Goal: Information Seeking & Learning: Learn about a topic

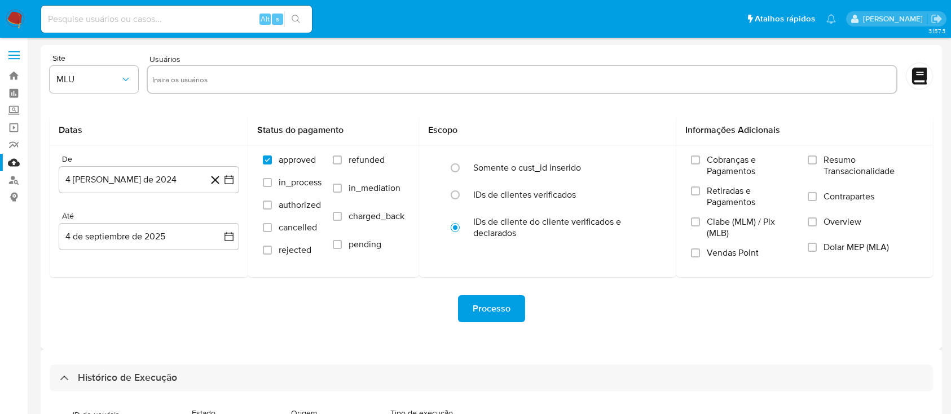
select select "10"
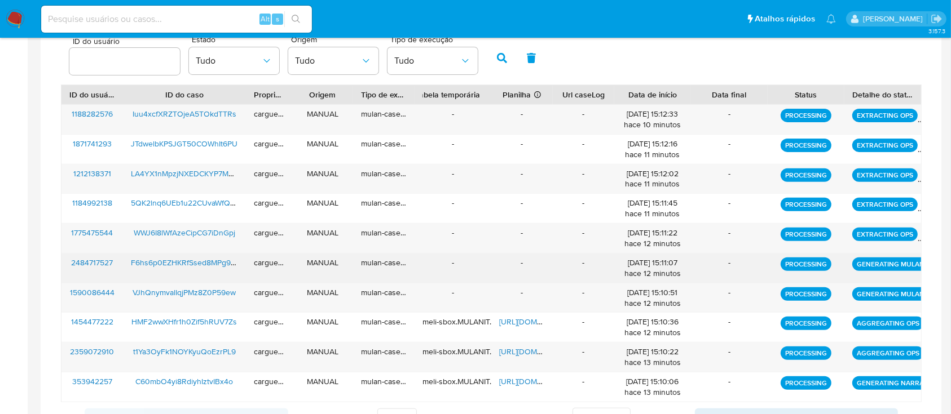
scroll to position [350, 0]
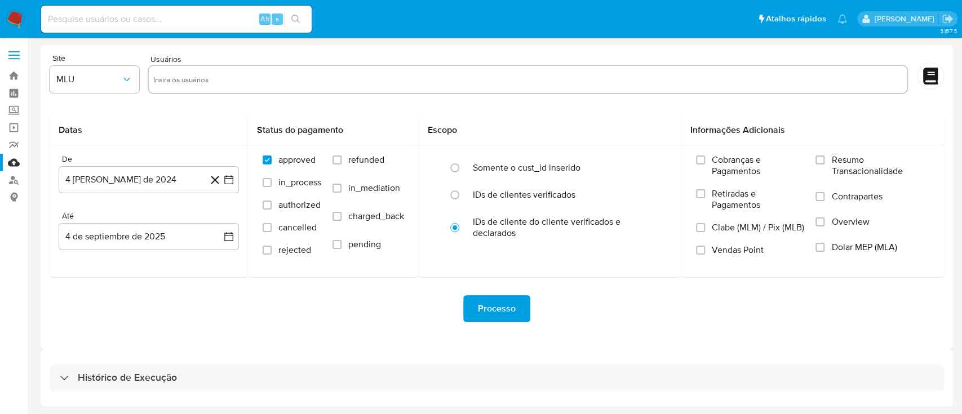
click at [223, 306] on div "Processo" at bounding box center [497, 308] width 895 height 27
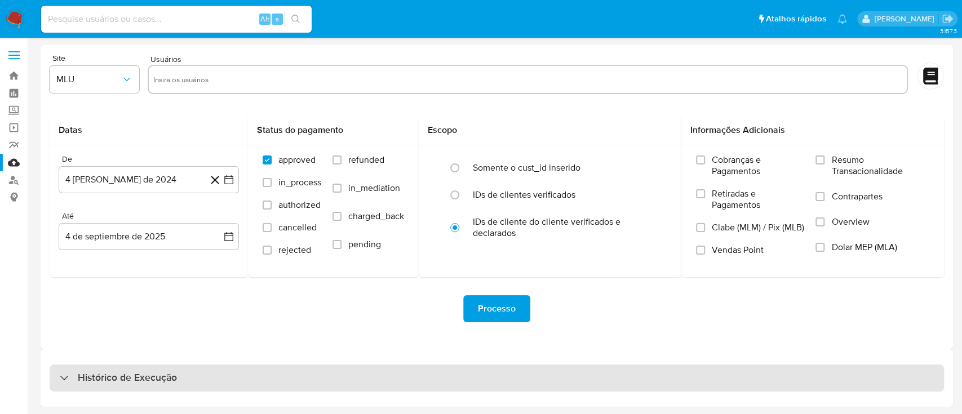
click at [67, 377] on div "Histórico de Execução" at bounding box center [497, 378] width 895 height 27
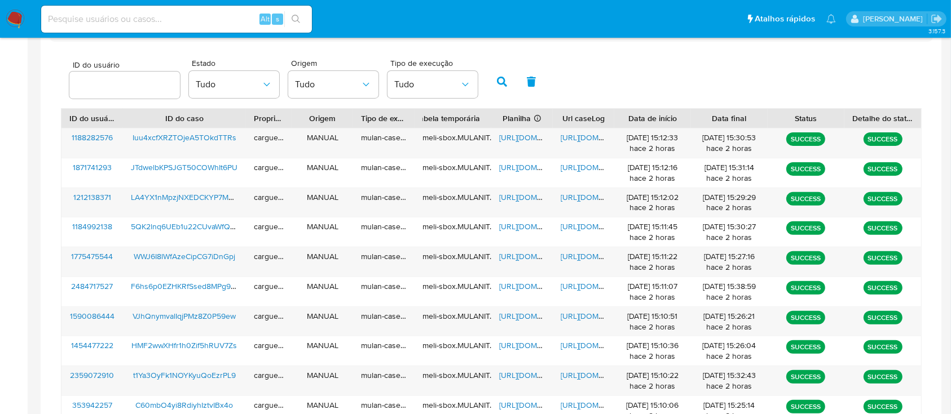
scroll to position [425, 0]
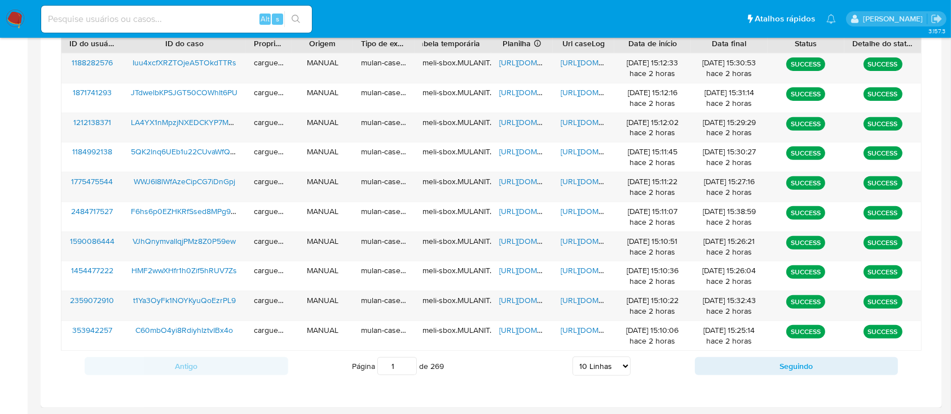
click at [592, 366] on select "5 Linhas 10 Linhas 20 Linhas 25 Linhas 50 Linhas 100 Linhas" at bounding box center [601, 366] width 58 height 19
select select "20"
click at [572, 357] on select "5 Linhas 10 Linhas 20 Linhas 25 Linhas 50 Linhas 100 Linhas" at bounding box center [601, 366] width 58 height 19
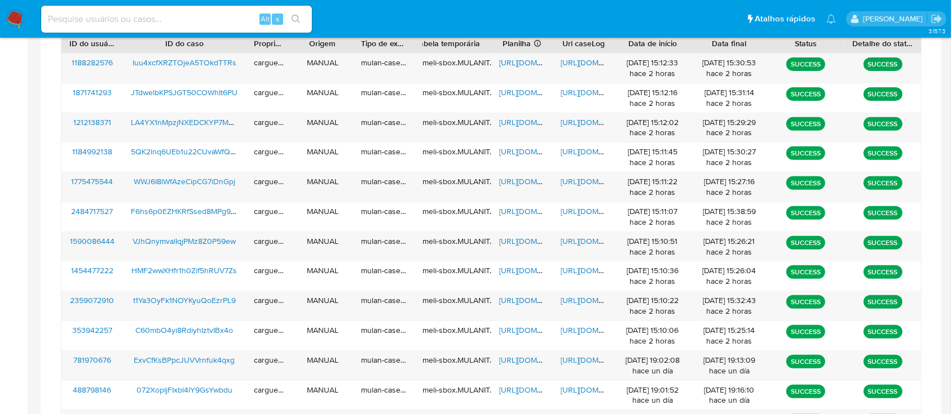
click at [926, 184] on div "ID do usuário Estado Tudo Origem Tudo Tipo de execução Tudo ID do usuário ID do…" at bounding box center [491, 329] width 883 height 724
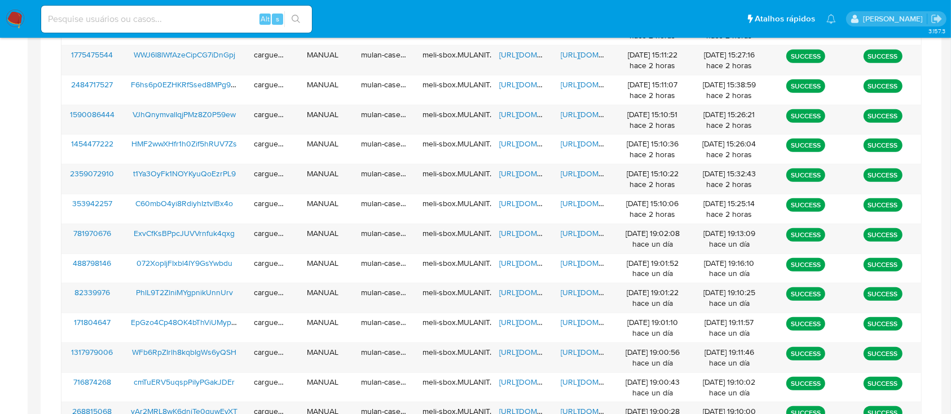
scroll to position [576, 0]
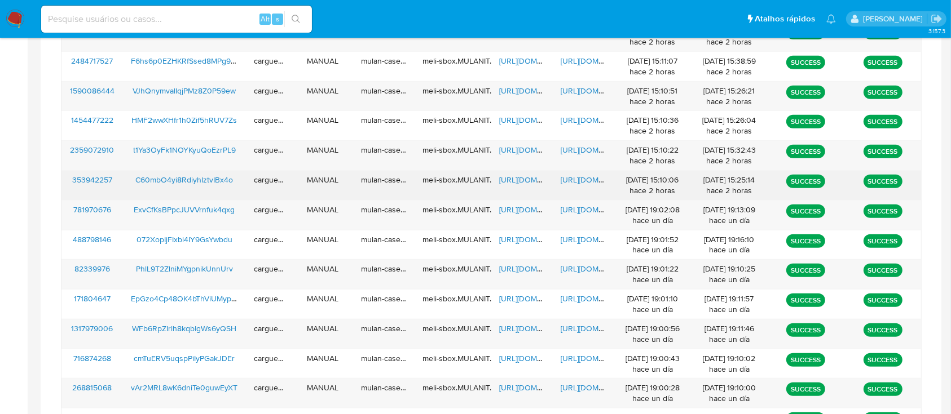
click at [511, 180] on span "https://docs.google.com/spreadsheets/d/1p8yl7ZYsxOkrNwWsw_xHddsfOp7OtGBya_RYTP8…" at bounding box center [538, 179] width 78 height 11
click at [585, 182] on span "https://docs.google.com/document/d/18kfzSOmR3mFS2yo2k-IZV_oBBXyb2Qdwnw7rPuz7Kso…" at bounding box center [599, 179] width 78 height 11
click at [515, 180] on span "https://docs.google.com/spreadsheets/d/1p8yl7ZYsxOkrNwWsw_xHddsfOp7OtGBya_RYTP8…" at bounding box center [538, 179] width 78 height 11
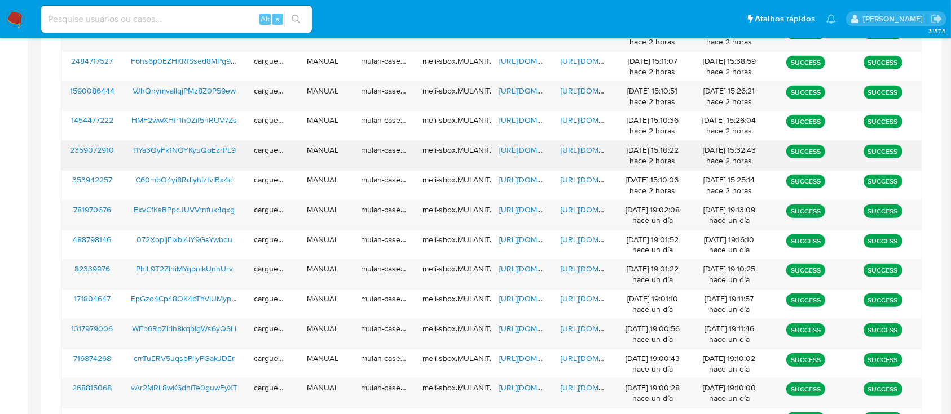
click at [572, 147] on span "https://docs.google.com/document/d/1kUBAXEtJJfn8jF0llCgTRFLe3if0RAtM9I2ci3k-wN8…" at bounding box center [599, 149] width 78 height 11
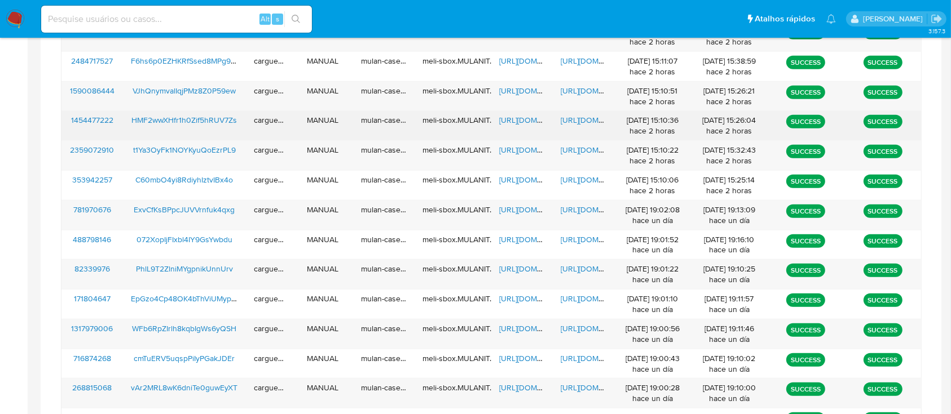
click at [526, 122] on span "https://docs.google.com/spreadsheets/d/1v7bG6XlyrtlIKnV2llXleKWUcnzgyz13leuDSal…" at bounding box center [538, 119] width 78 height 11
click at [577, 116] on span "https://docs.google.com/document/d/1Lfzw6gMnYLmiP1JxWvAAu70oWw7QZhfgTpbR-R7YlK8…" at bounding box center [599, 119] width 78 height 11
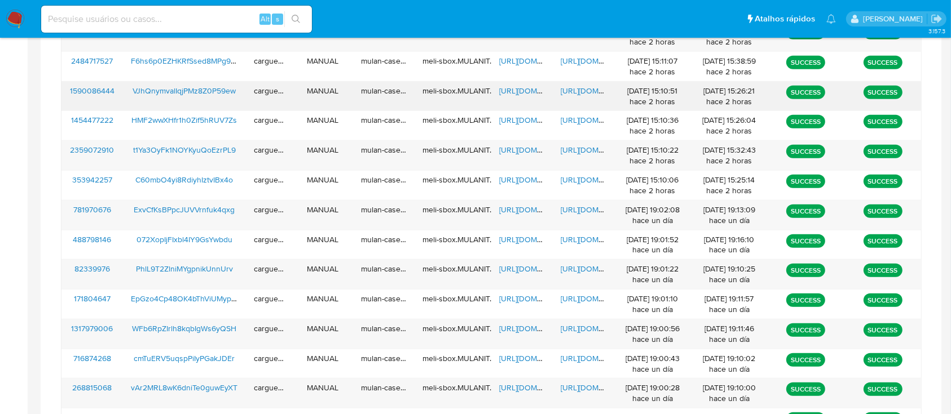
click at [515, 86] on span "https://docs.google.com/spreadsheets/d/13BtqYgsL58o2e4u2mqm8ZRz3qjEACIpa5TRJ2Z6…" at bounding box center [538, 90] width 78 height 11
click at [573, 88] on span "https://docs.google.com/document/d/18ijqs9pzQoi-WvvSU6q46IZ8K1eztc8pQcYr6nJkC_c…" at bounding box center [599, 90] width 78 height 11
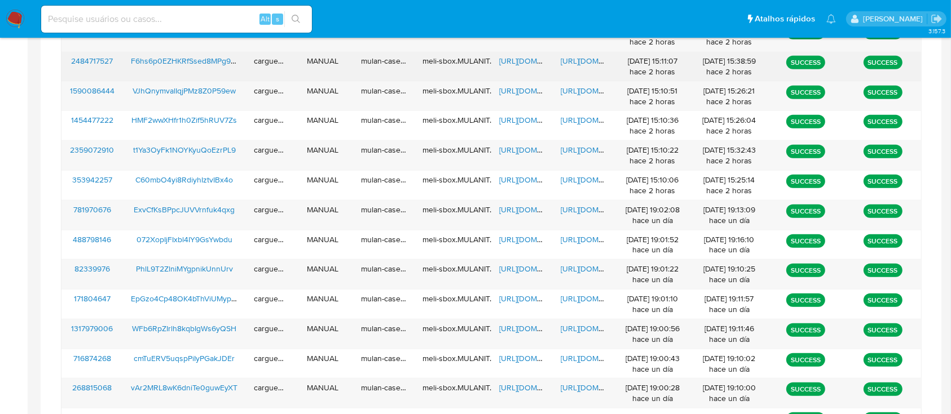
click at [522, 58] on span "https://docs.google.com/spreadsheets/d/1WqNY7pwLJWcVa0Hlxt9F557vNLO2ghvwm5Eoeb5…" at bounding box center [538, 60] width 78 height 11
click at [581, 62] on span "https://docs.google.com/document/d/16hIB6Hx2HPi9hnPE-FHsz5X1DYcx5OcNxr5X7_tMPtc…" at bounding box center [599, 60] width 78 height 11
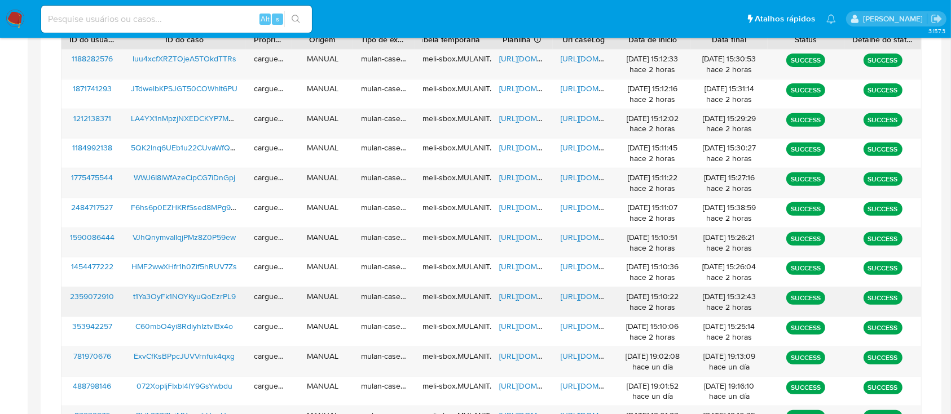
scroll to position [425, 0]
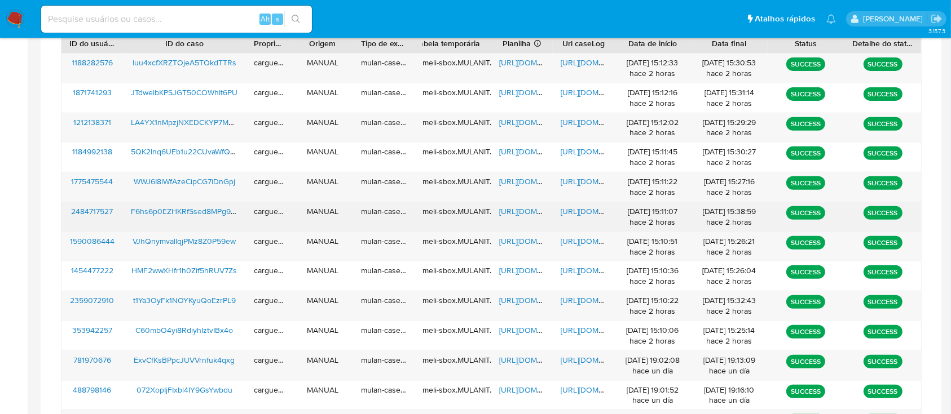
click at [523, 210] on span "https://docs.google.com/spreadsheets/d/1WqNY7pwLJWcVa0Hlxt9F557vNLO2ghvwm5Eoeb5…" at bounding box center [538, 211] width 78 height 11
click at [580, 206] on span "https://docs.google.com/document/d/16hIB6Hx2HPi9hnPE-FHsz5X1DYcx5OcNxr5X7_tMPtc…" at bounding box center [599, 211] width 78 height 11
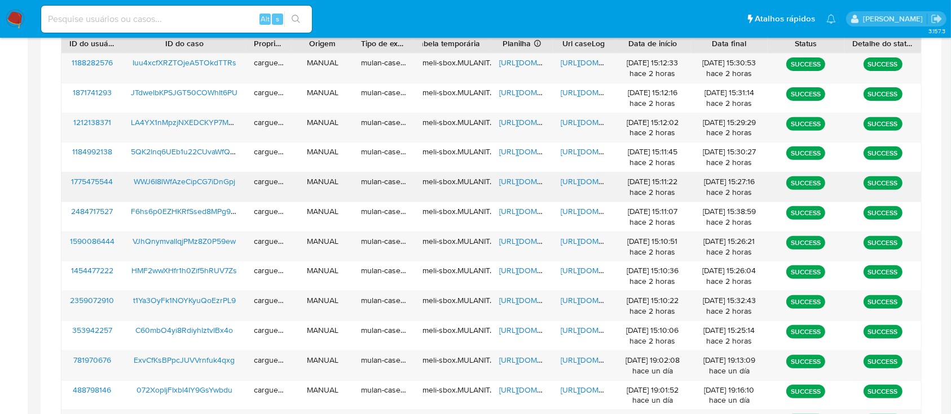
click at [515, 178] on span "https://docs.google.com/spreadsheets/d/1-ttHffrfLsPm6QQcj1J6WAAYba3bI5b8ZSyTOff…" at bounding box center [538, 181] width 78 height 11
click at [568, 185] on span "https://docs.google.com/document/d/1fBf7c-4shUmF81iXfW22KJFnzYp5YboGgaqkCy8t3L8…" at bounding box center [599, 181] width 78 height 11
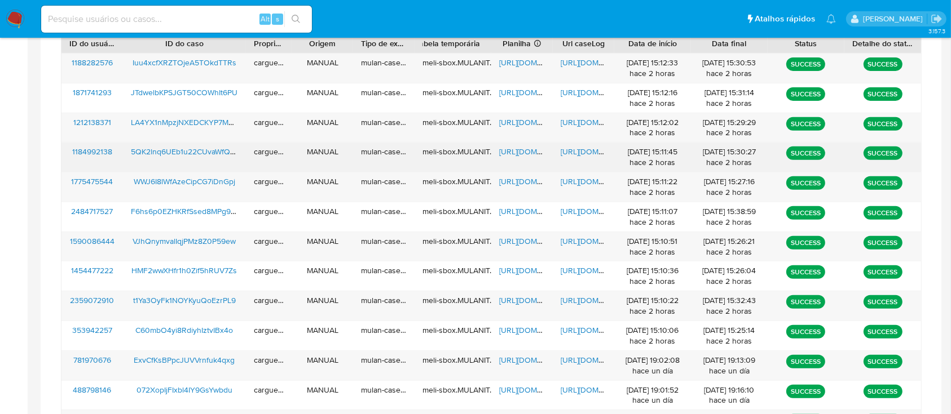
click at [519, 150] on span "https://docs.google.com/spreadsheets/d/1A5KHYeFo04DpFaDc9_N201lBV6JsTxbvgXiTIZ9…" at bounding box center [538, 151] width 78 height 11
click at [583, 151] on span "https://docs.google.com/document/d/1uLAewvoS7PZsQ1QYep2ZlQkoNITqom6oh2rquouZAPg…" at bounding box center [599, 151] width 78 height 11
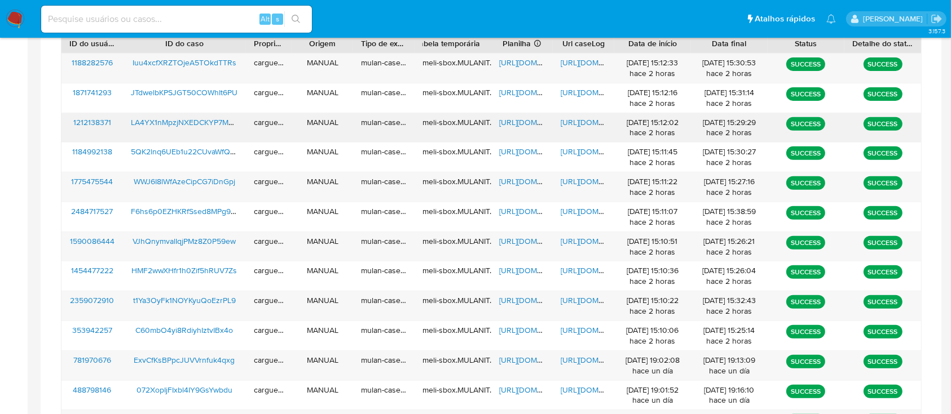
click at [509, 122] on span "https://docs.google.com/spreadsheets/d/1YPKvRWms5ymb2cWzWgpdcPfmzDcxiq5A3kgGaHt…" at bounding box center [538, 122] width 78 height 11
click at [577, 122] on span "https://docs.google.com/document/d/1UaRjgMGAm65k5PO3B5gYLhyfymsu1-1NCvTGy1TOaXw…" at bounding box center [599, 122] width 78 height 11
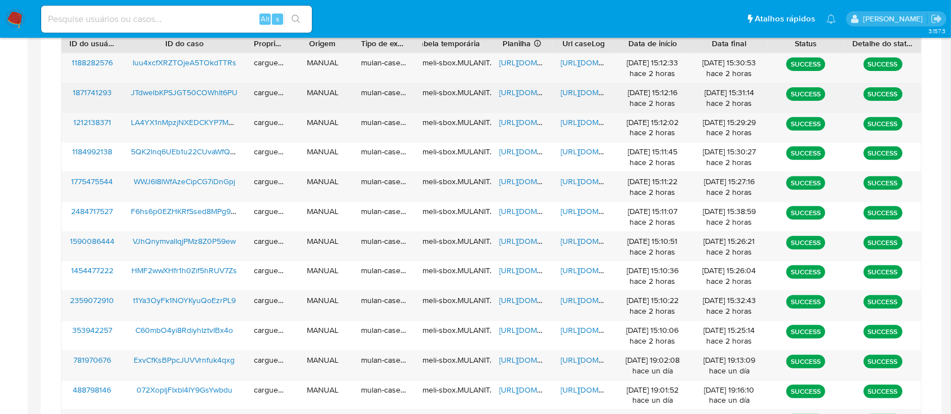
click at [512, 92] on span "https://docs.google.com/spreadsheets/d/17cHRzxGbH3kWTYCsHjCnAL7tEDRwAgVwNB3NAFj…" at bounding box center [538, 92] width 78 height 11
click at [569, 92] on span "https://docs.google.com/document/d/1HTLoiK52A73GXCJBBCjU85immG7xhLSp_2KdVQ13otE…" at bounding box center [599, 92] width 78 height 11
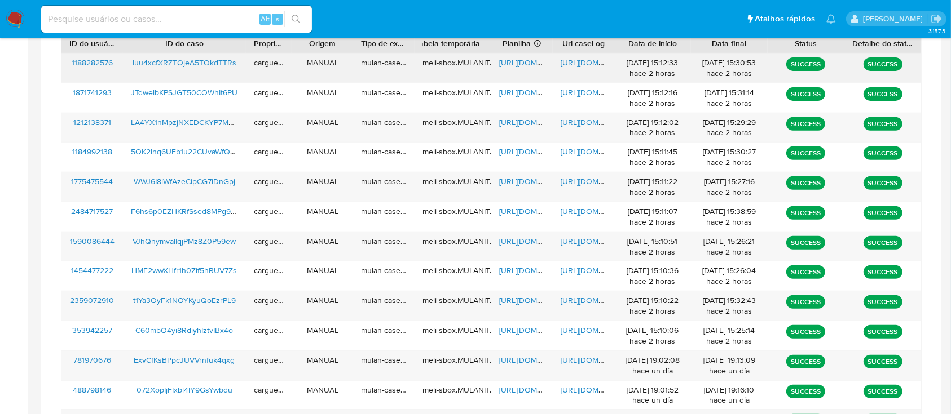
click at [525, 62] on span "https://docs.google.com/spreadsheets/d/1S_AJgPsC1cYSnltWiHyZNQwxxO7wdISx_L0szFz…" at bounding box center [538, 62] width 78 height 11
click at [576, 65] on span "https://docs.google.com/document/d/1BAmxTkMiTVP-XRKtPwAgTG6Pn6wrAMuqobwevPAqqUo…" at bounding box center [599, 62] width 78 height 11
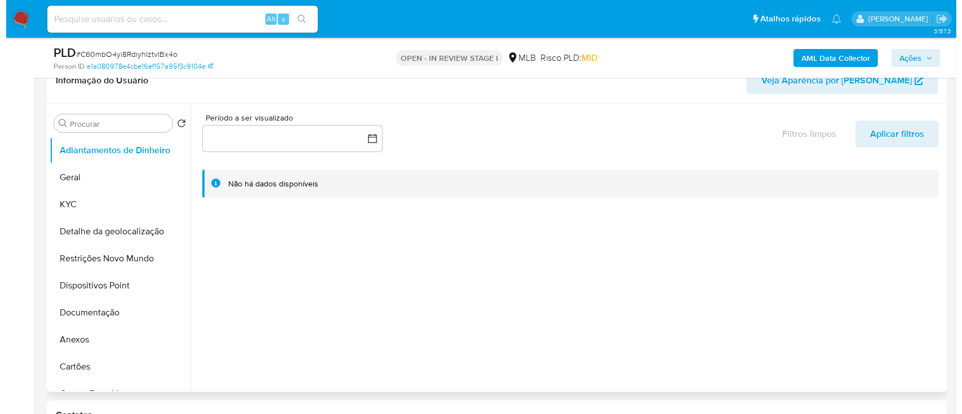
scroll to position [150, 0]
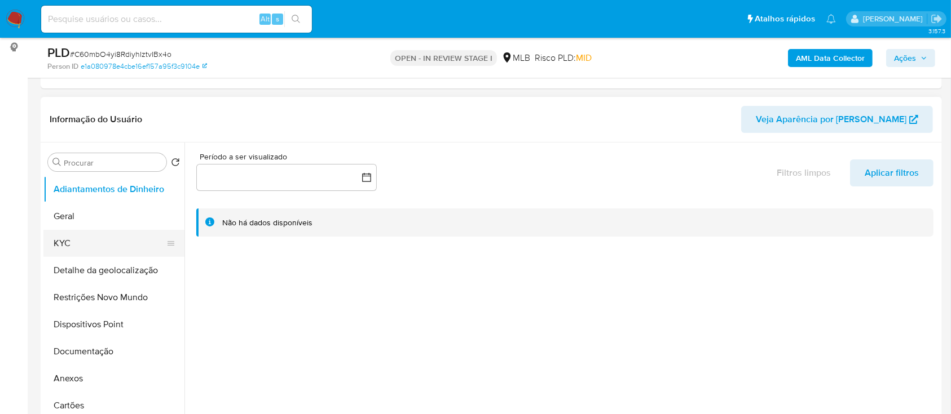
click at [68, 241] on button "KYC" at bounding box center [109, 243] width 132 height 27
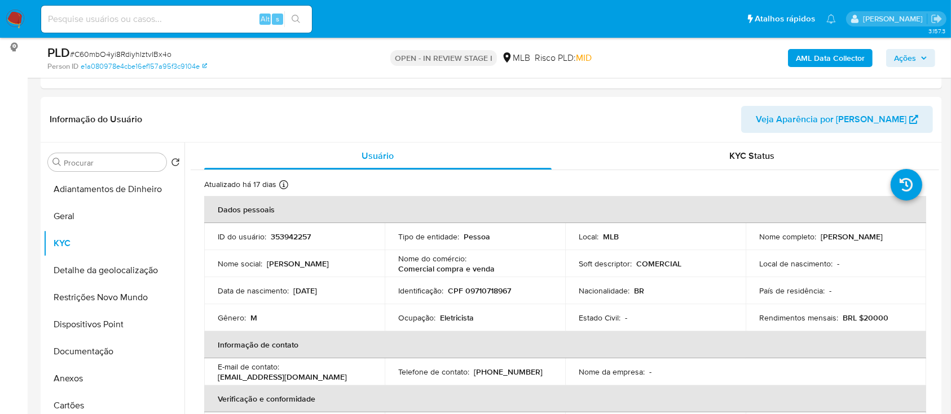
click at [823, 61] on b "AML Data Collector" at bounding box center [830, 58] width 69 height 18
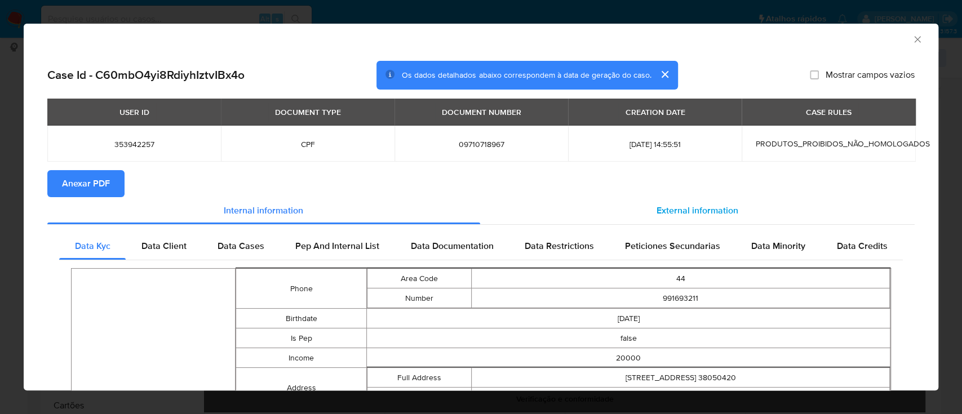
click at [658, 202] on div "External information" at bounding box center [697, 210] width 435 height 27
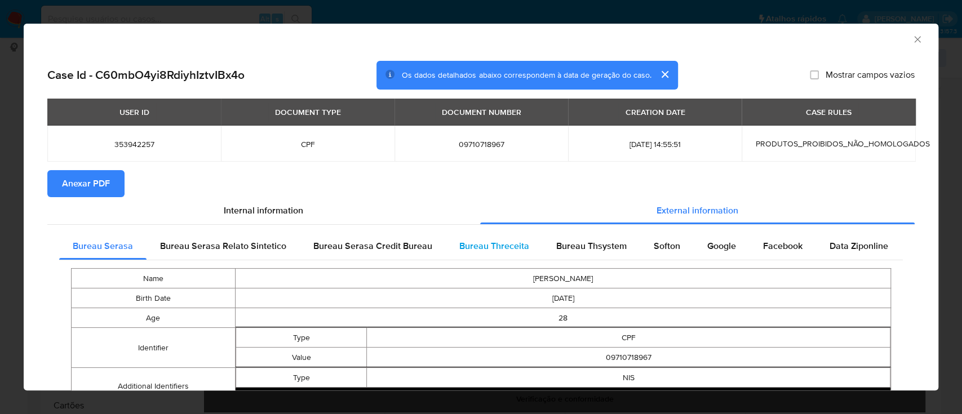
click at [507, 248] on span "Bureau Threceita" at bounding box center [494, 246] width 70 height 13
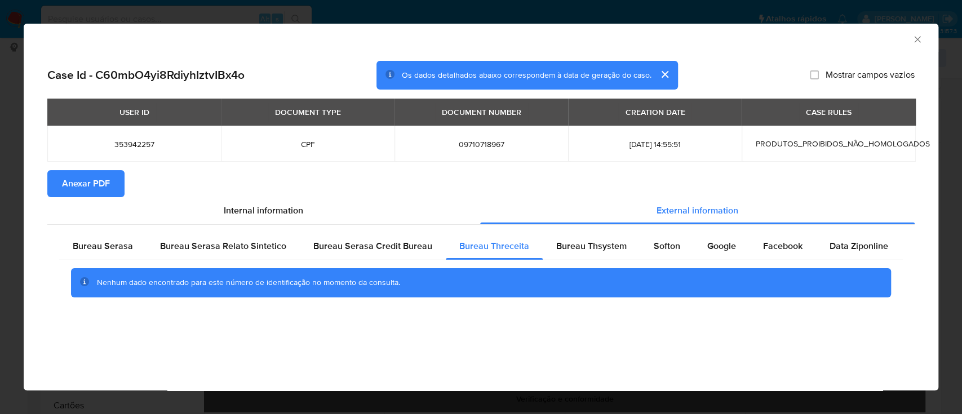
click at [835, 34] on div "AML Data Collector" at bounding box center [472, 38] width 881 height 12
click at [613, 246] on span "Bureau Thsystem" at bounding box center [591, 246] width 70 height 13
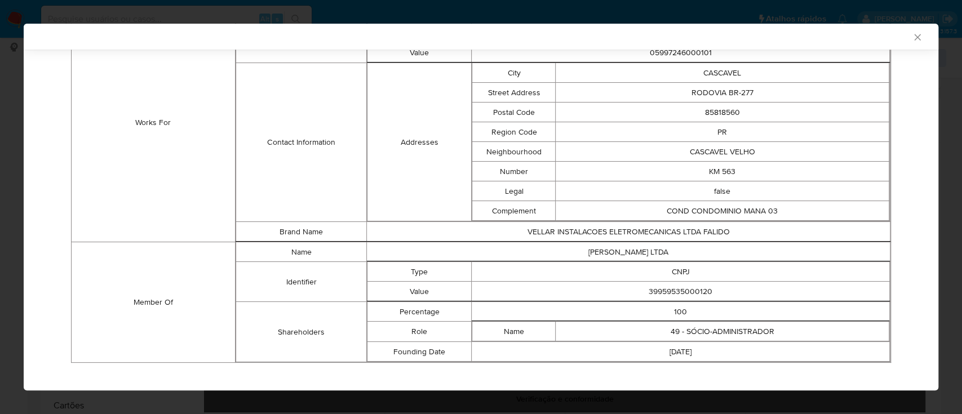
scroll to position [686, 0]
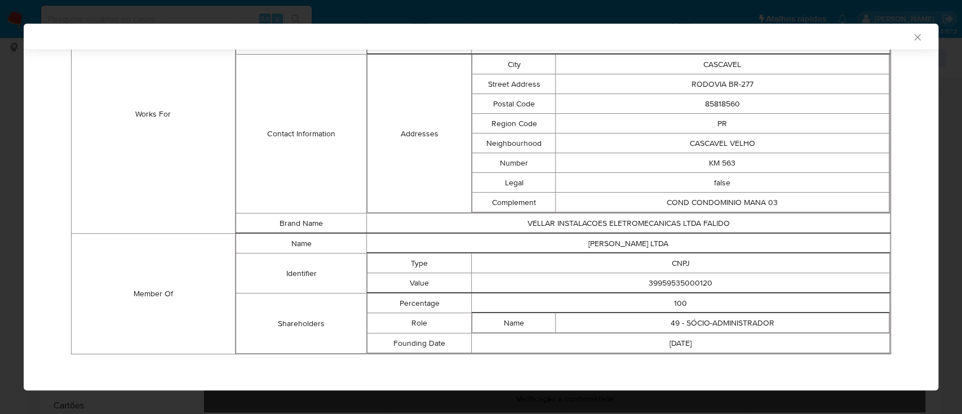
click at [126, 178] on td "Works For" at bounding box center [154, 114] width 164 height 239
drag, startPoint x: 720, startPoint y: 284, endPoint x: 639, endPoint y: 286, distance: 80.6
click at [639, 286] on td "39959535000120" at bounding box center [681, 283] width 418 height 20
copy td "39959535000120"
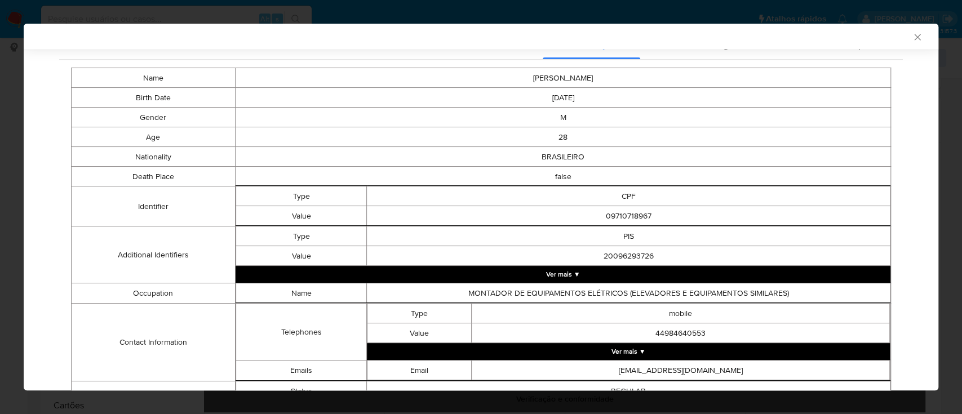
scroll to position [9, 0]
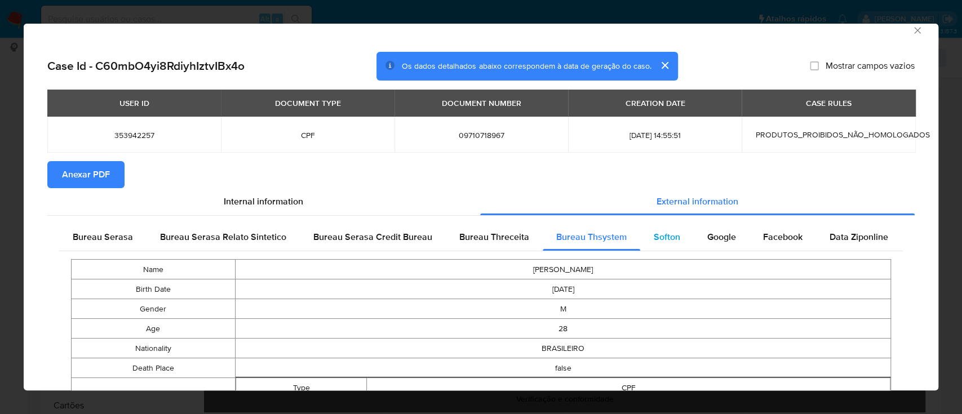
click at [659, 248] on div "Softon" at bounding box center [667, 237] width 54 height 27
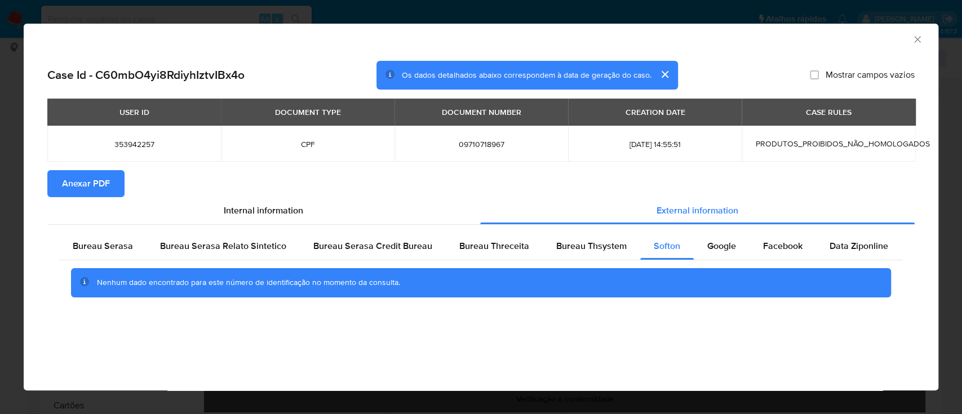
click at [875, 43] on div "AML Data Collector" at bounding box center [472, 38] width 881 height 12
click at [731, 251] on div "Google" at bounding box center [722, 246] width 56 height 27
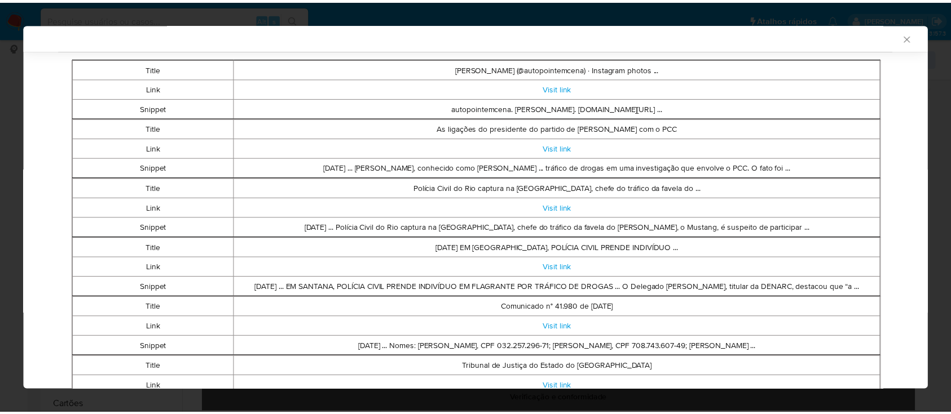
scroll to position [223, 0]
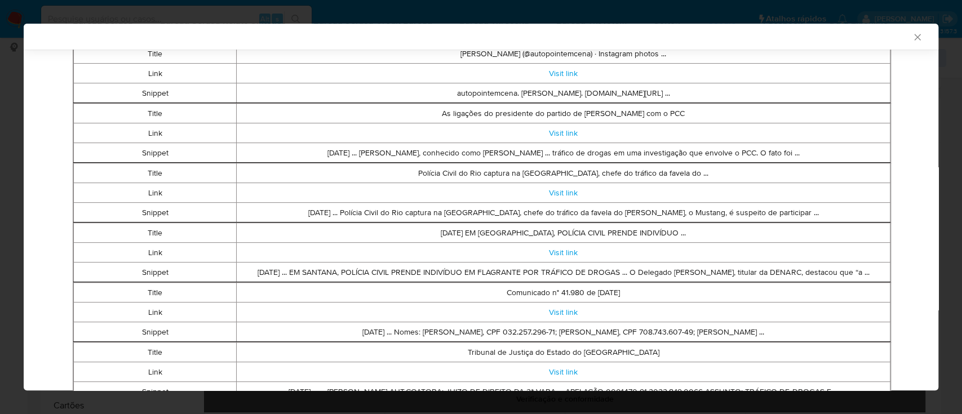
click at [912, 37] on icon "Fechar a janela" at bounding box center [917, 37] width 11 height 11
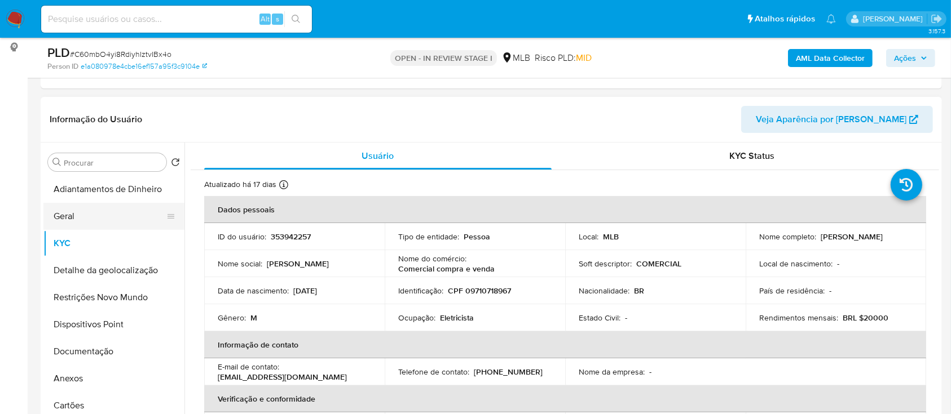
click at [87, 210] on button "Geral" at bounding box center [109, 216] width 132 height 27
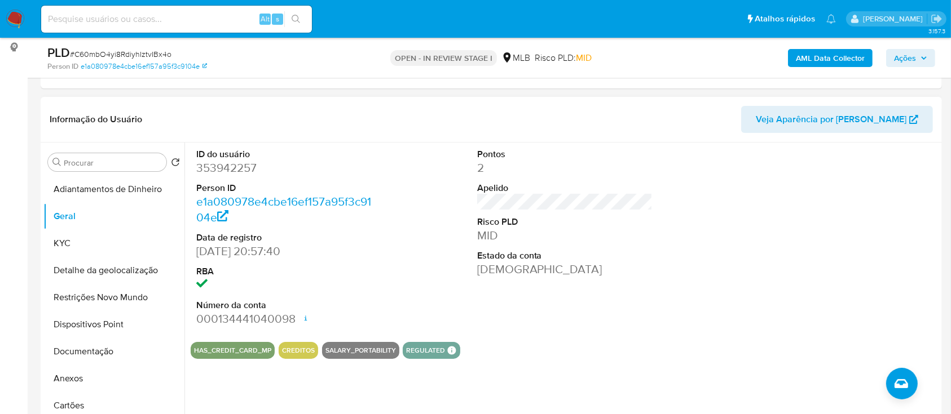
click at [884, 183] on div at bounding box center [845, 238] width 187 height 191
click at [70, 242] on button "KYC" at bounding box center [109, 243] width 132 height 27
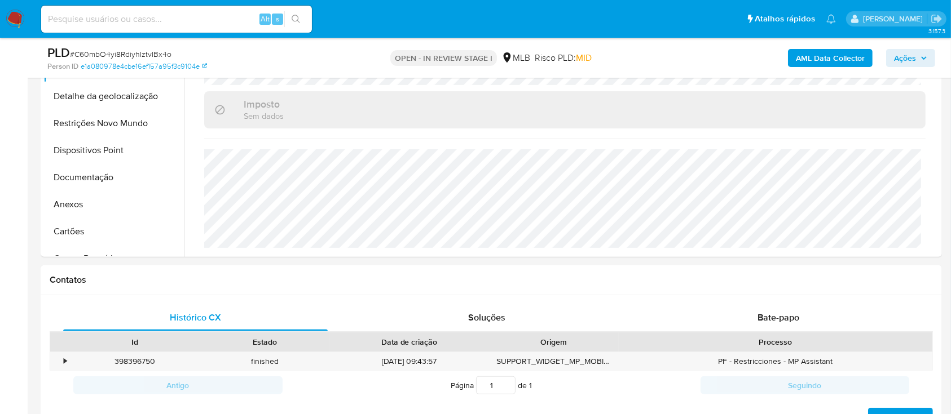
scroll to position [301, 0]
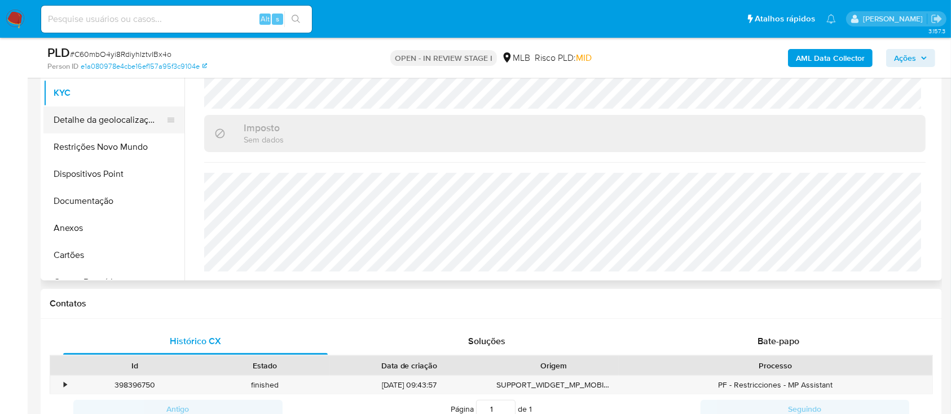
drag, startPoint x: 85, startPoint y: 113, endPoint x: 161, endPoint y: 118, distance: 76.8
click at [85, 114] on button "Detalhe da geolocalização" at bounding box center [109, 120] width 132 height 27
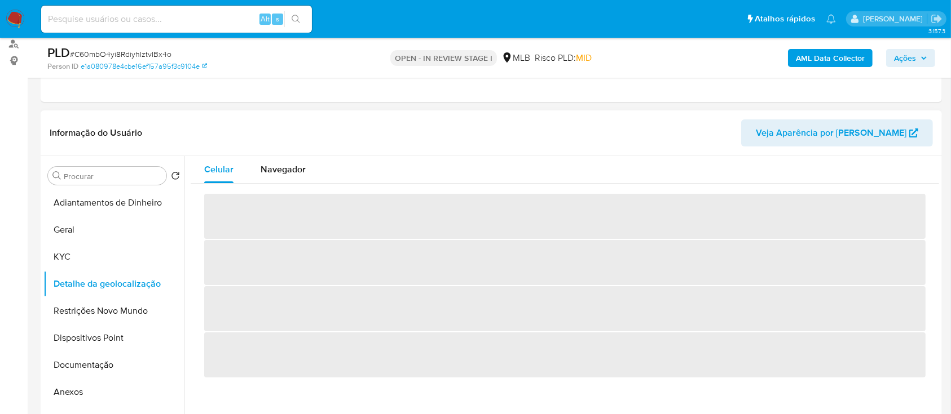
scroll to position [150, 0]
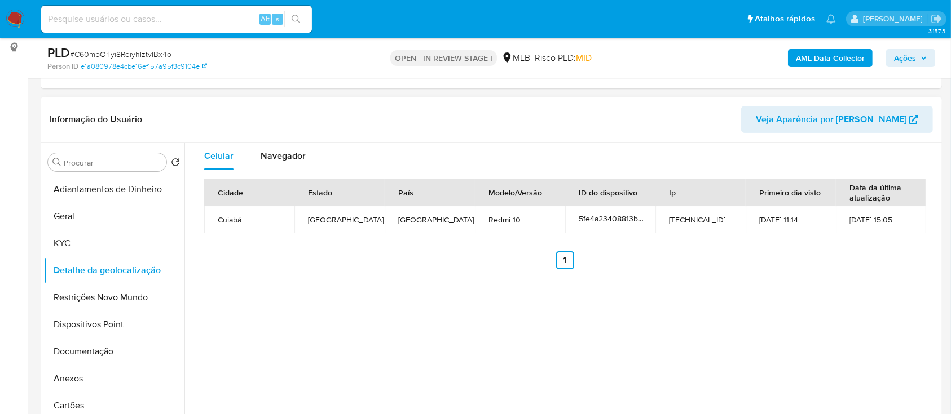
click at [719, 345] on div "Celular Navegador Cidade Estado País Modelo/Versão ID do dispositivo Ip Primeir…" at bounding box center [561, 287] width 754 height 289
click at [95, 295] on button "Restrições Novo Mundo" at bounding box center [109, 297] width 132 height 27
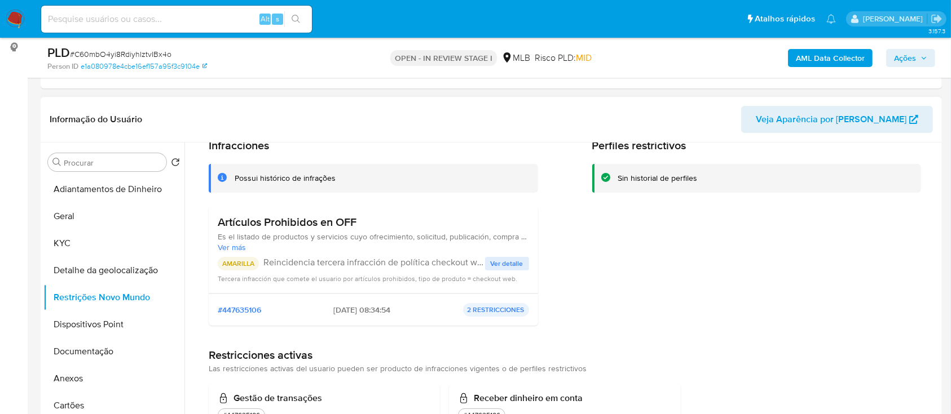
scroll to position [75, 0]
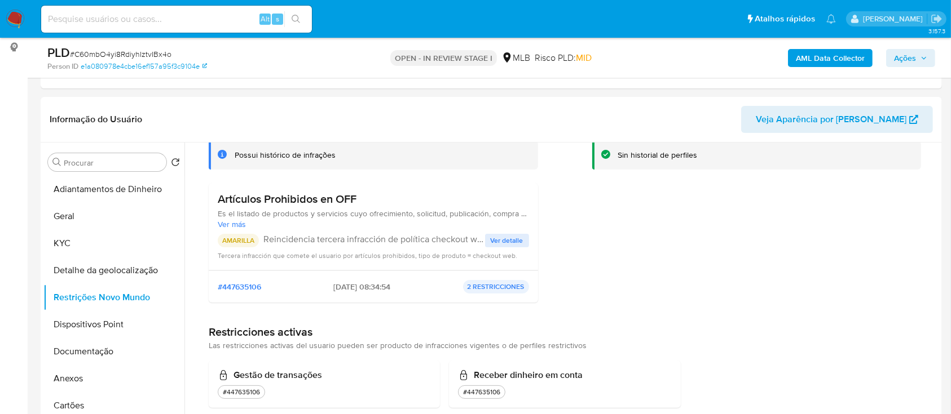
drag, startPoint x: 716, startPoint y: 372, endPoint x: 849, endPoint y: 2, distance: 392.9
click at [718, 369] on div "Gestão de transações #447635106 Receber dinheiro em conta #447635106" at bounding box center [565, 384] width 712 height 47
click at [500, 244] on span "Ver detalle" at bounding box center [507, 240] width 33 height 11
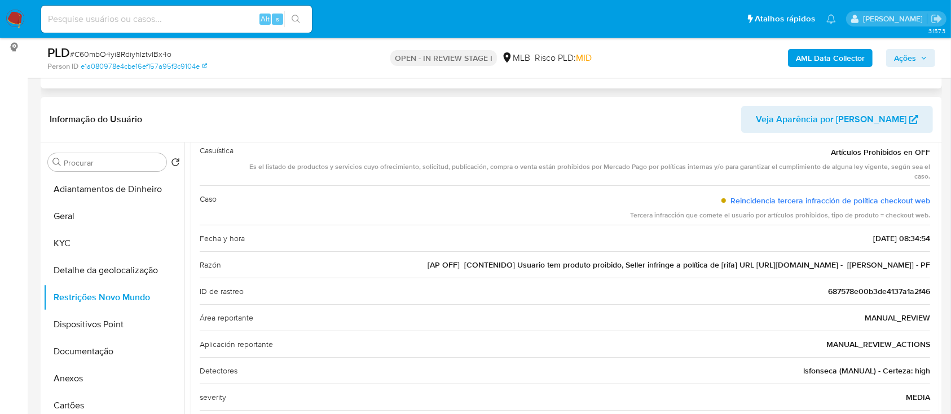
click at [872, 84] on div "Eventos ( 1 ) Ações MANUAL (1)" at bounding box center [491, 20] width 901 height 135
click at [99, 321] on button "Dispositivos Point" at bounding box center [109, 324] width 132 height 27
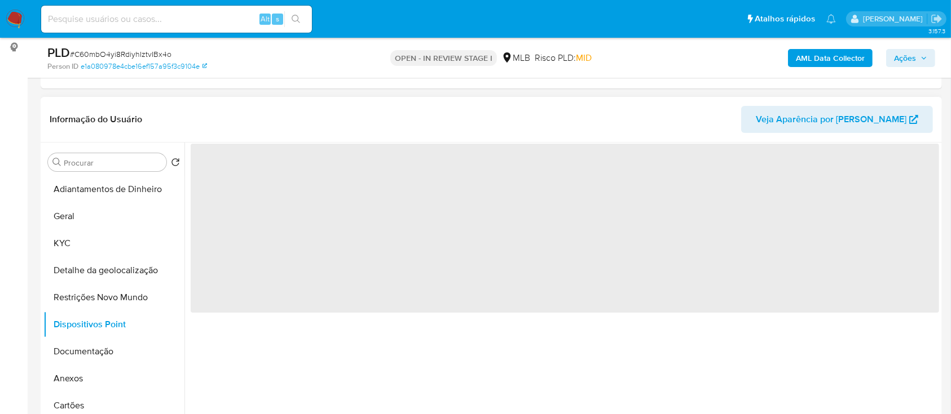
scroll to position [0, 0]
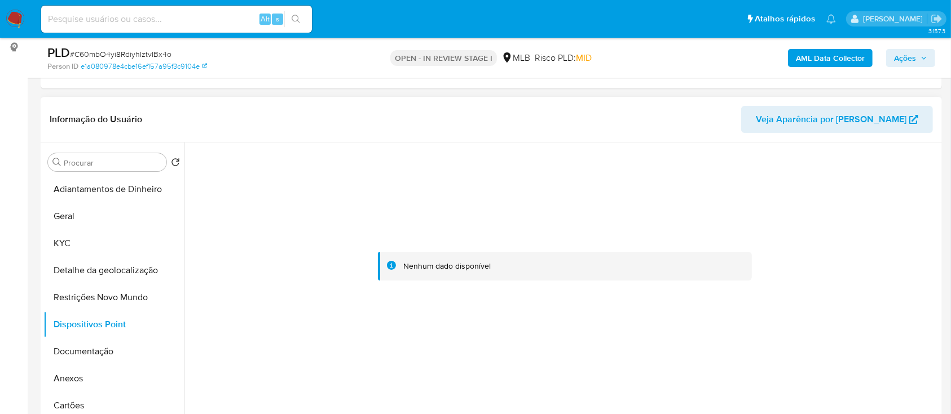
click at [885, 230] on div at bounding box center [565, 267] width 748 height 248
click at [81, 359] on button "Documentação" at bounding box center [109, 351] width 132 height 27
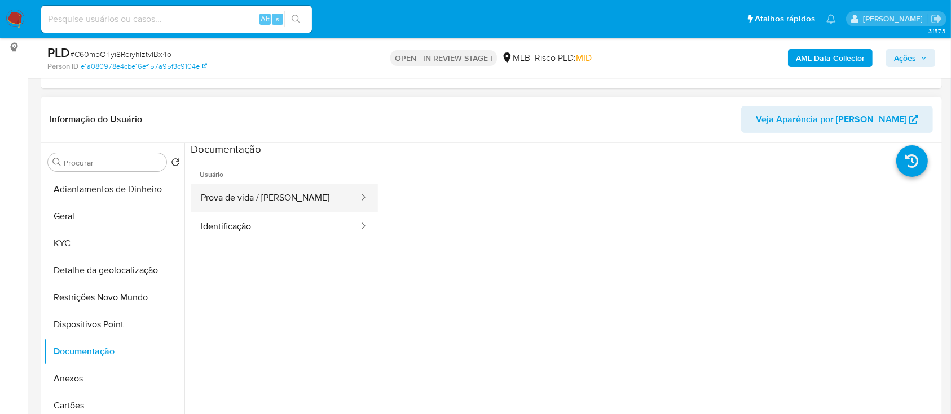
click at [284, 199] on button "Prova de vida / Selfie" at bounding box center [275, 198] width 169 height 29
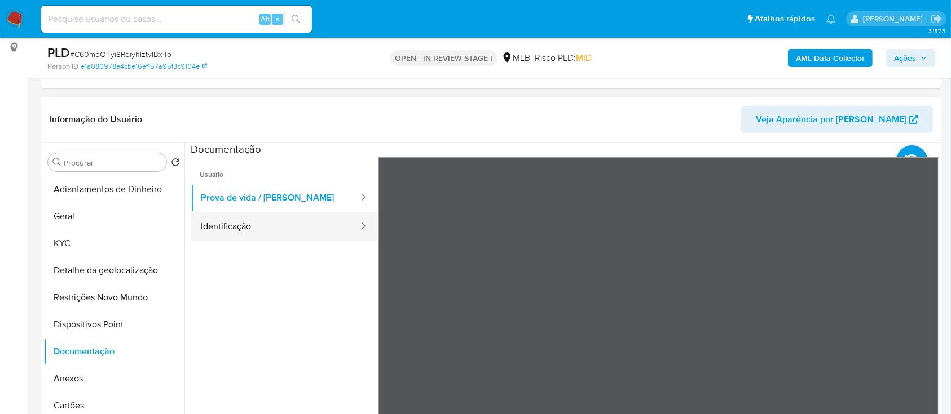
click at [259, 219] on button "Identificação" at bounding box center [275, 227] width 169 height 29
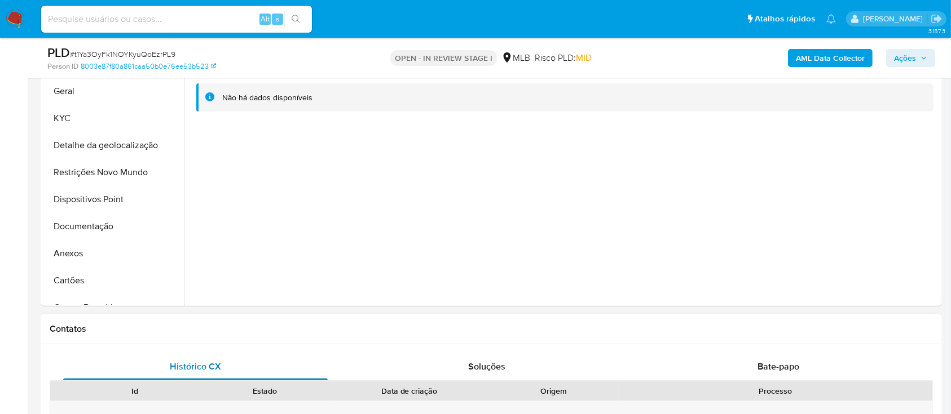
scroll to position [150, 0]
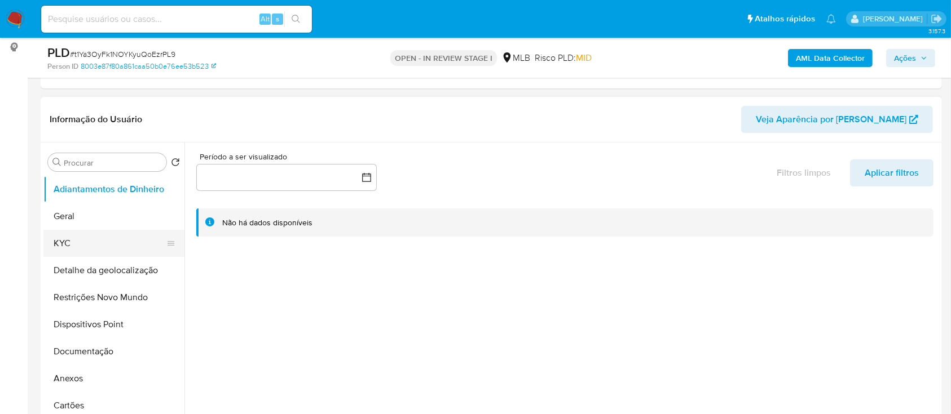
click at [82, 245] on button "KYC" at bounding box center [109, 243] width 132 height 27
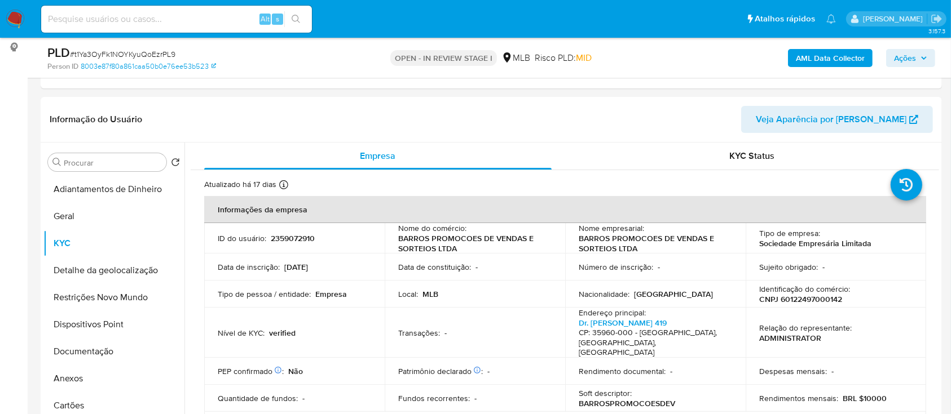
click at [829, 54] on b "AML Data Collector" at bounding box center [830, 58] width 69 height 18
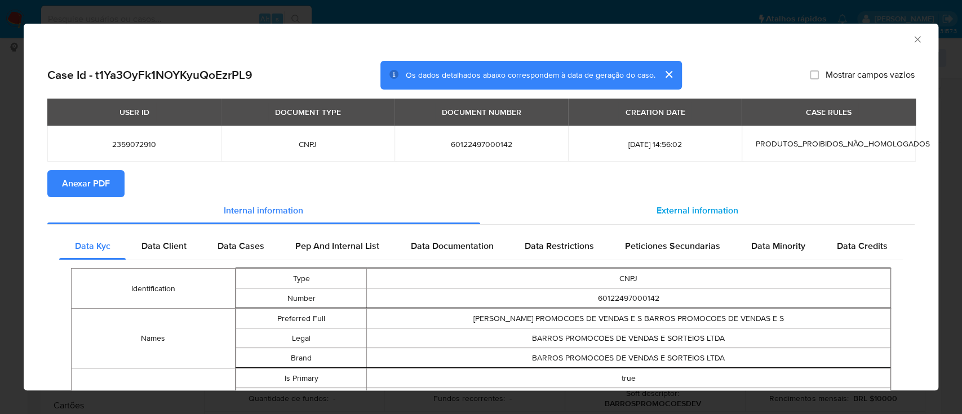
click at [684, 212] on span "External information" at bounding box center [698, 210] width 82 height 13
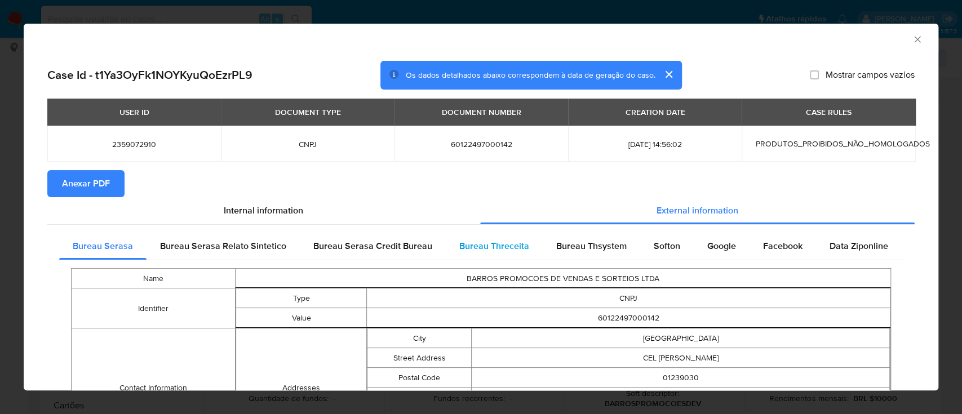
click at [475, 249] on span "Bureau Threceita" at bounding box center [494, 246] width 70 height 13
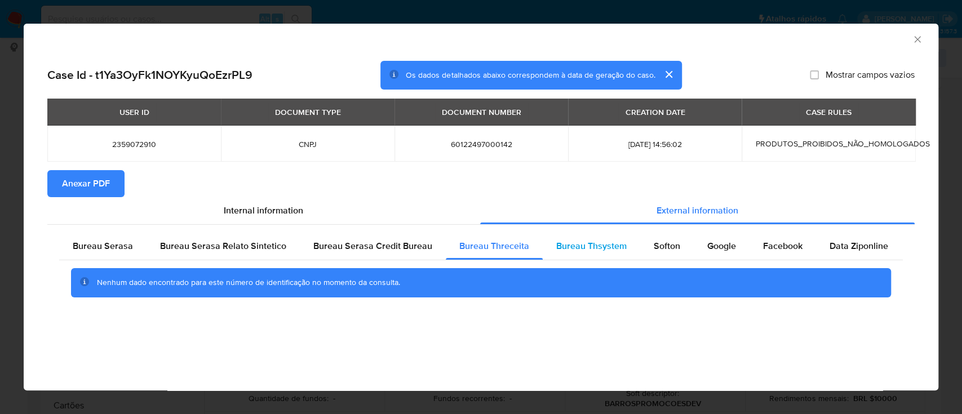
click at [577, 246] on span "Bureau Thsystem" at bounding box center [591, 246] width 70 height 13
click at [834, 45] on div "AML Data Collector" at bounding box center [481, 38] width 915 height 28
click at [670, 241] on span "Softon" at bounding box center [667, 246] width 26 height 13
click at [767, 42] on div "AML Data Collector" at bounding box center [472, 38] width 881 height 12
click at [717, 250] on span "Google" at bounding box center [722, 246] width 29 height 13
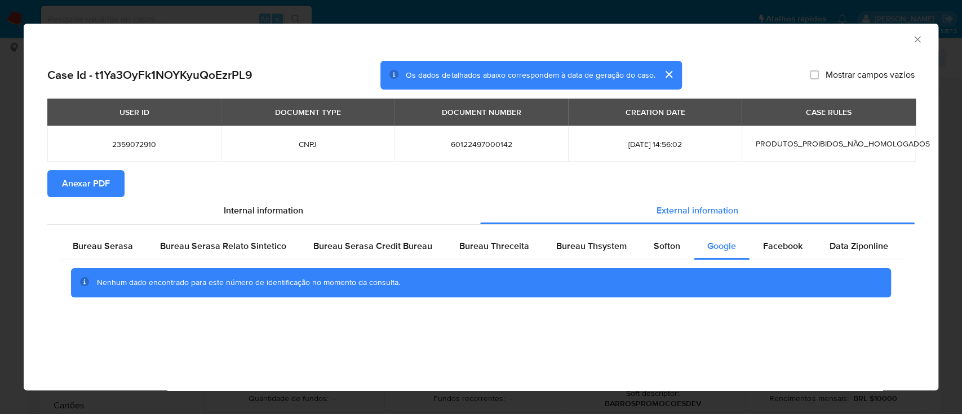
drag, startPoint x: 814, startPoint y: 43, endPoint x: 805, endPoint y: 38, distance: 10.1
click at [814, 43] on div "AML Data Collector" at bounding box center [472, 38] width 881 height 12
click at [923, 41] on div "AML Data Collector" at bounding box center [481, 38] width 915 height 28
click at [920, 42] on icon "Fechar a janela" at bounding box center [917, 39] width 6 height 6
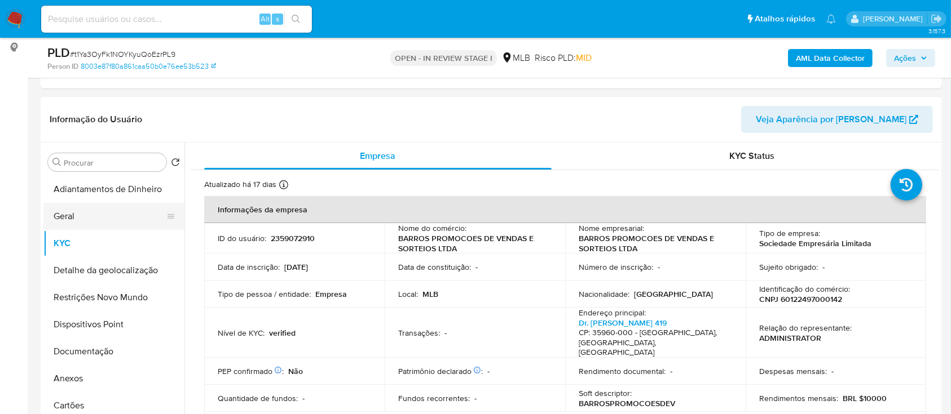
click at [130, 214] on button "Geral" at bounding box center [109, 216] width 132 height 27
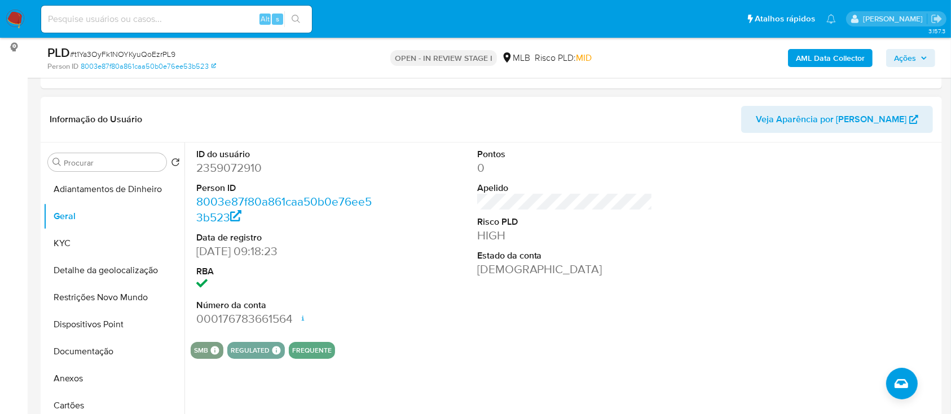
click at [793, 188] on div at bounding box center [845, 238] width 187 height 191
click at [77, 250] on button "KYC" at bounding box center [109, 243] width 132 height 27
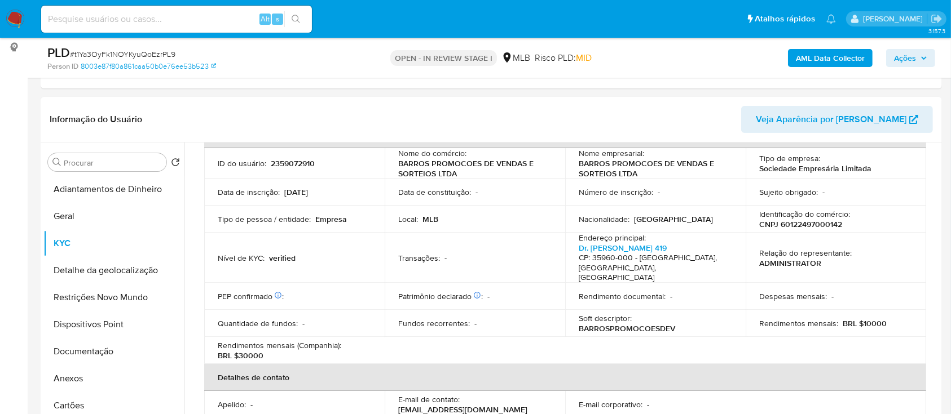
scroll to position [75, 0]
click at [700, 106] on header "Informação do Usuário Veja Aparência por [PERSON_NAME]" at bounding box center [491, 119] width 883 height 27
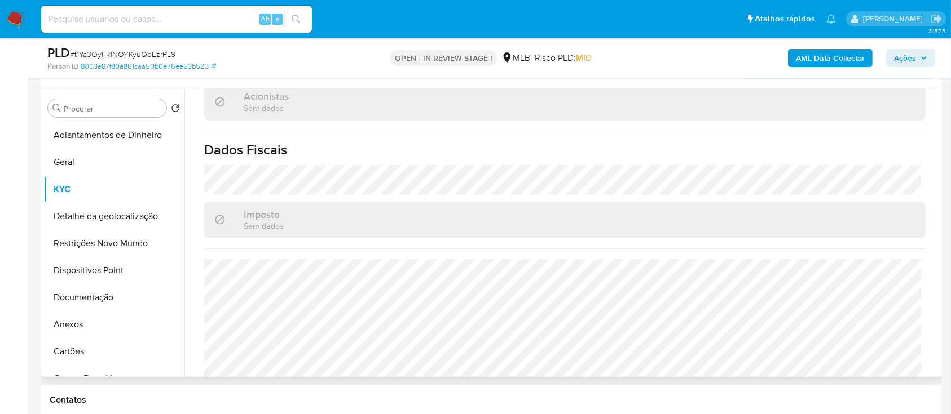
scroll to position [226, 0]
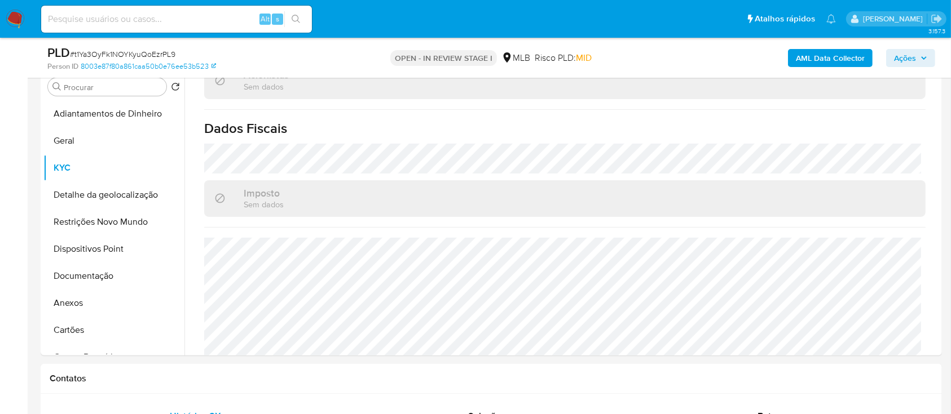
click at [704, 56] on div "AML Data Collector Ações" at bounding box center [788, 58] width 293 height 26
click at [82, 196] on button "Detalhe da geolocalização" at bounding box center [109, 195] width 132 height 27
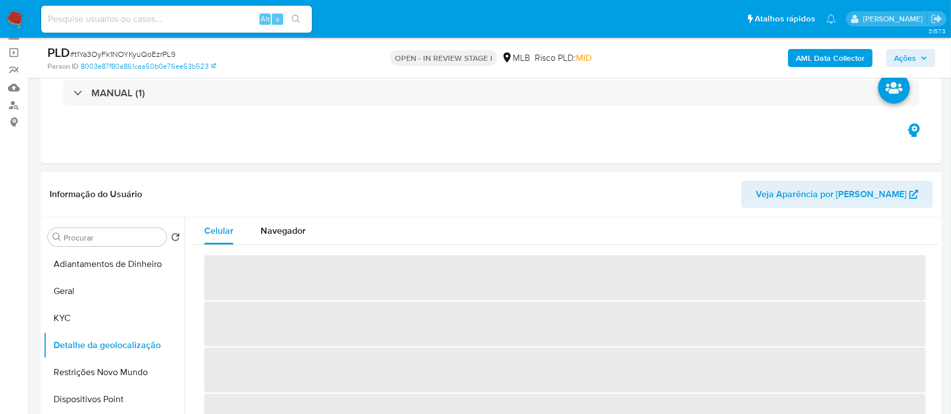
scroll to position [150, 0]
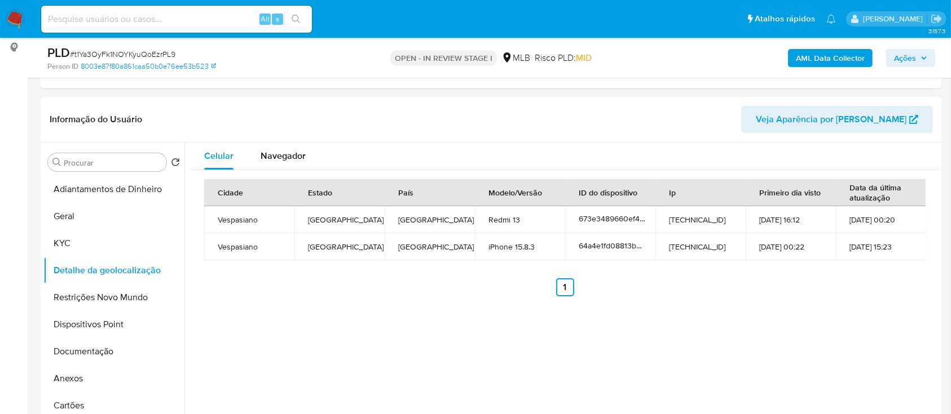
click at [812, 315] on div "Celular Navegador Cidade Estado País Modelo/Versão ID do dispositivo Ip Primeir…" at bounding box center [561, 287] width 754 height 289
click at [93, 300] on button "Restrições Novo Mundo" at bounding box center [109, 297] width 132 height 27
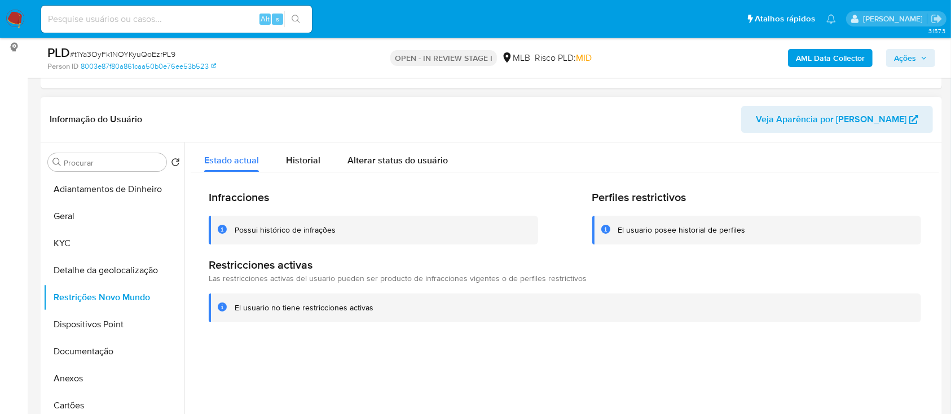
click at [808, 325] on div "Infracciones Possui histórico de infrações Perfiles restrictivos El usuario pos…" at bounding box center [565, 256] width 748 height 167
click at [101, 322] on button "Dispositivos Point" at bounding box center [109, 324] width 132 height 27
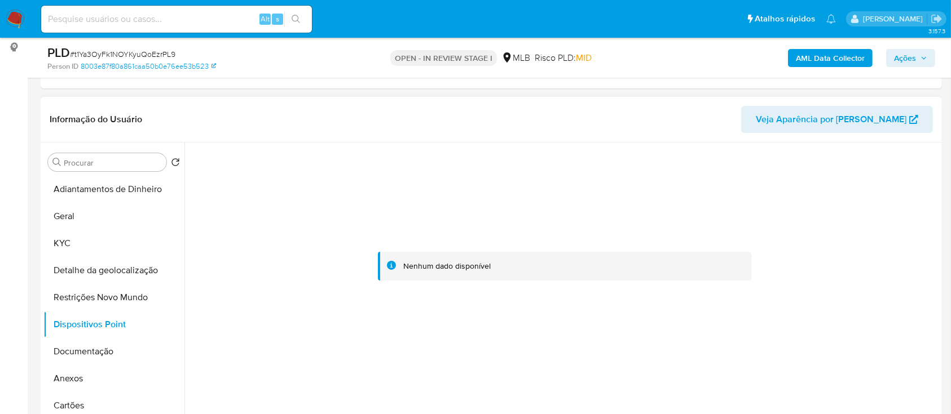
click at [235, 177] on div at bounding box center [565, 267] width 748 height 248
click at [116, 349] on button "Documentação" at bounding box center [109, 351] width 132 height 27
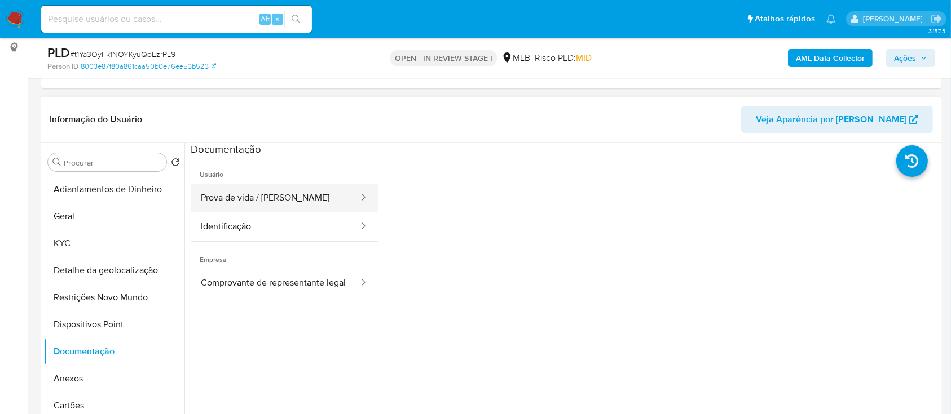
click at [293, 185] on button "Prova de vida / Selfie" at bounding box center [275, 198] width 169 height 29
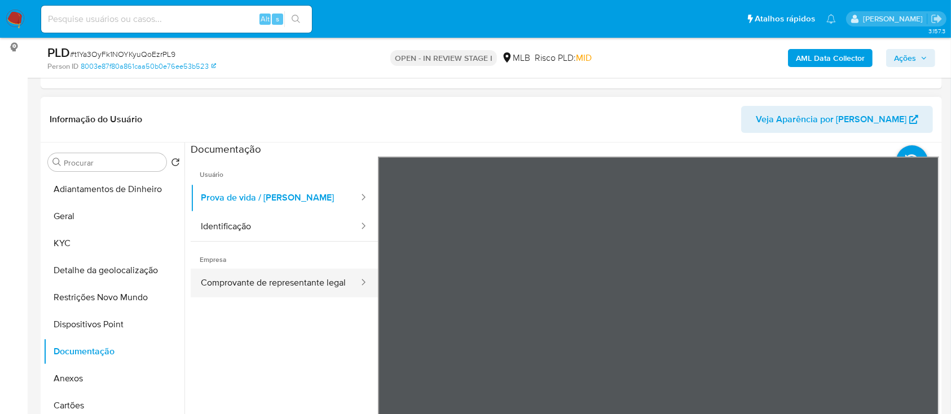
click at [289, 278] on button "Comprovante de representante legal" at bounding box center [275, 283] width 169 height 29
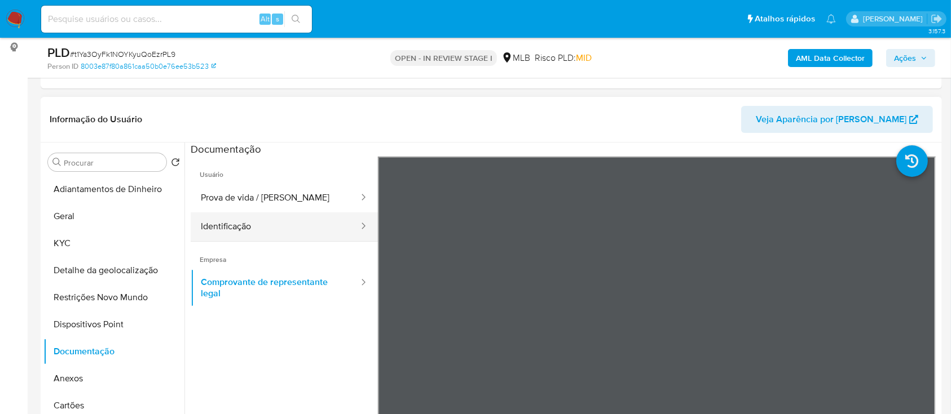
click at [258, 229] on button "Identificação" at bounding box center [275, 227] width 169 height 29
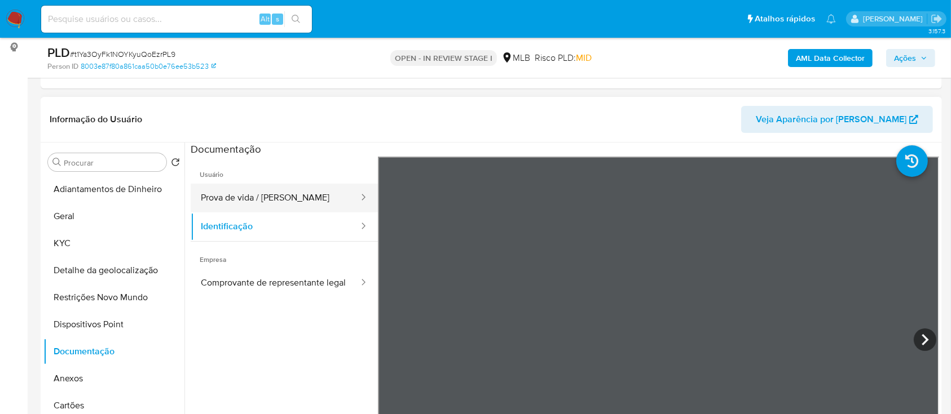
click at [291, 200] on button "Prova de vida / Selfie" at bounding box center [275, 198] width 169 height 29
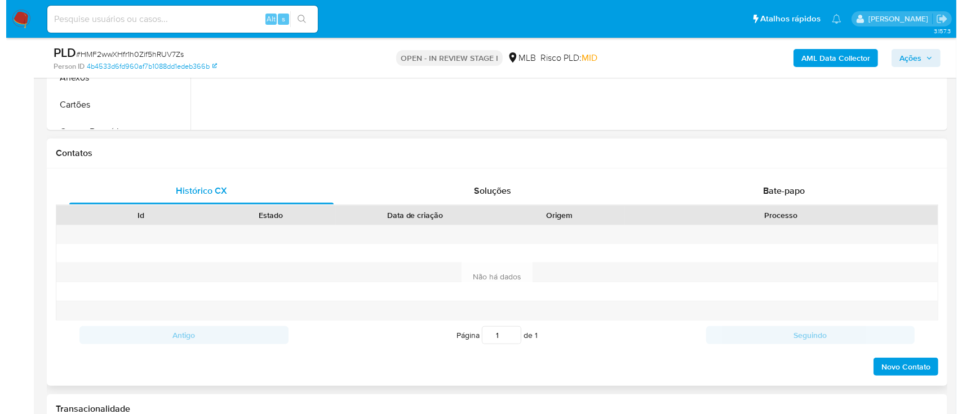
scroll to position [75, 0]
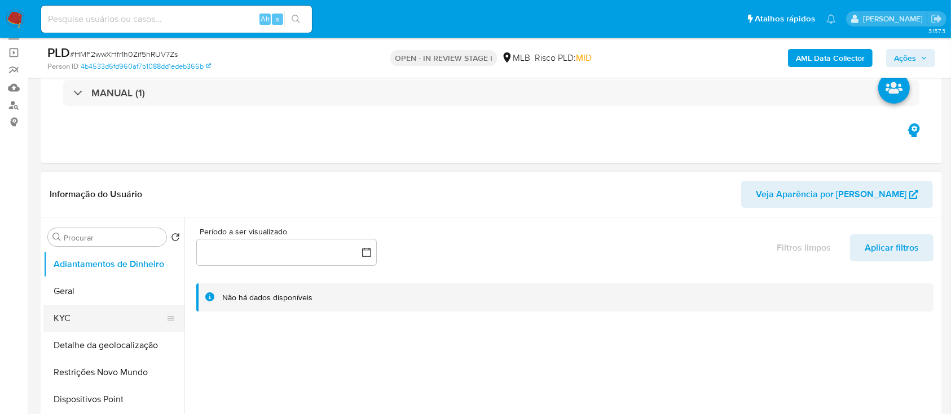
click at [90, 320] on button "KYC" at bounding box center [109, 318] width 132 height 27
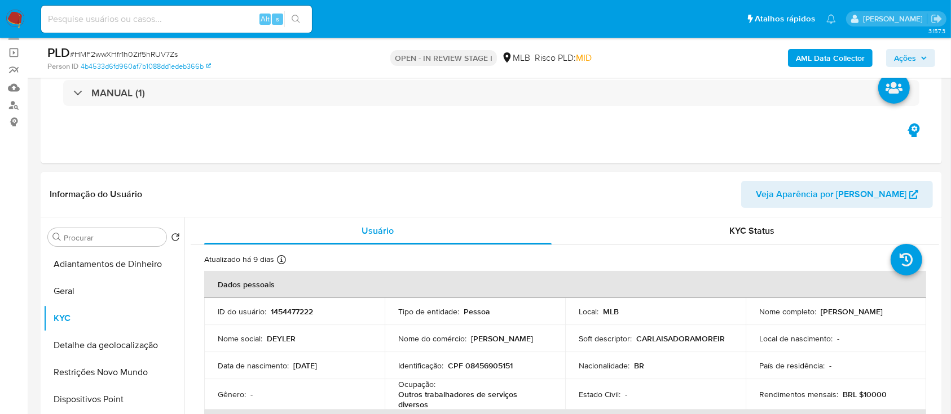
click at [821, 58] on b "AML Data Collector" at bounding box center [830, 58] width 69 height 18
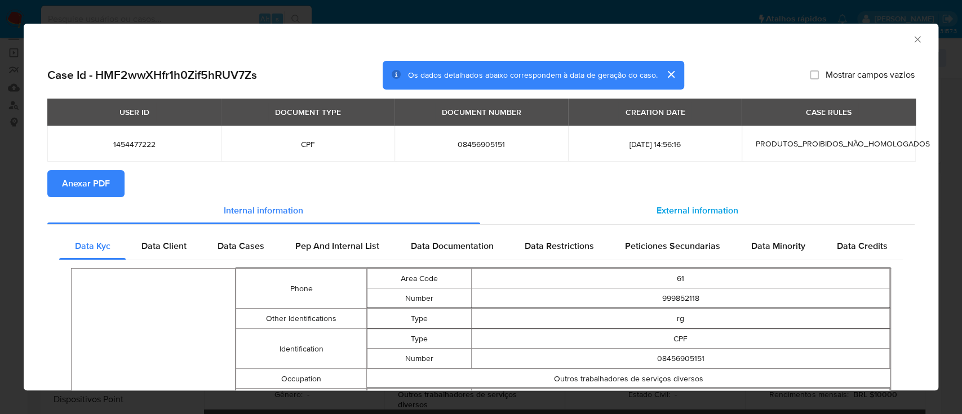
click at [699, 215] on span "External information" at bounding box center [698, 210] width 82 height 13
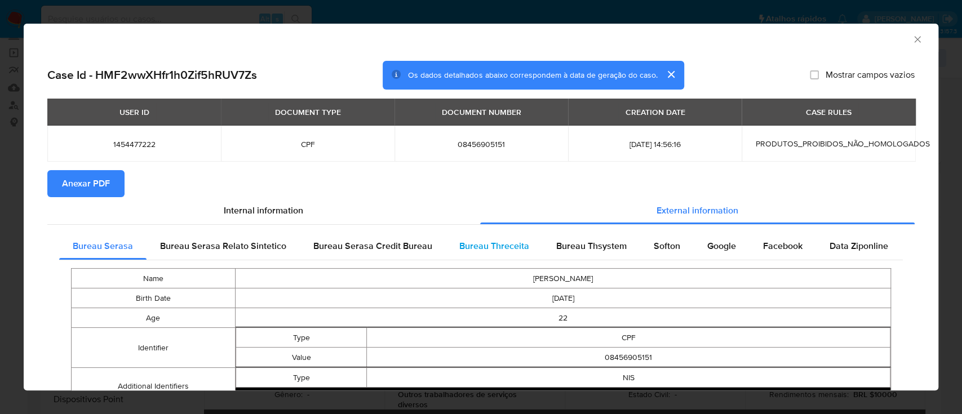
click at [500, 241] on span "Bureau Threceita" at bounding box center [494, 246] width 70 height 13
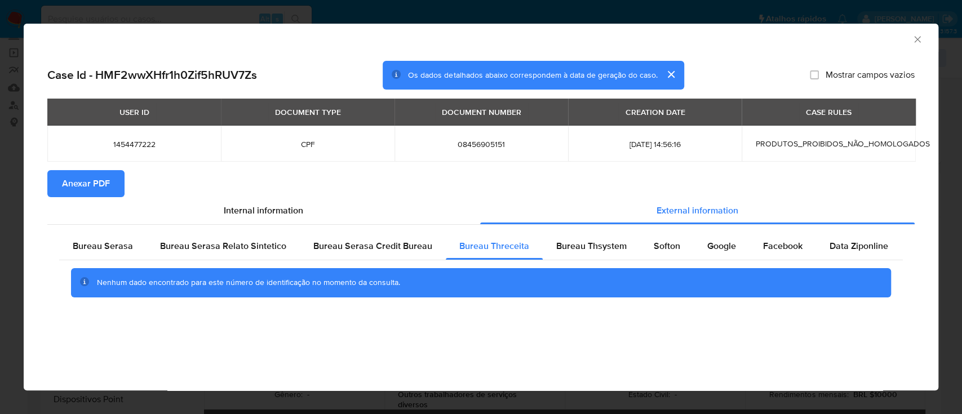
click at [818, 34] on div "AML Data Collector" at bounding box center [472, 38] width 881 height 12
click at [576, 251] on span "Bureau Thsystem" at bounding box center [591, 246] width 70 height 13
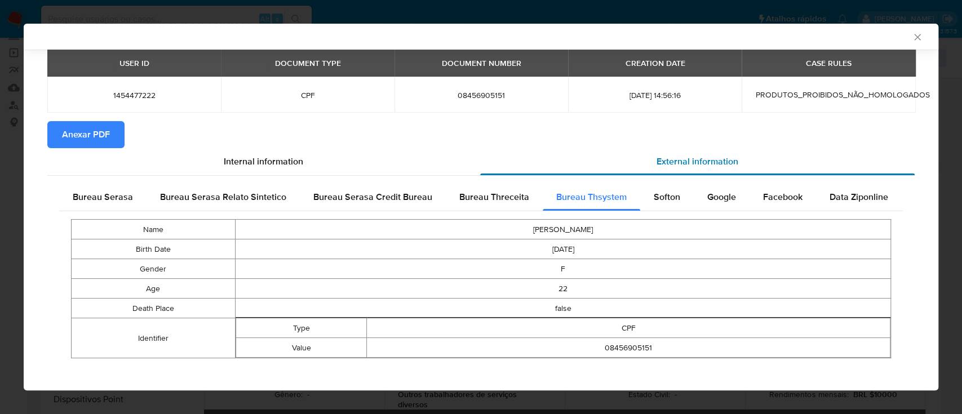
scroll to position [54, 0]
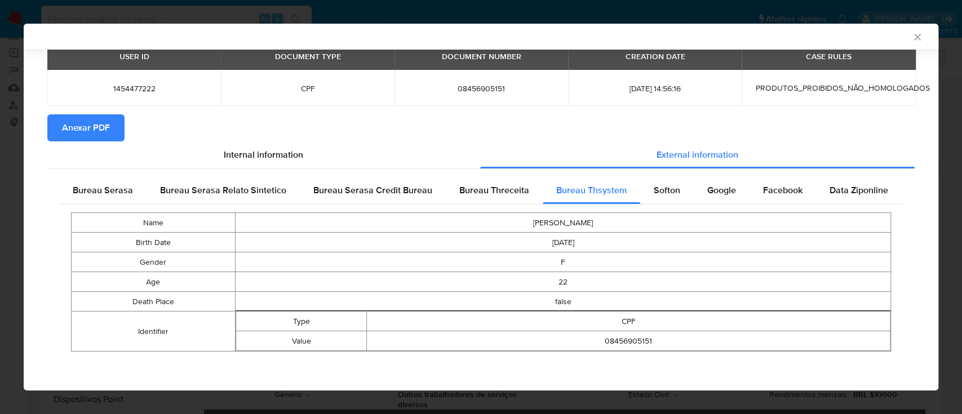
click at [792, 123] on section "Anexar PDF" at bounding box center [481, 127] width 868 height 27
click at [647, 178] on div "Softon" at bounding box center [667, 190] width 54 height 27
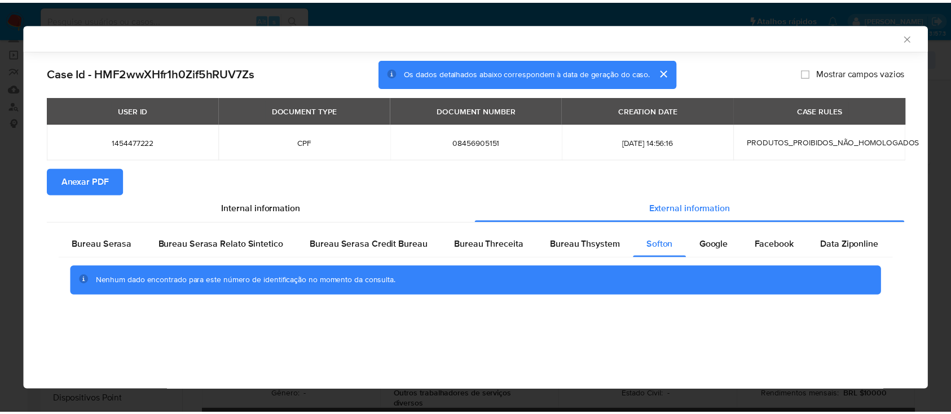
scroll to position [0, 0]
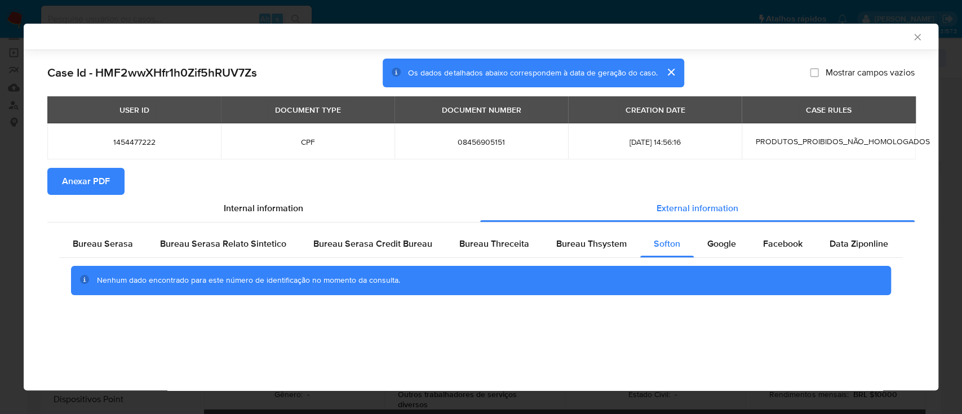
click at [815, 41] on div "AML Data Collector" at bounding box center [472, 37] width 881 height 10
click at [713, 244] on span "Google" at bounding box center [722, 243] width 29 height 13
click at [821, 38] on div "AML Data Collector" at bounding box center [472, 37] width 881 height 10
click at [914, 34] on icon "Fechar a janela" at bounding box center [917, 37] width 11 height 11
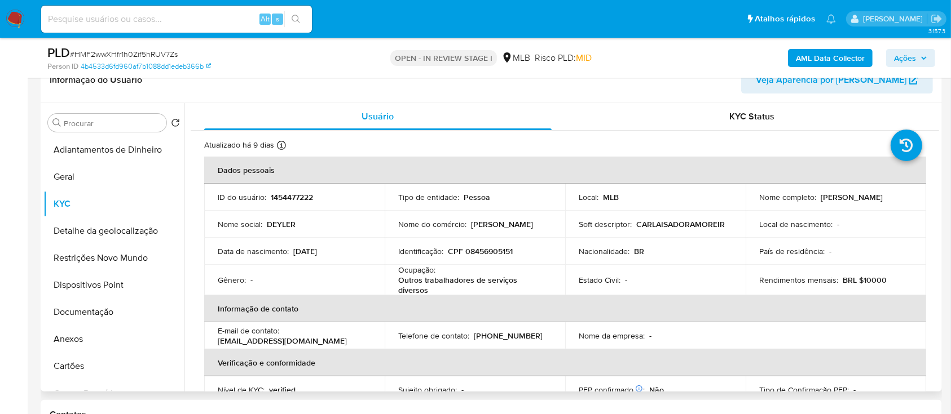
scroll to position [226, 0]
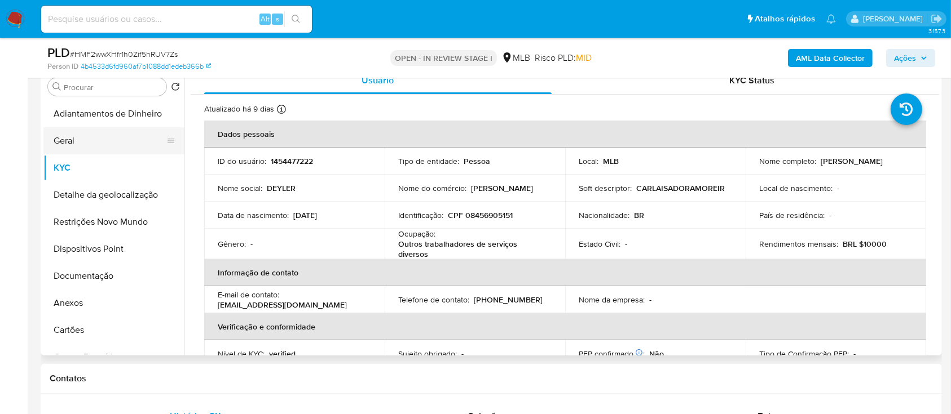
click at [95, 141] on button "Geral" at bounding box center [109, 140] width 132 height 27
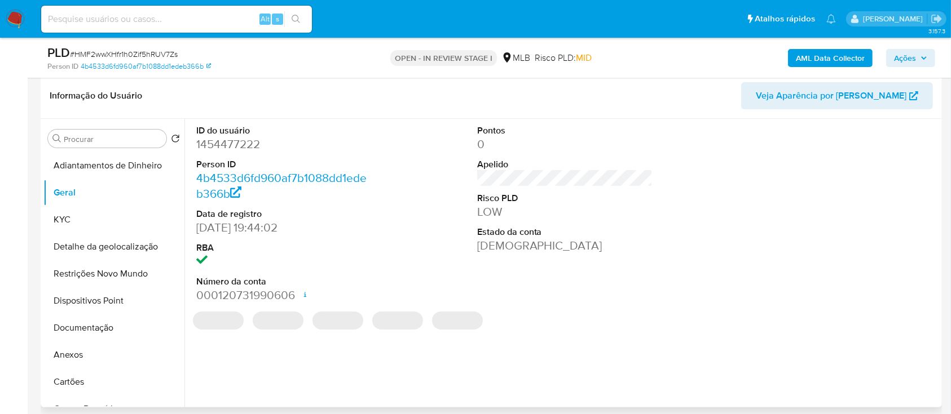
scroll to position [150, 0]
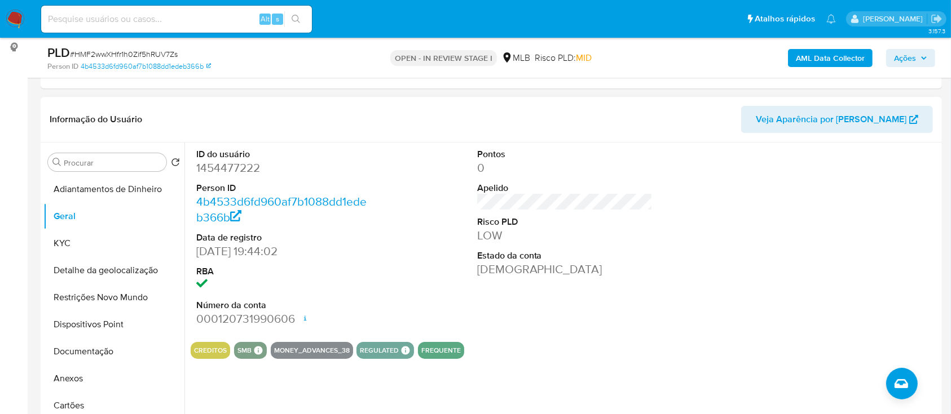
click at [811, 235] on div at bounding box center [845, 238] width 187 height 191
click at [80, 245] on button "KYC" at bounding box center [109, 243] width 132 height 27
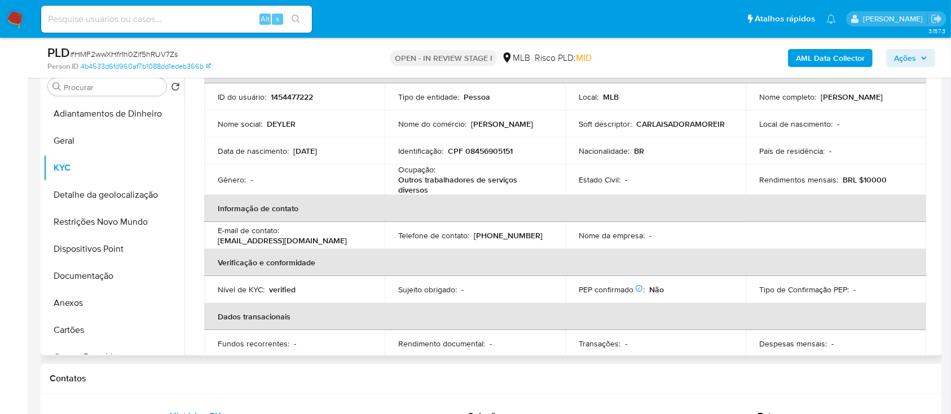
scroll to position [68, 0]
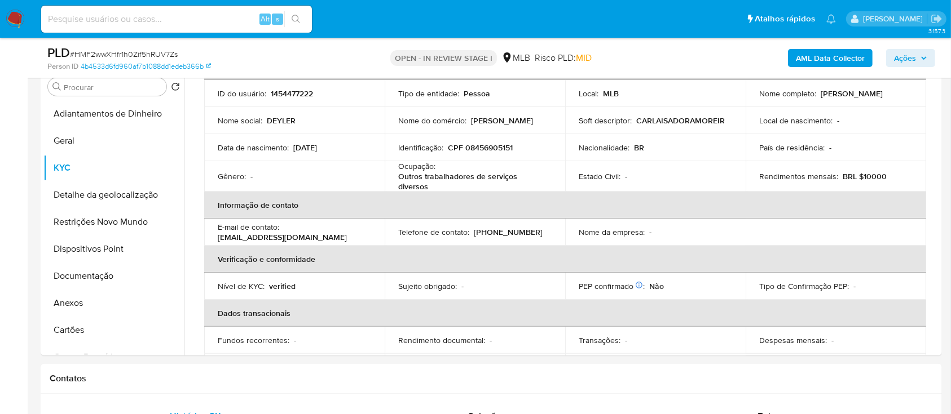
click at [695, 59] on div "AML Data Collector Ações" at bounding box center [788, 58] width 293 height 26
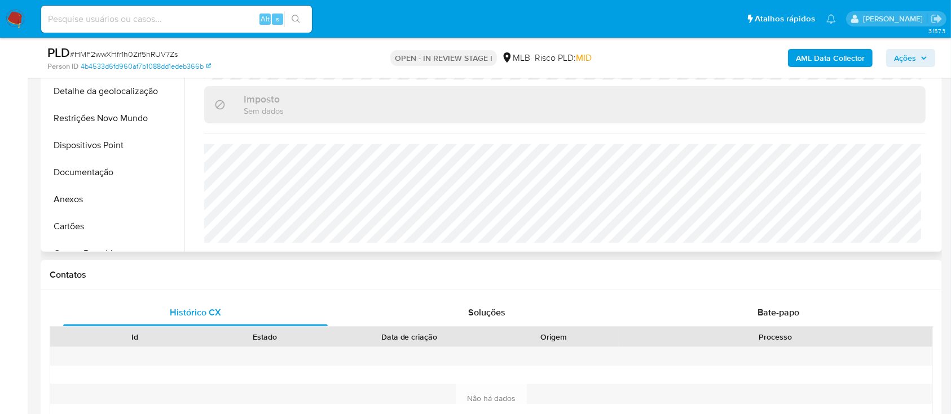
scroll to position [301, 0]
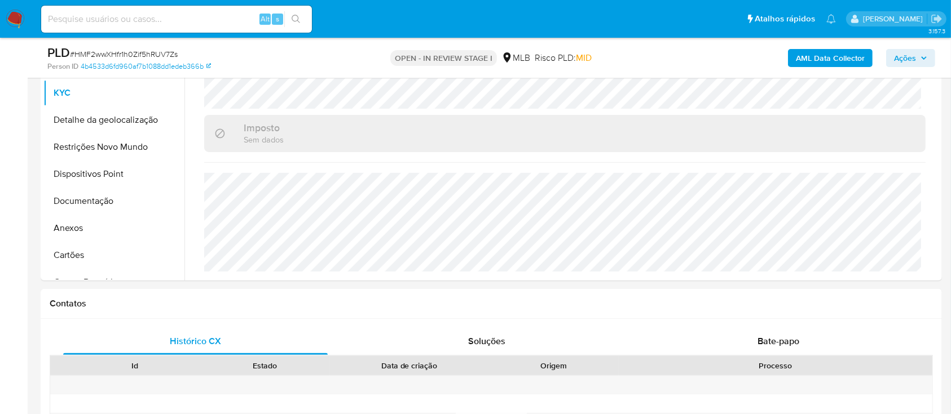
click at [734, 67] on div "AML Data Collector Ações" at bounding box center [788, 58] width 293 height 26
click at [117, 121] on button "Detalhe da geolocalização" at bounding box center [109, 120] width 132 height 27
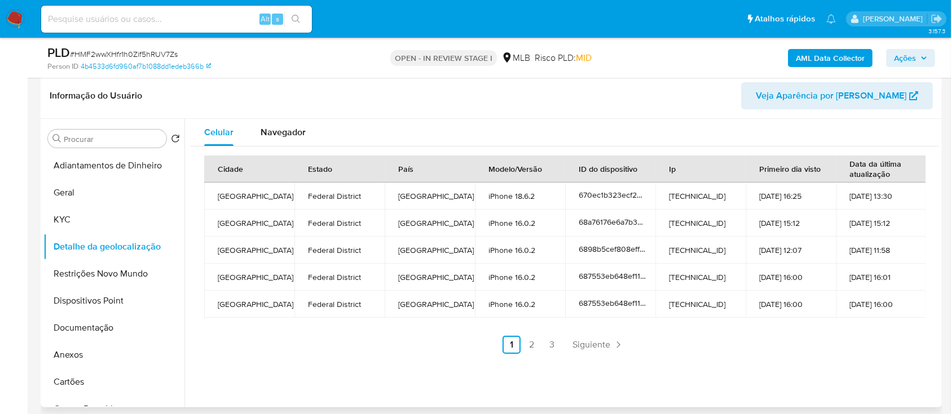
scroll to position [150, 0]
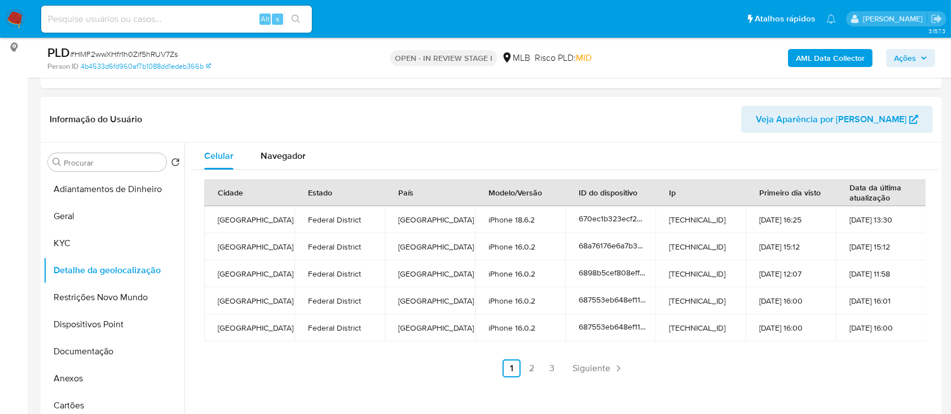
click at [724, 125] on header "Informação do Usuário Veja Aparência por [PERSON_NAME]" at bounding box center [491, 119] width 883 height 27
click at [537, 368] on link "2" at bounding box center [532, 369] width 18 height 18
click at [719, 60] on div "AML Data Collector Ações" at bounding box center [788, 58] width 293 height 26
click at [580, 368] on link "3" at bounding box center [582, 369] width 18 height 18
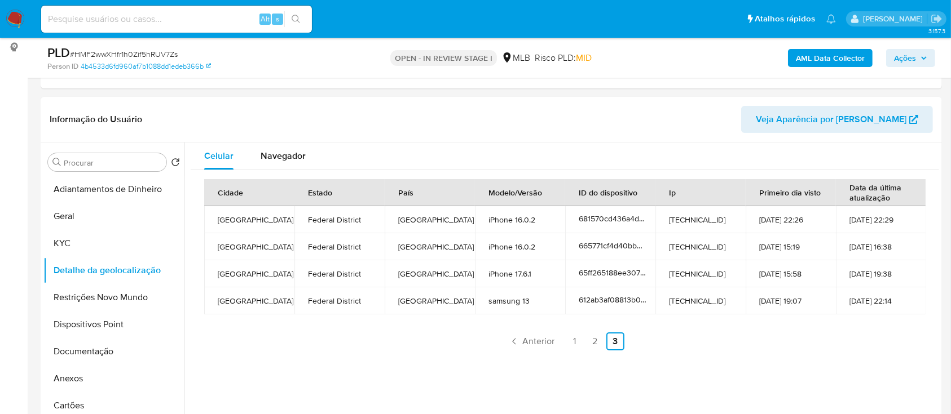
drag, startPoint x: 726, startPoint y: 67, endPoint x: 718, endPoint y: 65, distance: 7.5
click at [726, 66] on div "AML Data Collector Ações" at bounding box center [788, 58] width 293 height 26
click at [104, 304] on button "Restrições Novo Mundo" at bounding box center [109, 297] width 132 height 27
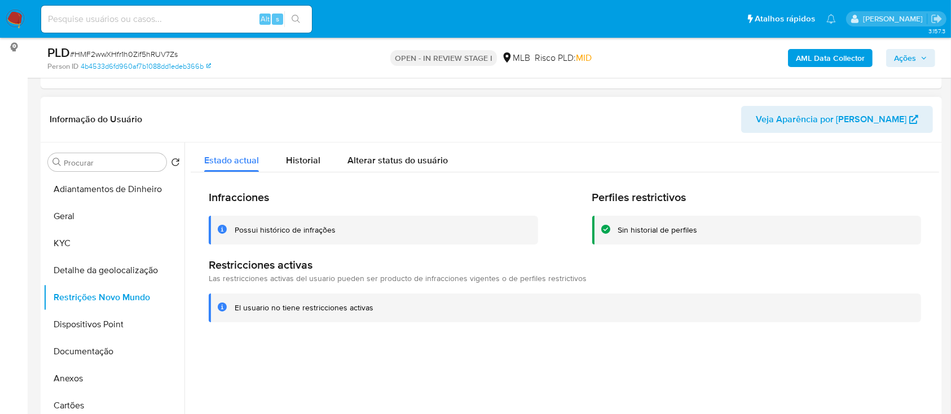
drag, startPoint x: 852, startPoint y: 361, endPoint x: 836, endPoint y: 351, distance: 20.0
click at [842, 357] on div at bounding box center [561, 287] width 754 height 289
click at [99, 339] on button "Documentação" at bounding box center [109, 351] width 132 height 27
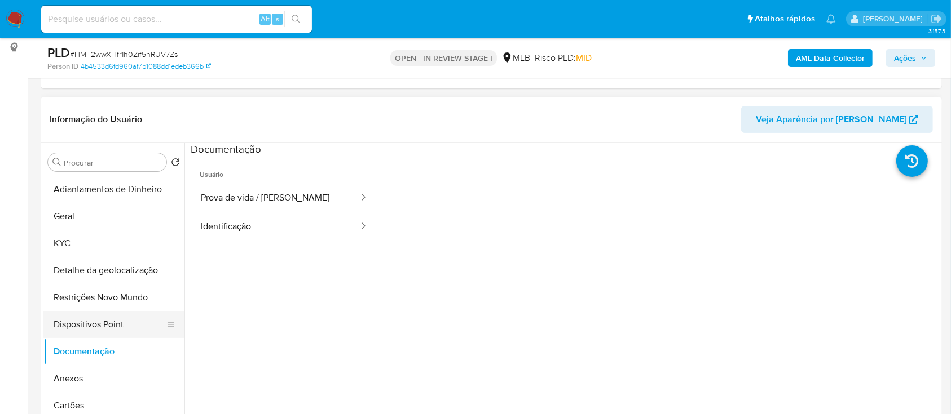
click at [98, 334] on button "Dispositivos Point" at bounding box center [109, 324] width 132 height 27
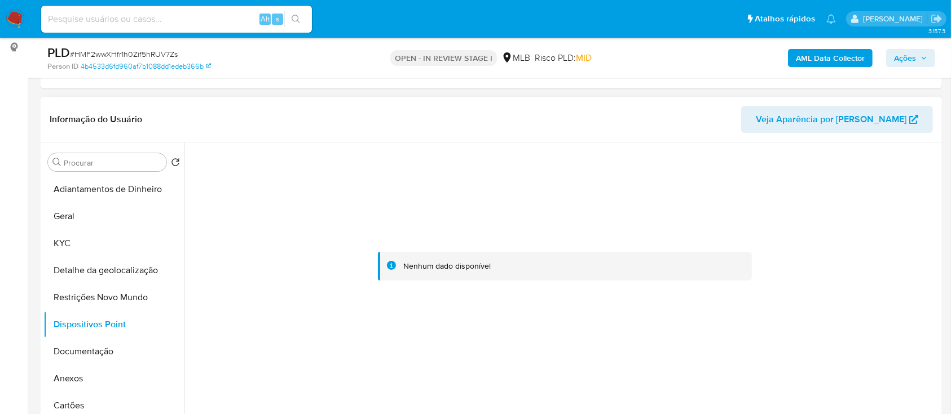
click at [863, 209] on div at bounding box center [565, 267] width 748 height 248
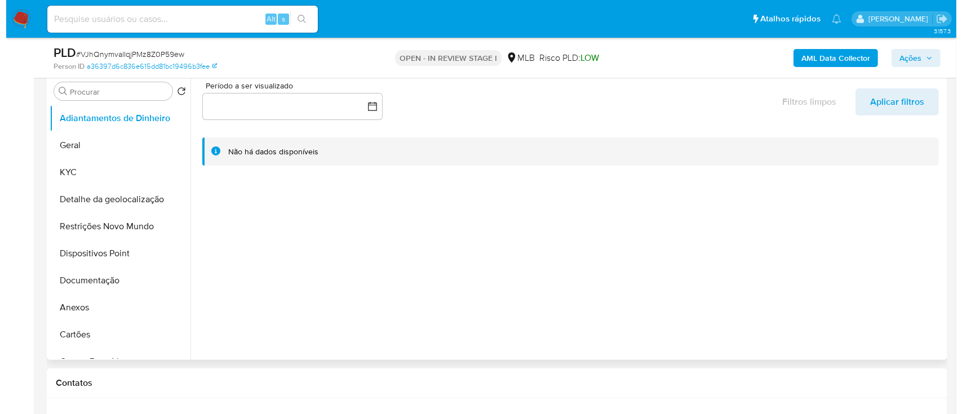
scroll to position [75, 0]
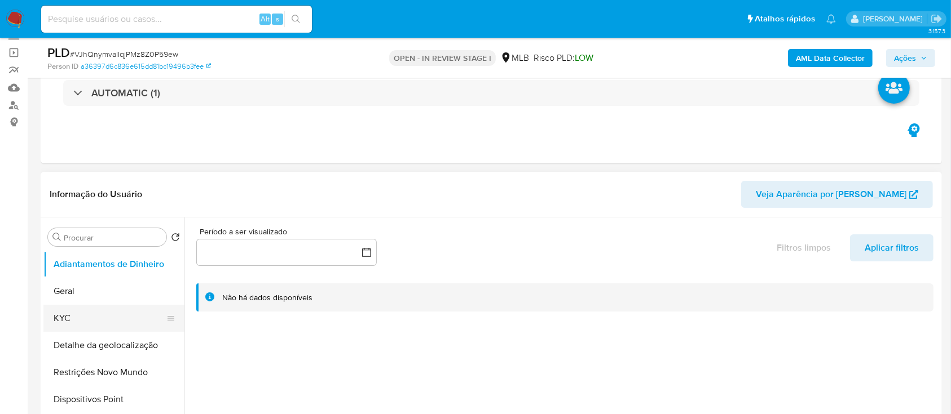
click at [107, 324] on button "KYC" at bounding box center [109, 318] width 132 height 27
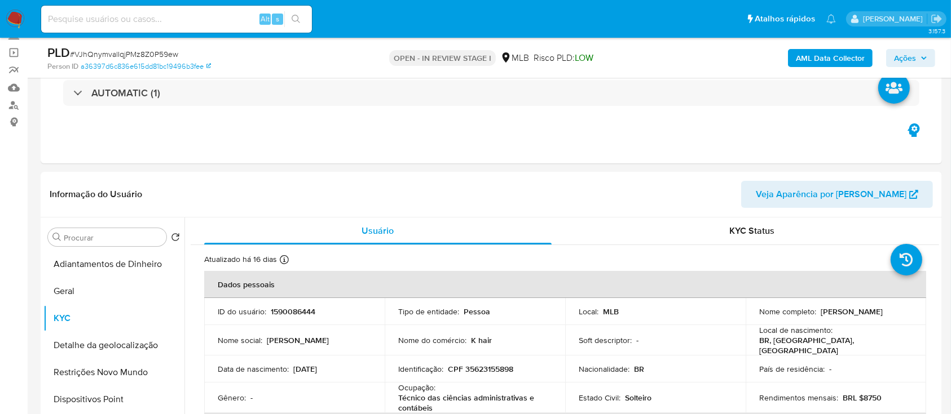
click at [834, 60] on b "AML Data Collector" at bounding box center [830, 58] width 69 height 18
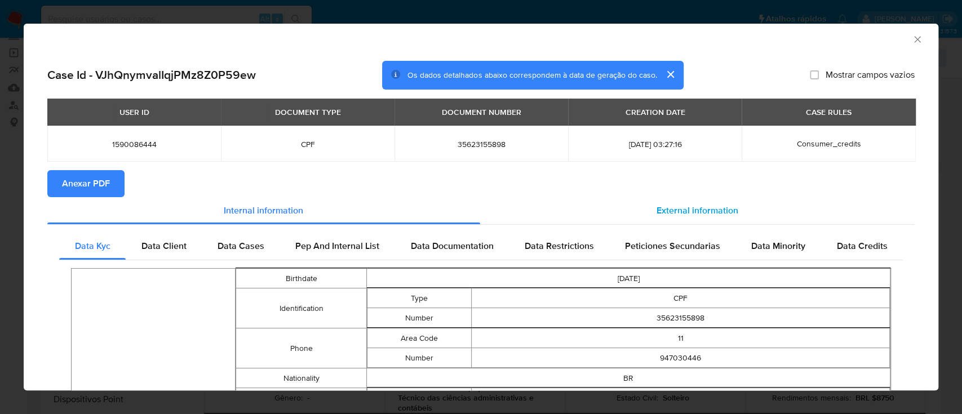
click at [712, 214] on span "External information" at bounding box center [698, 210] width 82 height 13
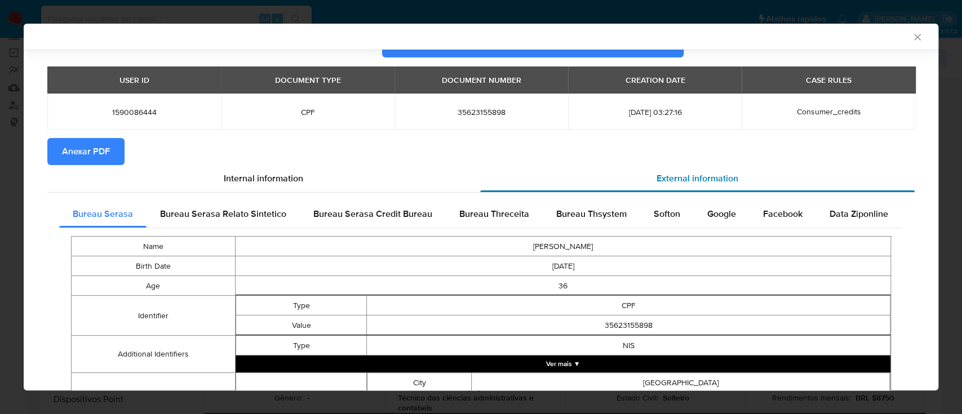
scroll to position [72, 0]
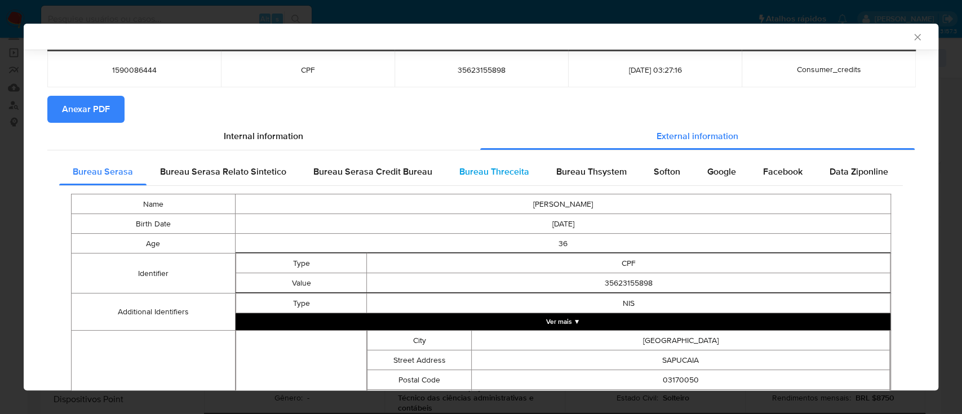
click at [508, 174] on span "Bureau Threceita" at bounding box center [494, 171] width 70 height 13
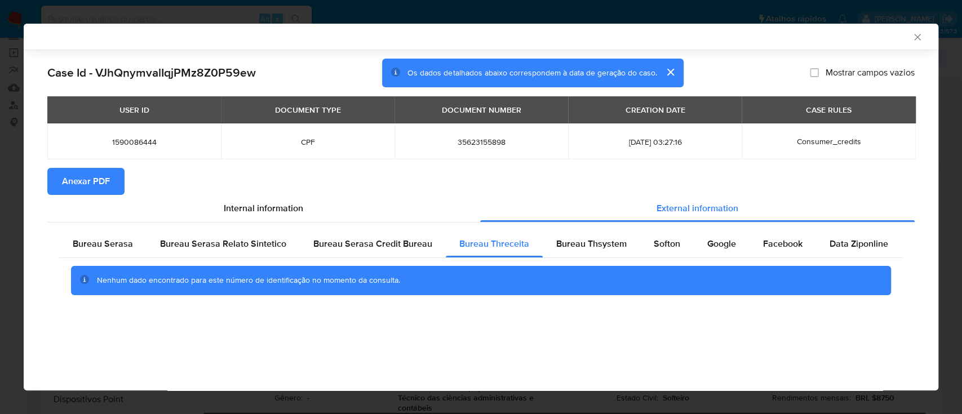
scroll to position [0, 0]
click at [801, 32] on div "AML Data Collector" at bounding box center [472, 37] width 881 height 10
click at [569, 245] on span "Bureau Thsystem" at bounding box center [591, 243] width 70 height 13
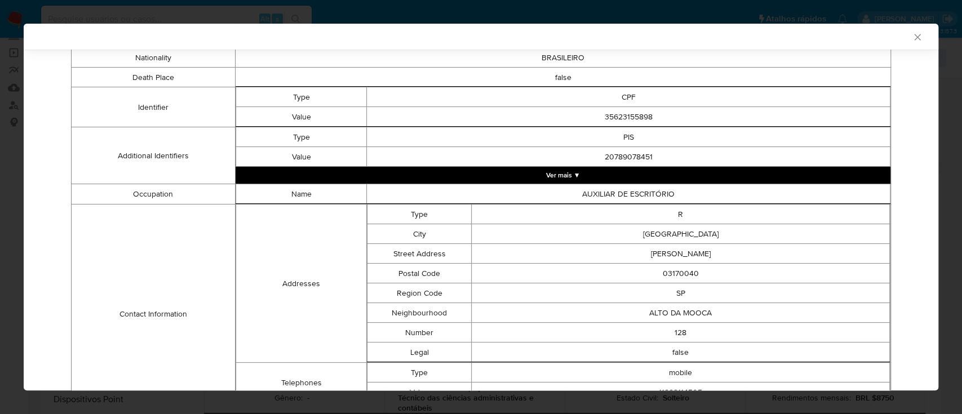
scroll to position [565, 0]
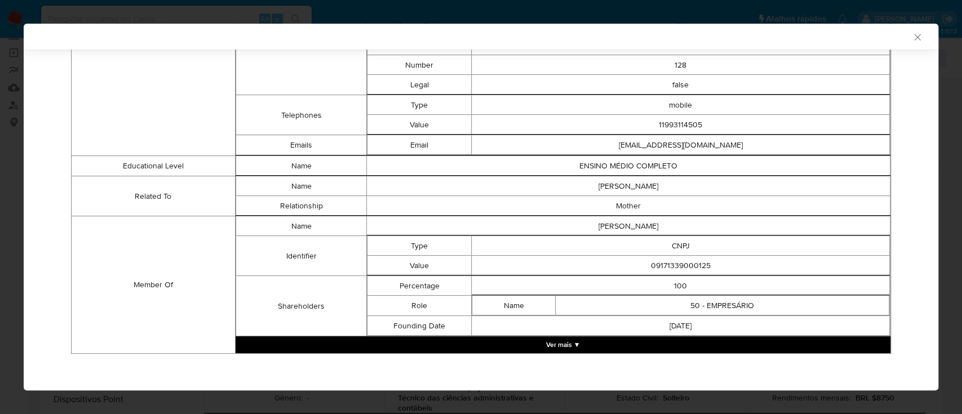
drag, startPoint x: 806, startPoint y: 37, endPoint x: 798, endPoint y: 34, distance: 8.6
click at [806, 37] on div "AML Data Collector" at bounding box center [472, 37] width 881 height 10
drag, startPoint x: 706, startPoint y: 262, endPoint x: 633, endPoint y: 266, distance: 73.9
click at [633, 266] on td "09171339000125" at bounding box center [681, 266] width 418 height 20
copy td "09171339000125"
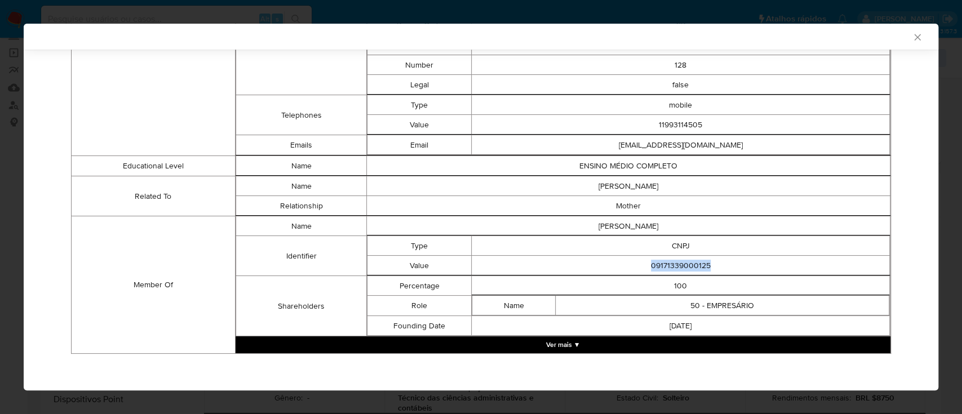
click at [547, 342] on button "Ver mais ▼" at bounding box center [563, 345] width 655 height 17
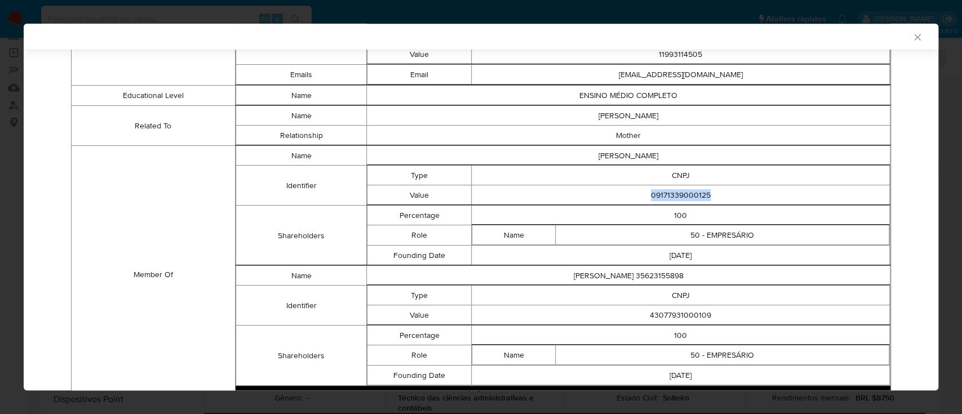
scroll to position [685, 0]
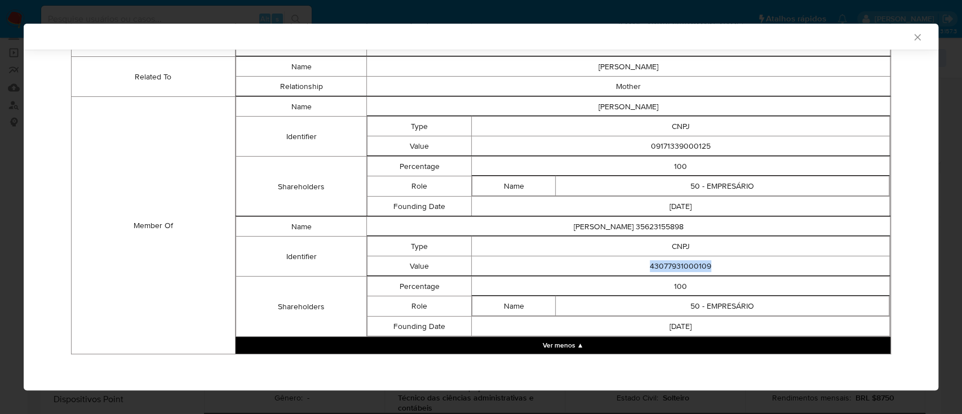
drag, startPoint x: 717, startPoint y: 268, endPoint x: 599, endPoint y: 263, distance: 117.9
click at [599, 263] on td "43077931000109" at bounding box center [681, 267] width 418 height 20
copy td "43077931000109"
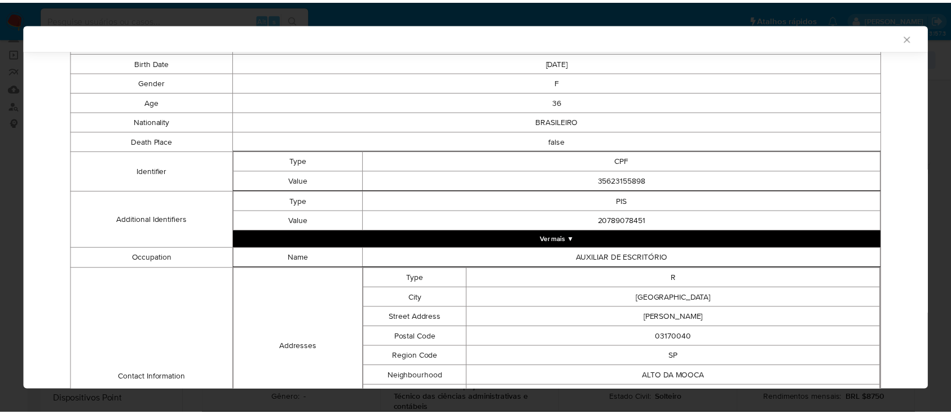
scroll to position [0, 0]
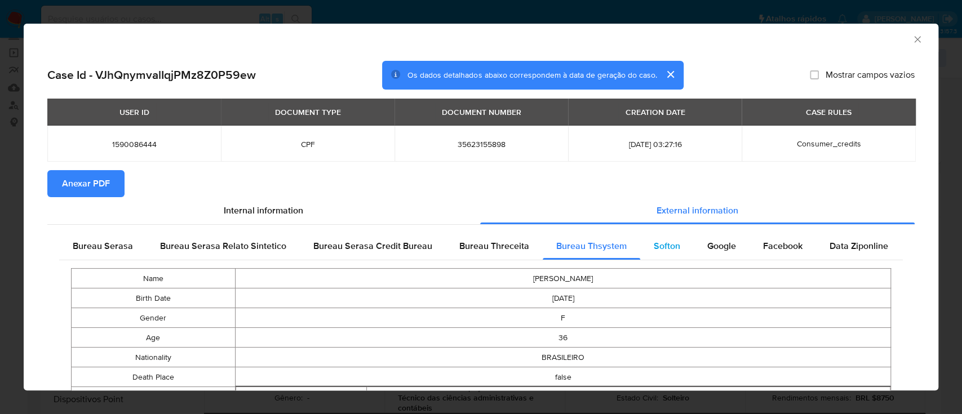
click at [670, 247] on span "Softon" at bounding box center [667, 246] width 26 height 13
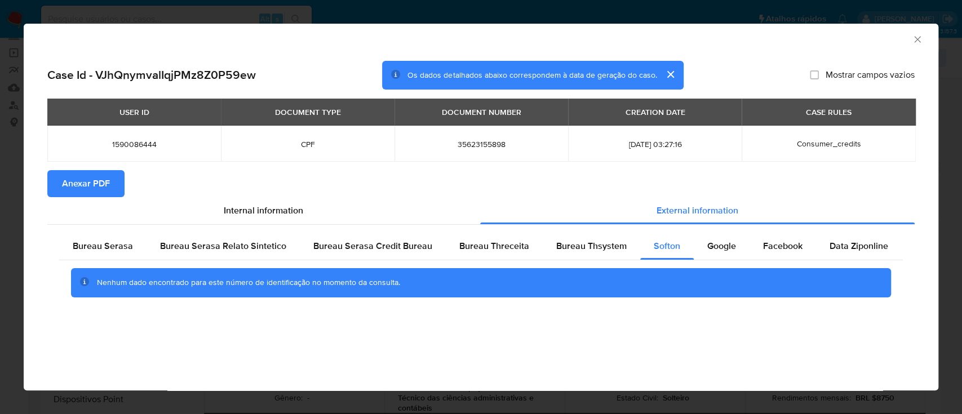
click at [846, 42] on div "AML Data Collector" at bounding box center [472, 38] width 881 height 12
click at [726, 244] on span "Google" at bounding box center [722, 246] width 29 height 13
click at [810, 47] on div "AML Data Collector" at bounding box center [481, 38] width 915 height 28
click at [917, 44] on icon "Fechar a janela" at bounding box center [917, 39] width 11 height 11
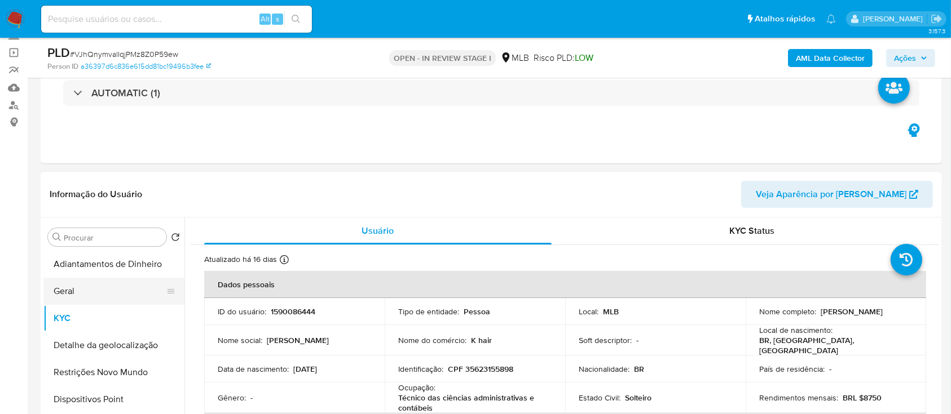
click at [89, 293] on button "Geral" at bounding box center [109, 291] width 132 height 27
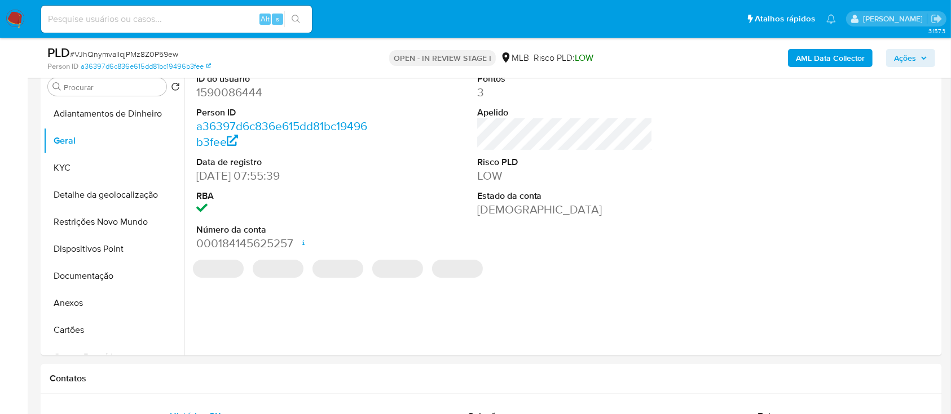
scroll to position [150, 0]
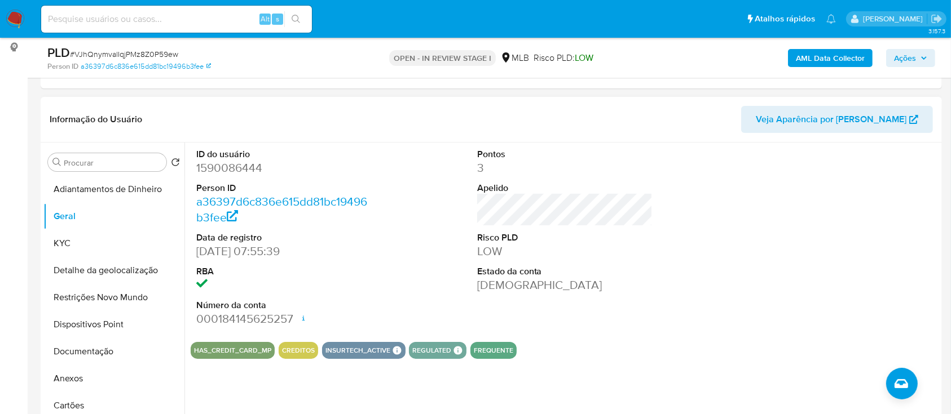
drag, startPoint x: 821, startPoint y: 182, endPoint x: 794, endPoint y: 147, distance: 44.7
click at [816, 178] on div at bounding box center [845, 238] width 187 height 191
click at [96, 248] on button "KYC" at bounding box center [109, 243] width 132 height 27
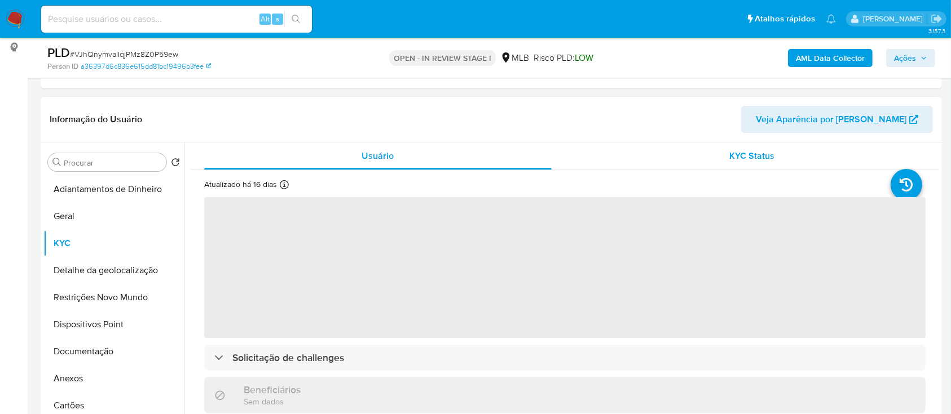
scroll to position [75, 0]
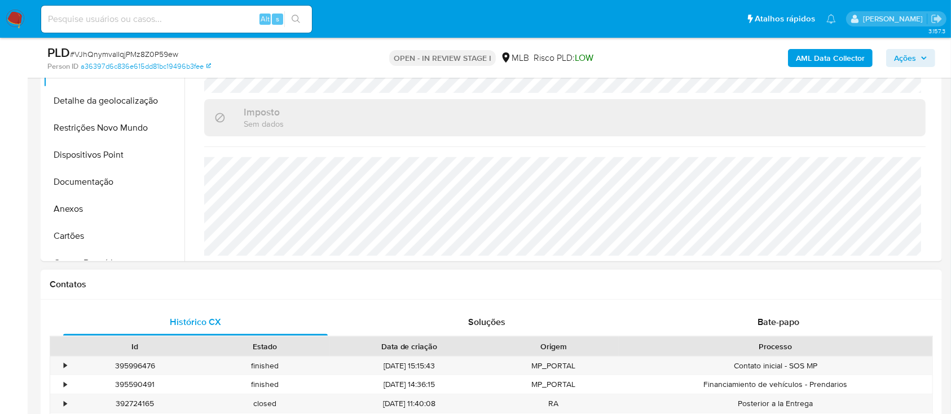
scroll to position [375, 0]
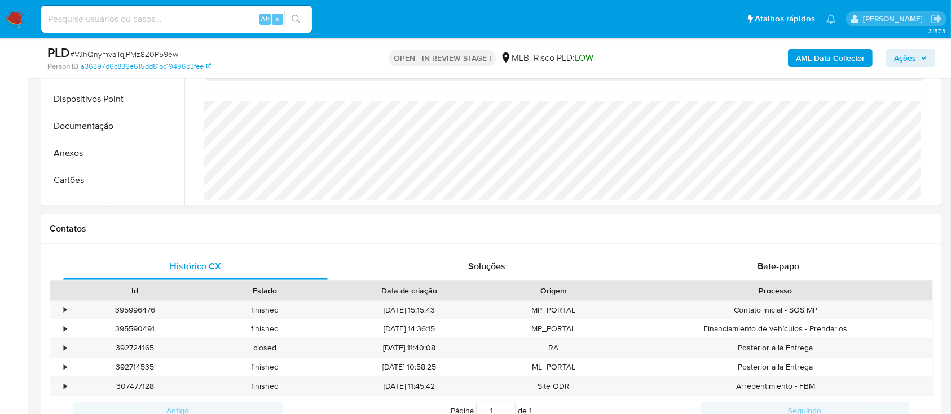
click at [758, 59] on div "AML Data Collector Ações" at bounding box center [788, 58] width 293 height 26
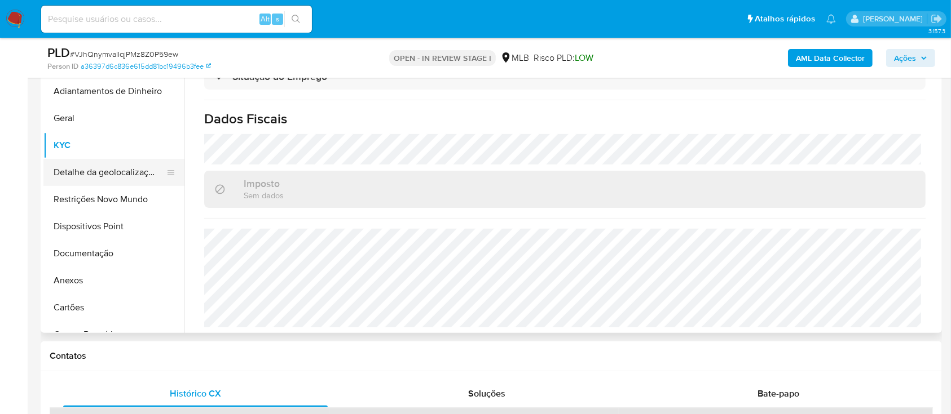
scroll to position [226, 0]
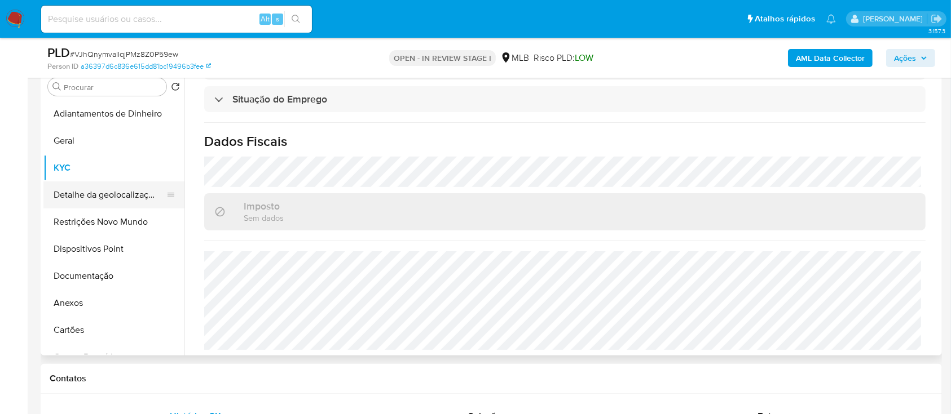
click at [138, 195] on button "Detalhe da geolocalização" at bounding box center [109, 195] width 132 height 27
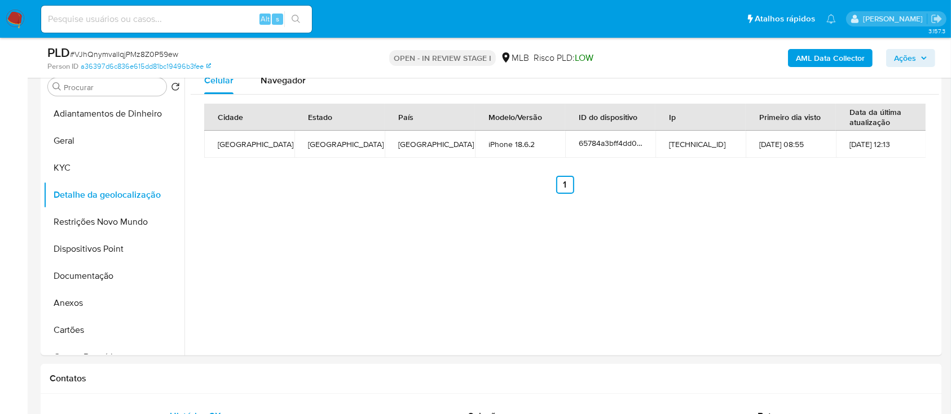
drag, startPoint x: 837, startPoint y: 221, endPoint x: 828, endPoint y: 200, distance: 23.5
click at [837, 219] on div "Celular Navegador Cidade Estado País Modelo/Versão ID do dispositivo Ip Primeir…" at bounding box center [561, 211] width 754 height 289
click at [108, 228] on button "Restrições Novo Mundo" at bounding box center [109, 222] width 132 height 27
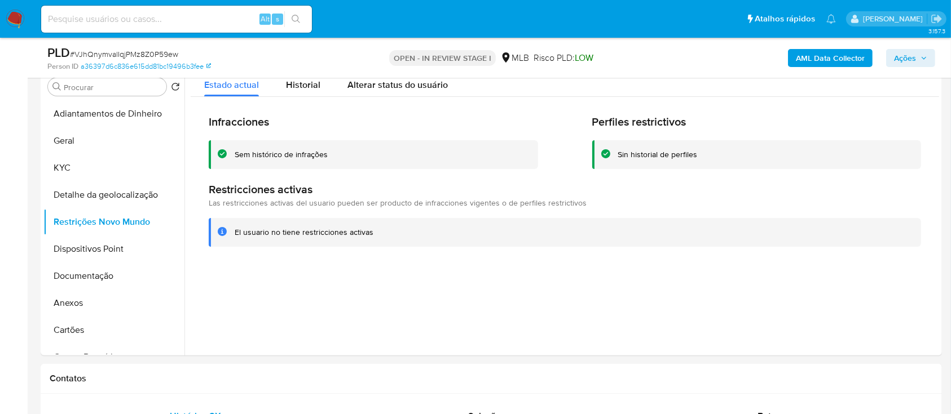
drag, startPoint x: 806, startPoint y: 280, endPoint x: 627, endPoint y: 26, distance: 310.3
click at [803, 275] on div at bounding box center [561, 211] width 754 height 289
click at [107, 250] on button "Dispositivos Point" at bounding box center [109, 249] width 132 height 27
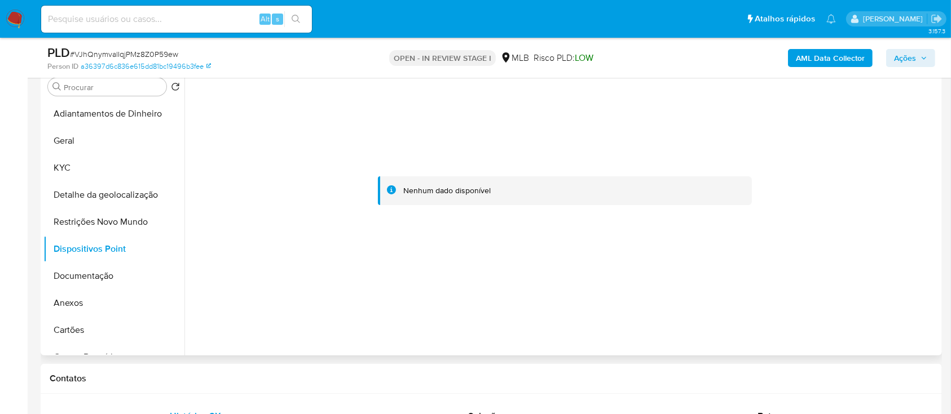
click at [813, 188] on div at bounding box center [565, 191] width 748 height 248
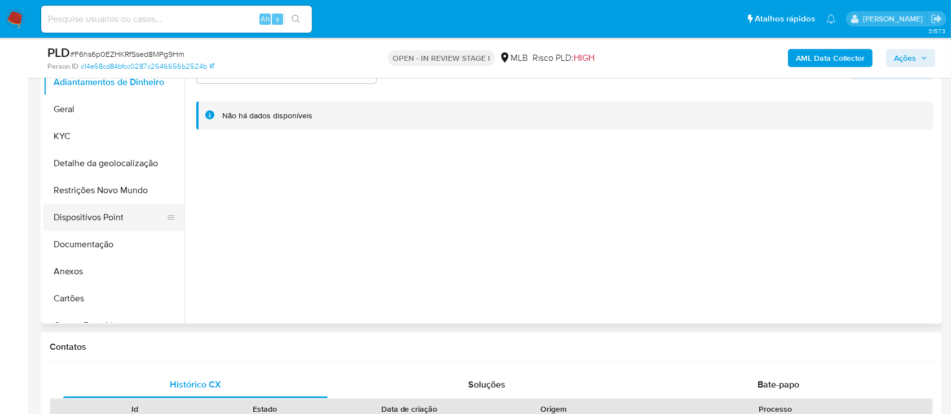
scroll to position [226, 0]
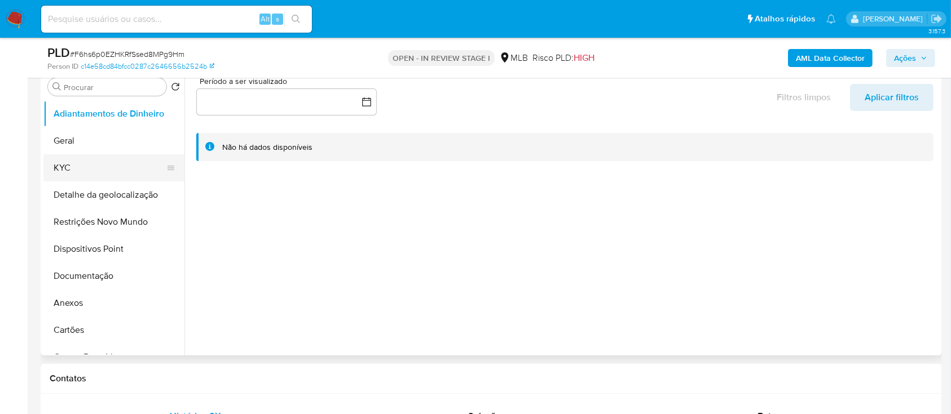
click at [77, 162] on button "KYC" at bounding box center [109, 167] width 132 height 27
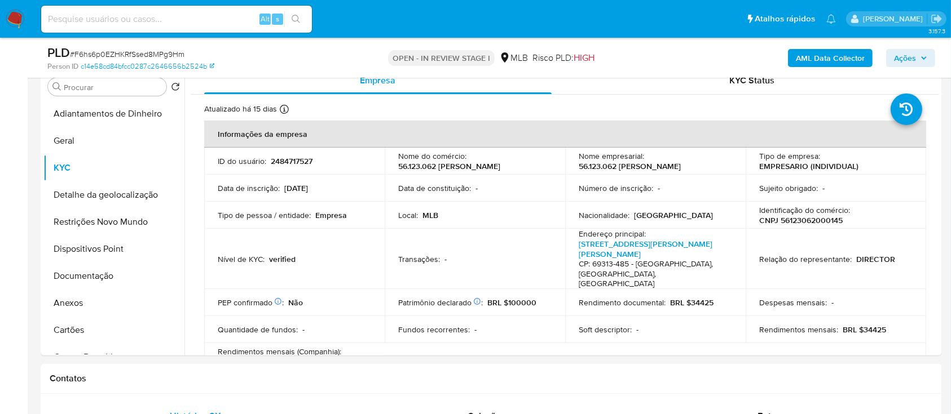
click at [819, 57] on b "AML Data Collector" at bounding box center [830, 58] width 69 height 18
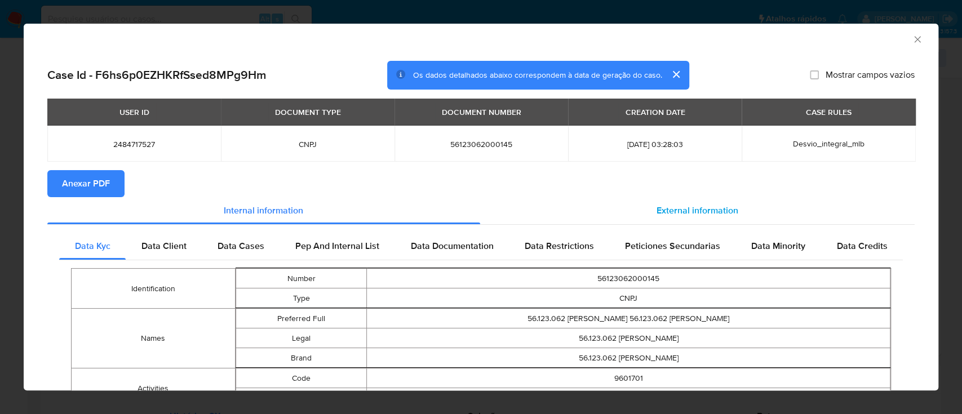
click at [708, 210] on span "External information" at bounding box center [698, 210] width 82 height 13
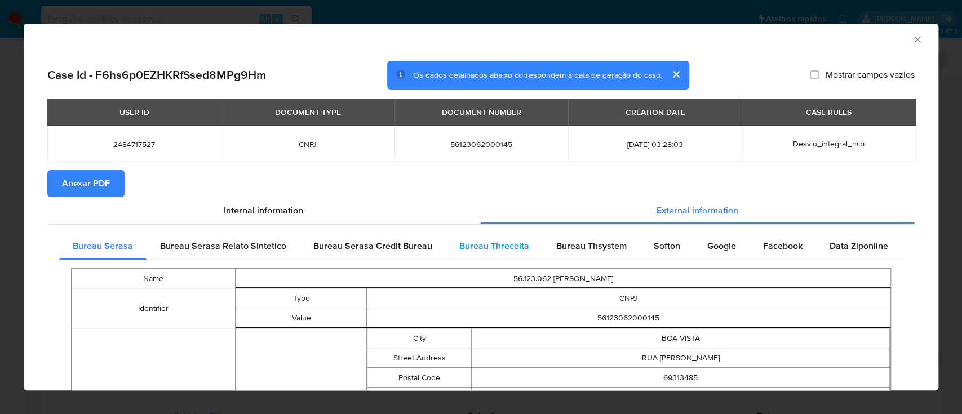
click at [484, 248] on span "Bureau Threceita" at bounding box center [494, 246] width 70 height 13
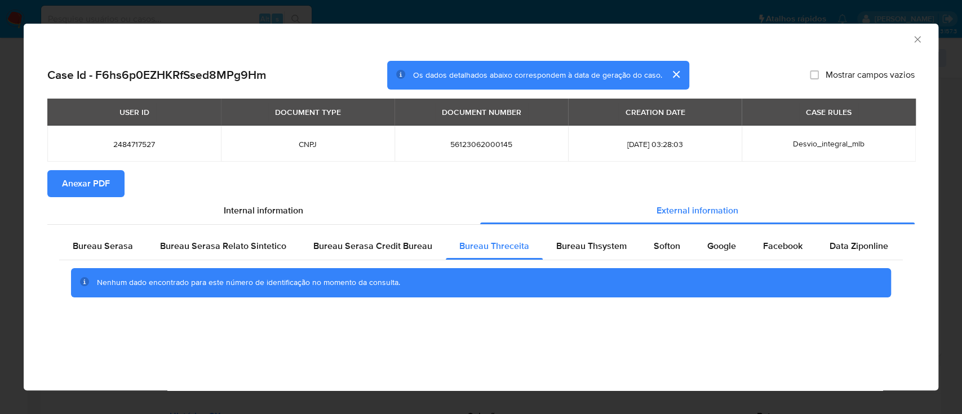
click at [858, 50] on div "AML Data Collector" at bounding box center [481, 38] width 915 height 28
click at [597, 239] on div "Bureau Thsystem" at bounding box center [592, 246] width 98 height 27
drag, startPoint x: 873, startPoint y: 36, endPoint x: 863, endPoint y: 34, distance: 10.2
click at [873, 36] on div "AML Data Collector" at bounding box center [472, 38] width 881 height 12
click at [656, 254] on div "Softon" at bounding box center [667, 246] width 54 height 27
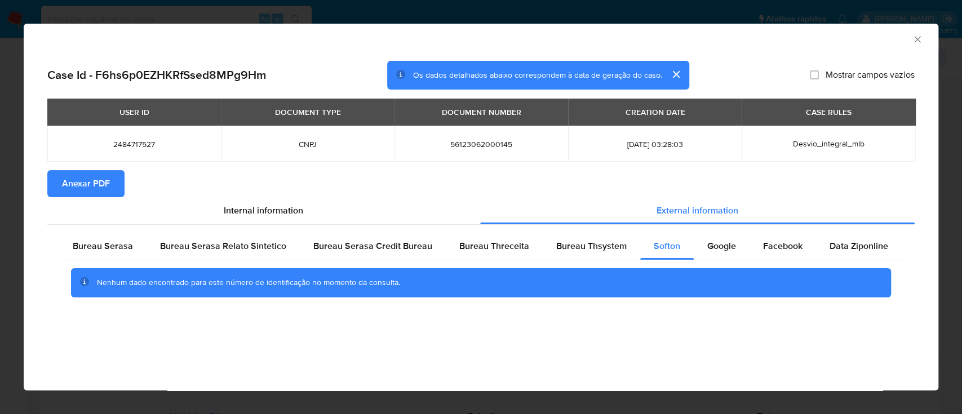
click at [849, 38] on div "AML Data Collector" at bounding box center [472, 38] width 881 height 12
click at [716, 248] on span "Google" at bounding box center [722, 246] width 29 height 13
click at [833, 41] on div "AML Data Collector" at bounding box center [472, 38] width 881 height 12
click at [918, 42] on icon "Fechar a janela" at bounding box center [917, 39] width 11 height 11
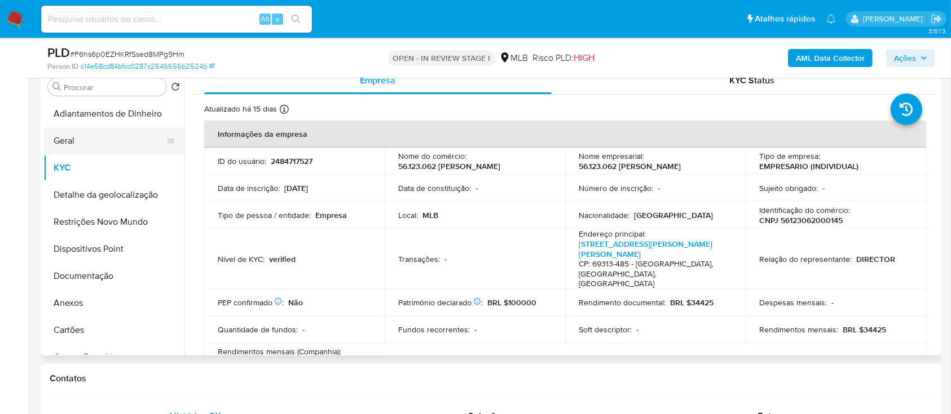
drag, startPoint x: 77, startPoint y: 135, endPoint x: 104, endPoint y: 132, distance: 26.6
click at [77, 136] on button "Geral" at bounding box center [109, 140] width 132 height 27
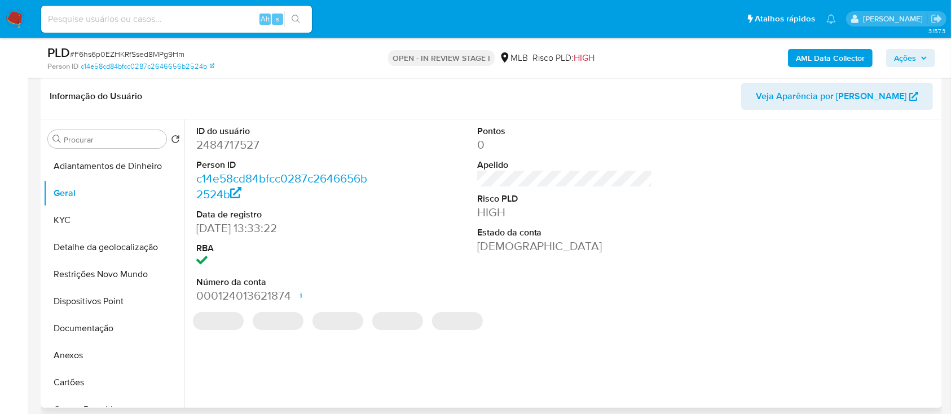
scroll to position [150, 0]
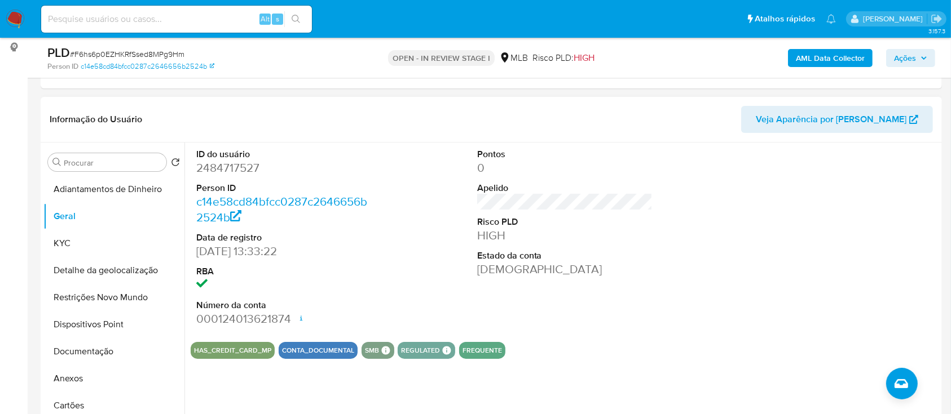
drag, startPoint x: 656, startPoint y: 343, endPoint x: 666, endPoint y: 279, distance: 65.1
click at [655, 342] on div "HAS_CREDIT_CARD_MP CONTA_DOCUMENTAL SMB SMB SMB Advisor Email - Advisor Name - …" at bounding box center [565, 350] width 748 height 17
click at [96, 246] on button "KYC" at bounding box center [109, 243] width 132 height 27
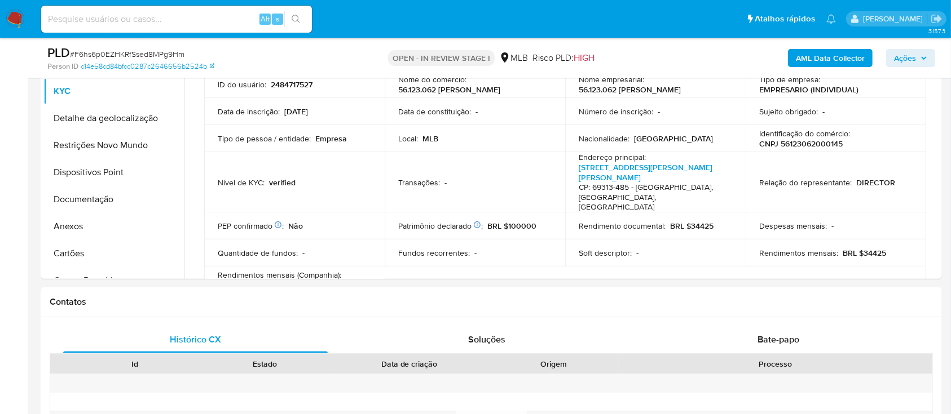
scroll to position [290, 0]
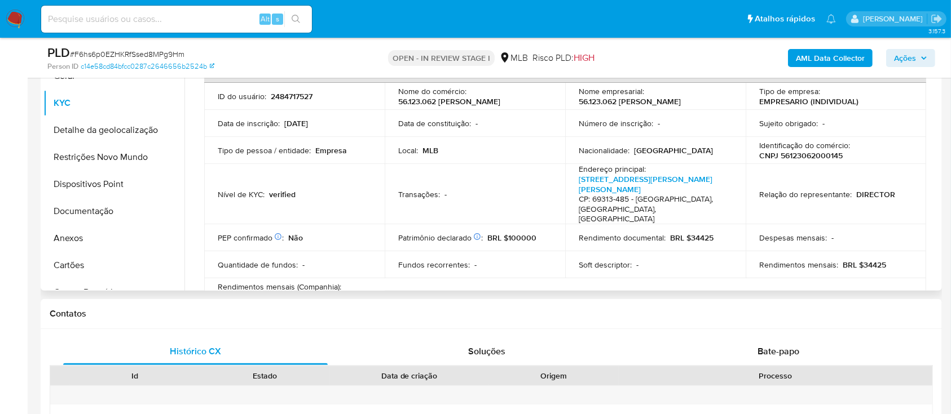
click at [890, 101] on div "Tipo de empresa : EMPRESARIO (INDIVIDUAL)" at bounding box center [835, 96] width 153 height 20
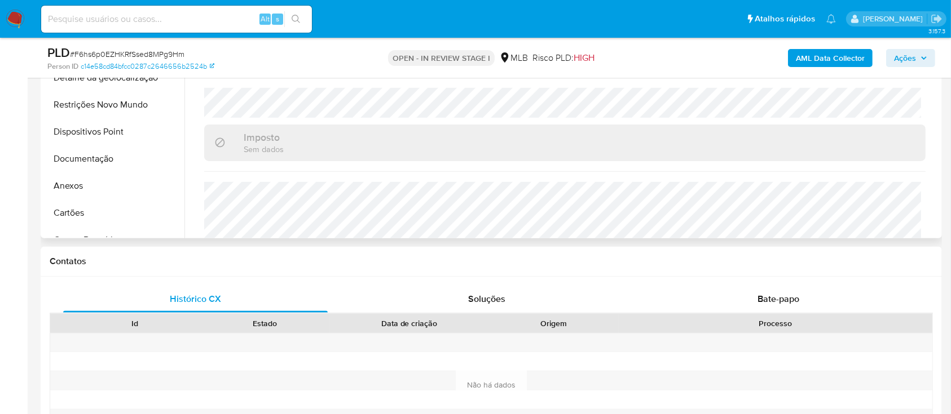
scroll to position [365, 0]
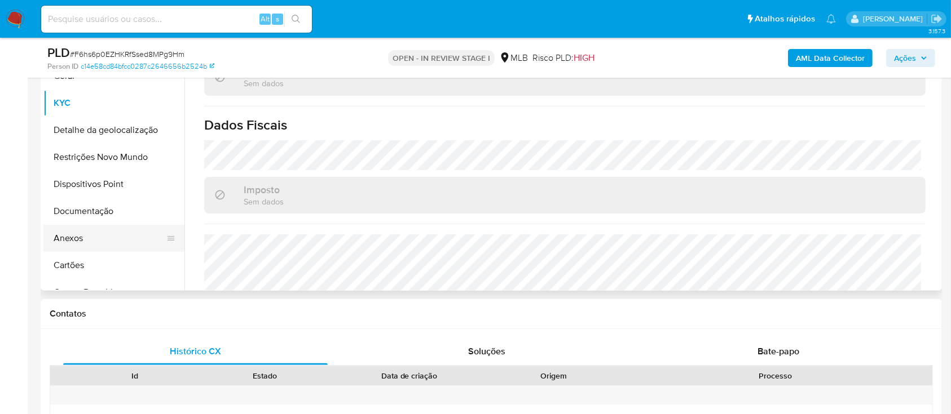
scroll to position [215, 0]
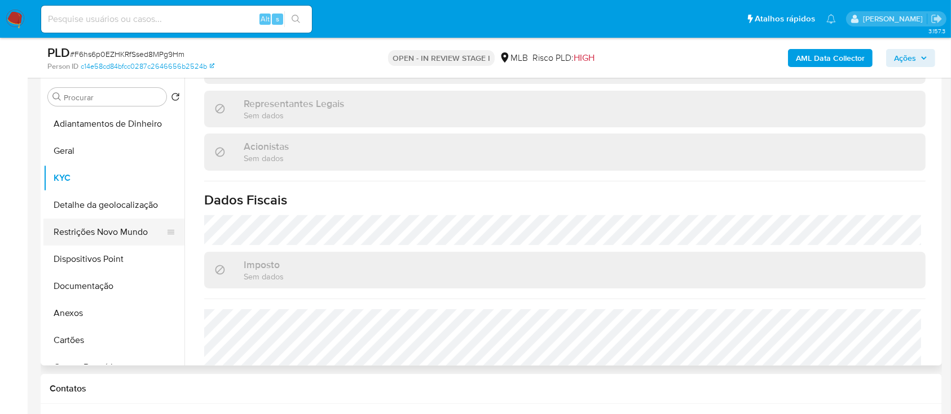
click at [98, 219] on button "Restrições Novo Mundo" at bounding box center [109, 232] width 132 height 27
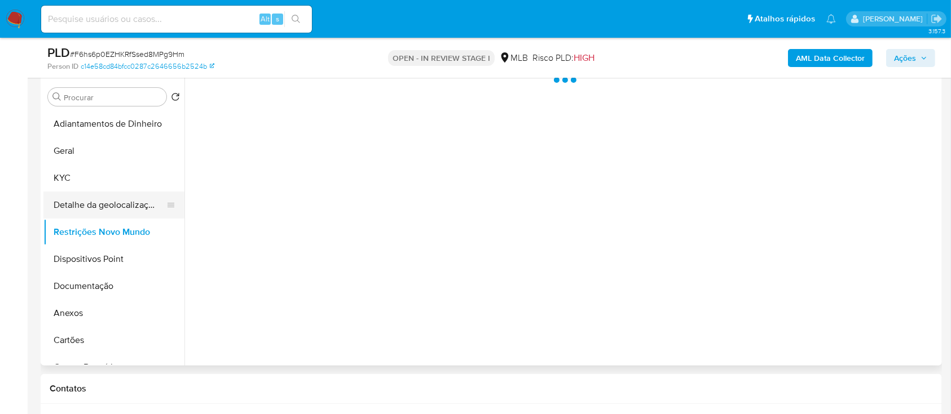
click at [131, 208] on button "Detalhe da geolocalização" at bounding box center [109, 205] width 132 height 27
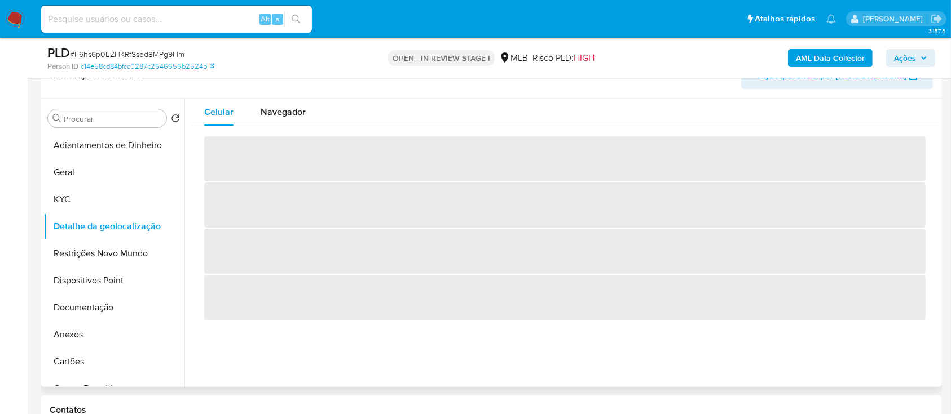
scroll to position [215, 0]
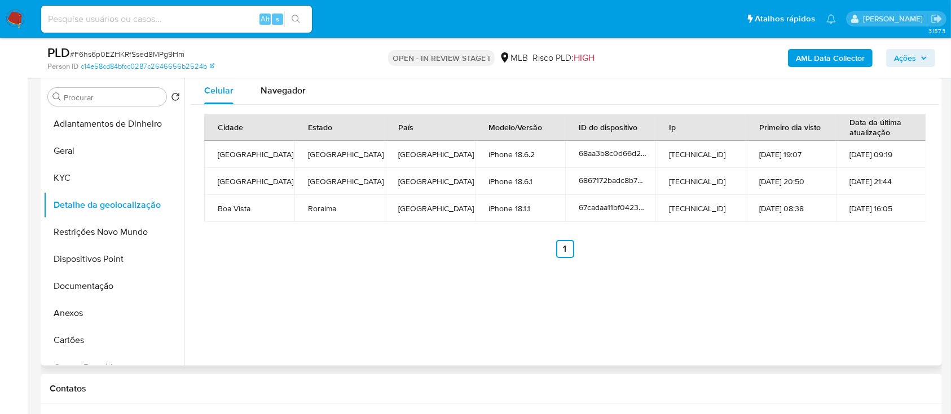
click at [835, 270] on div "Celular Navegador Cidade Estado País Modelo/Versão ID do dispositivo Ip Primeir…" at bounding box center [561, 221] width 754 height 289
click at [79, 240] on button "Restrições Novo Mundo" at bounding box center [109, 232] width 132 height 27
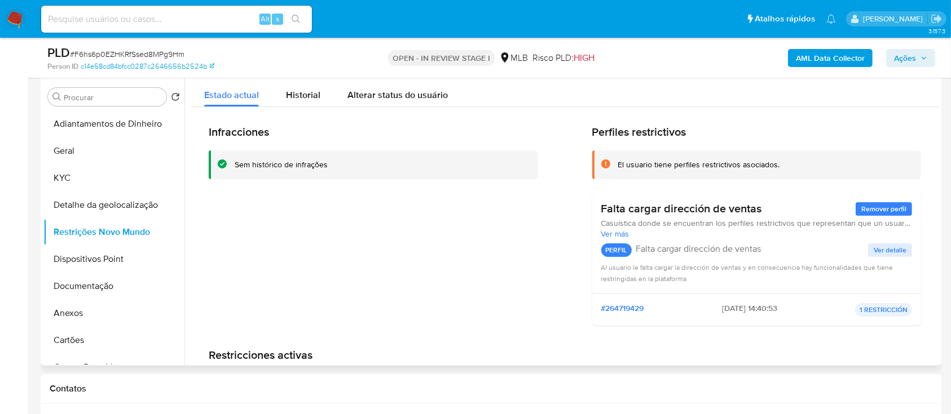
click at [883, 133] on h2 "Perfiles restrictivos" at bounding box center [756, 132] width 329 height 14
click at [100, 269] on button "Dispositivos Point" at bounding box center [109, 259] width 132 height 27
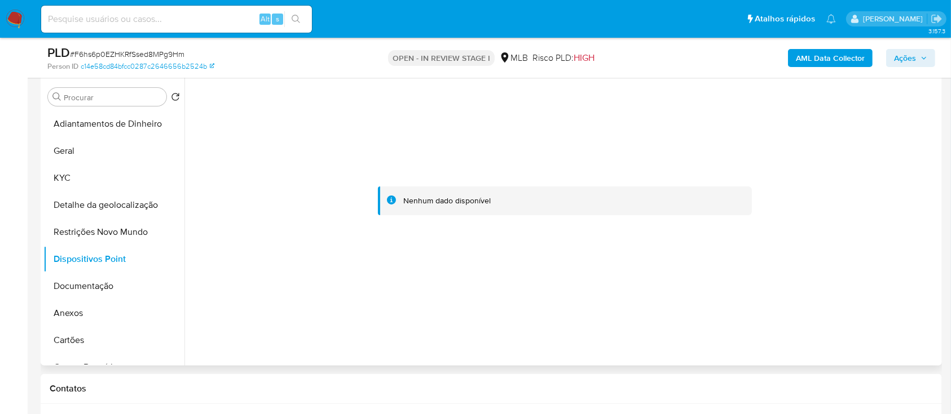
drag, startPoint x: 869, startPoint y: 174, endPoint x: 855, endPoint y: 165, distance: 17.2
click at [869, 174] on div at bounding box center [565, 201] width 748 height 248
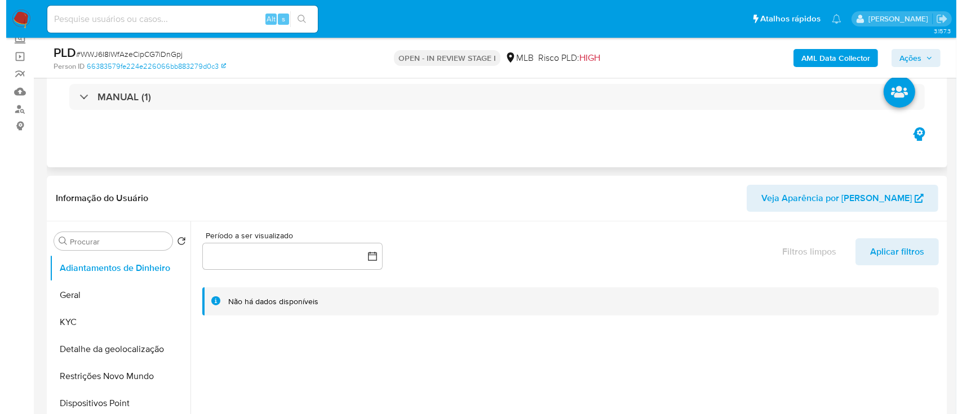
scroll to position [150, 0]
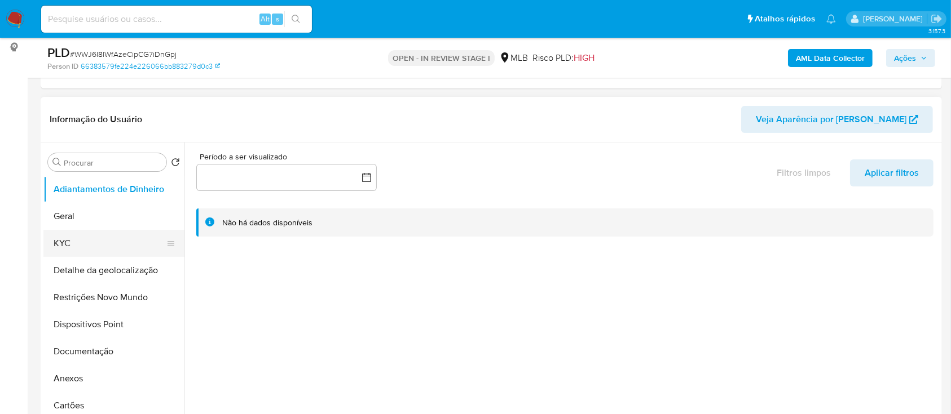
click at [73, 245] on button "KYC" at bounding box center [109, 243] width 132 height 27
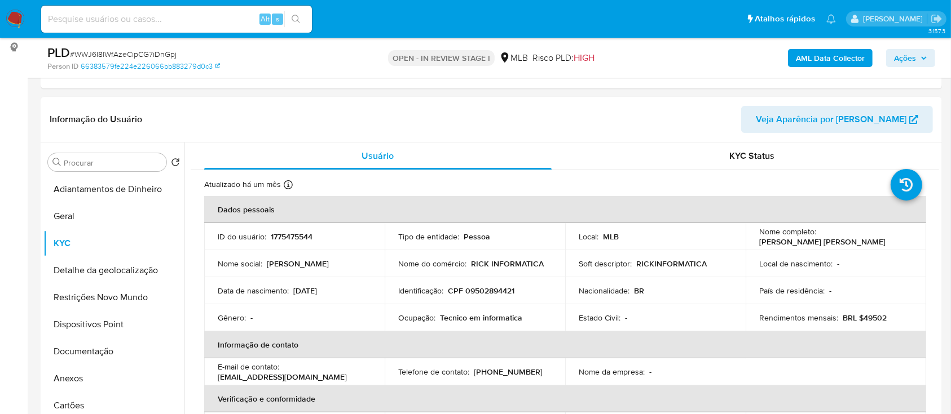
click at [808, 54] on b "AML Data Collector" at bounding box center [830, 58] width 69 height 18
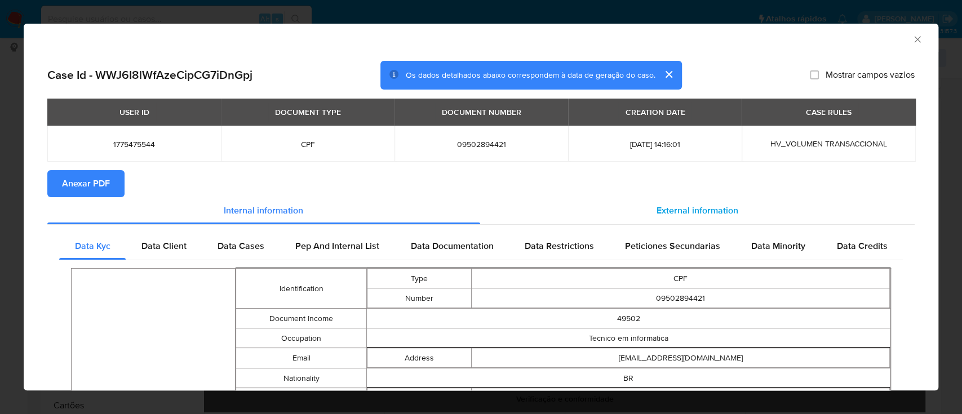
click at [713, 214] on span "External information" at bounding box center [698, 210] width 82 height 13
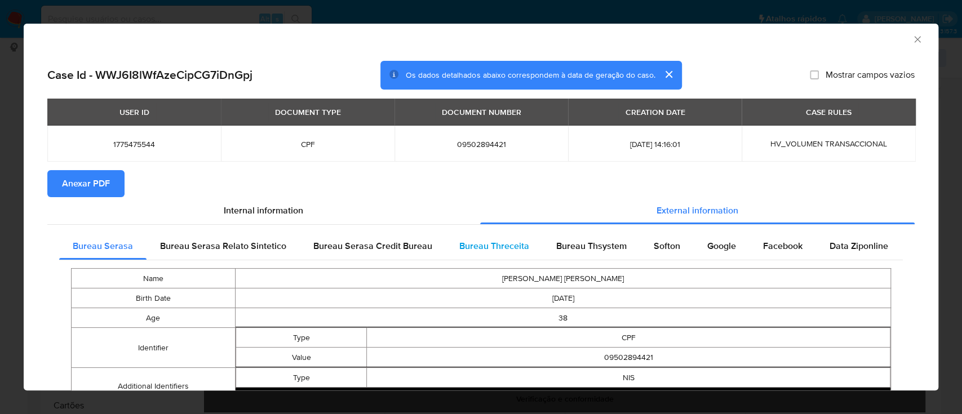
click at [500, 249] on span "Bureau Threceita" at bounding box center [494, 246] width 70 height 13
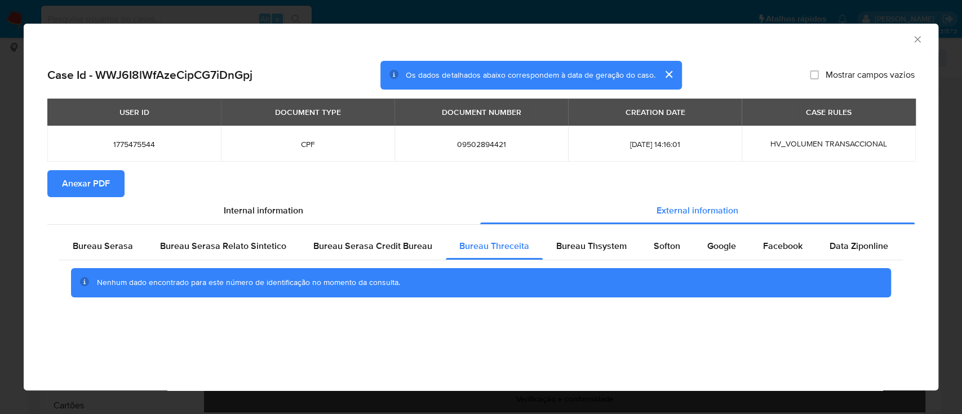
click at [758, 41] on div "AML Data Collector" at bounding box center [472, 38] width 881 height 12
click at [612, 253] on span "Bureau Thsystem" at bounding box center [591, 246] width 70 height 13
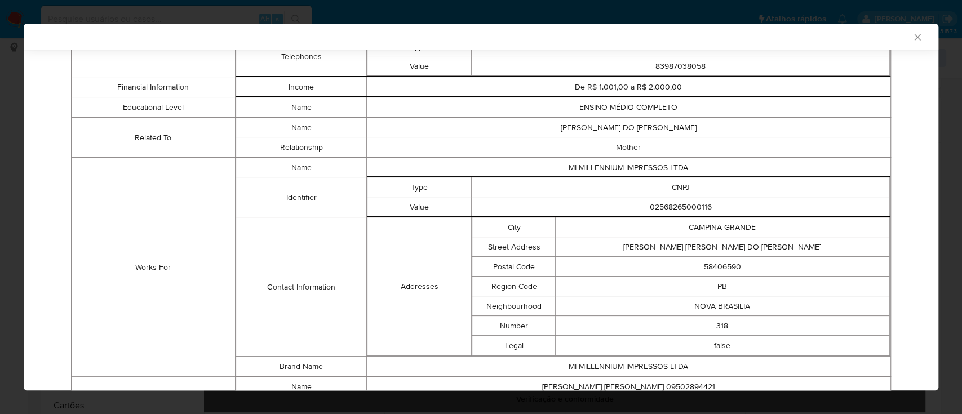
scroll to position [803, 0]
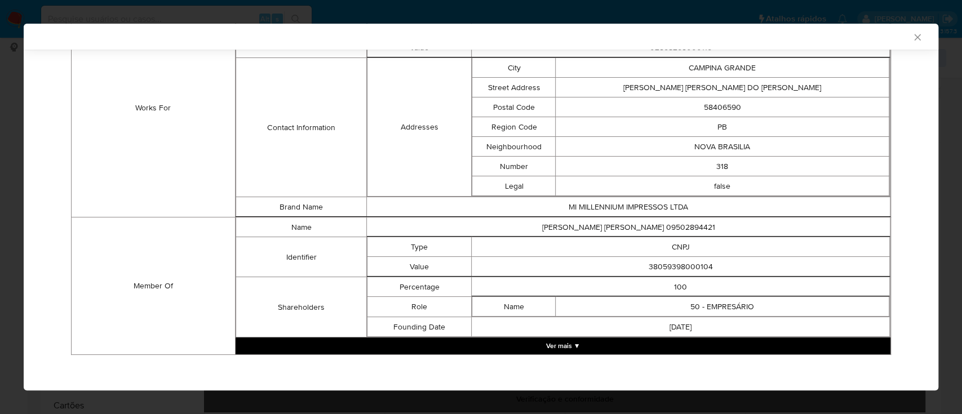
click at [124, 171] on td "Works For" at bounding box center [154, 107] width 164 height 219
drag, startPoint x: 723, startPoint y: 263, endPoint x: 613, endPoint y: 266, distance: 110.5
click at [613, 266] on td "38059398000104" at bounding box center [681, 267] width 418 height 20
copy td "38059398000104"
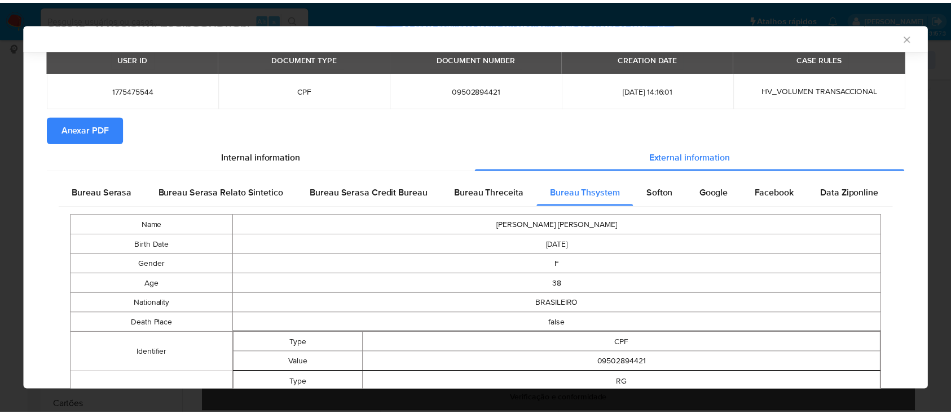
scroll to position [0, 0]
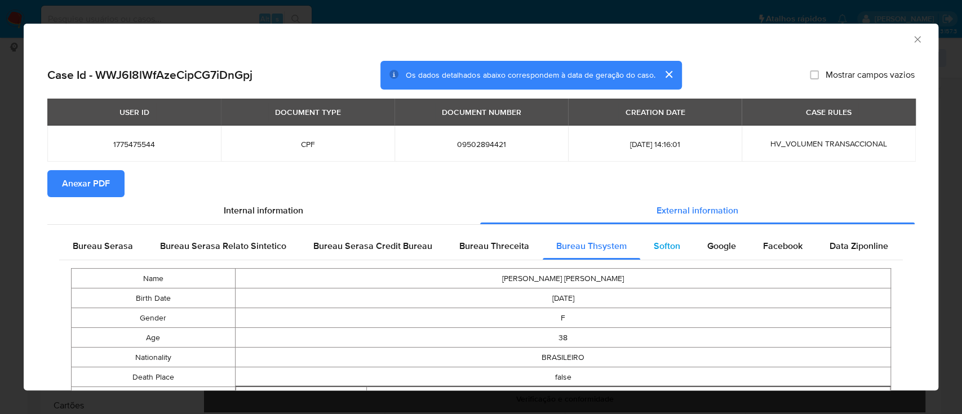
click at [668, 248] on span "Softon" at bounding box center [667, 246] width 26 height 13
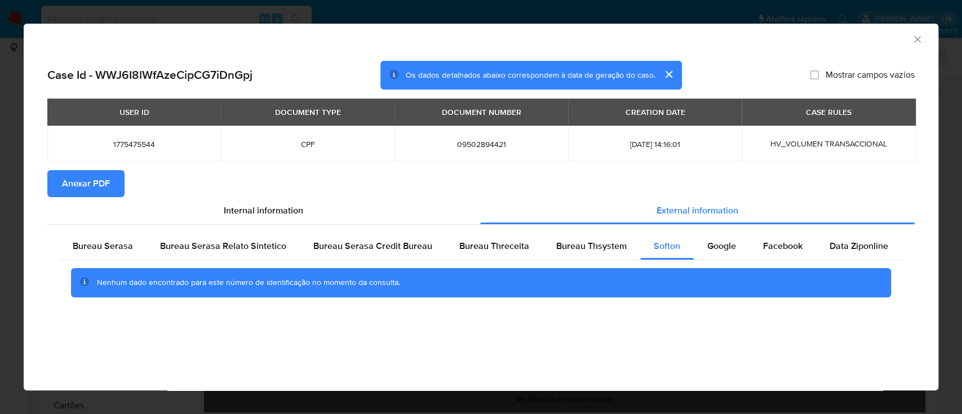
click at [149, 42] on div "AML Data Collector" at bounding box center [472, 38] width 881 height 12
click at [708, 250] on span "Google" at bounding box center [722, 246] width 29 height 13
drag, startPoint x: 189, startPoint y: 47, endPoint x: 388, endPoint y: 2, distance: 203.4
click at [191, 46] on div "AML Data Collector" at bounding box center [481, 38] width 915 height 28
click at [914, 35] on icon "Fechar a janela" at bounding box center [917, 39] width 11 height 11
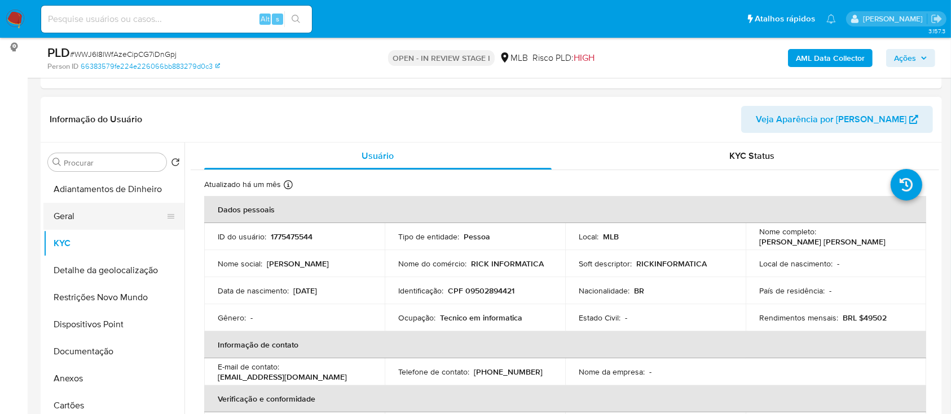
click at [83, 225] on button "Geral" at bounding box center [109, 216] width 132 height 27
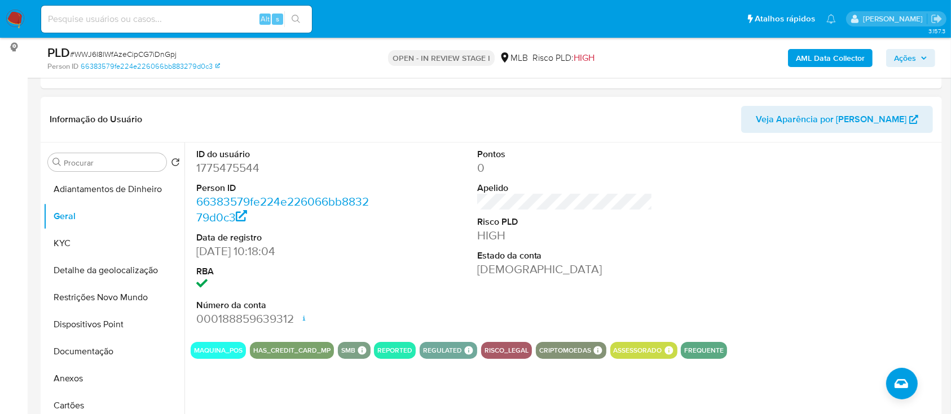
click at [892, 187] on div at bounding box center [845, 238] width 187 height 191
click at [81, 236] on button "KYC" at bounding box center [109, 243] width 132 height 27
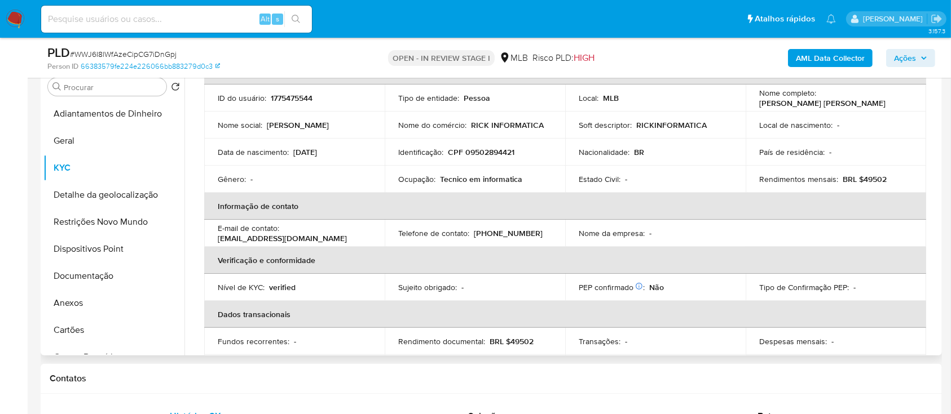
scroll to position [64, 0]
drag, startPoint x: 239, startPoint y: 374, endPoint x: 351, endPoint y: 223, distance: 187.7
click at [239, 374] on h1 "Contatos" at bounding box center [491, 378] width 883 height 11
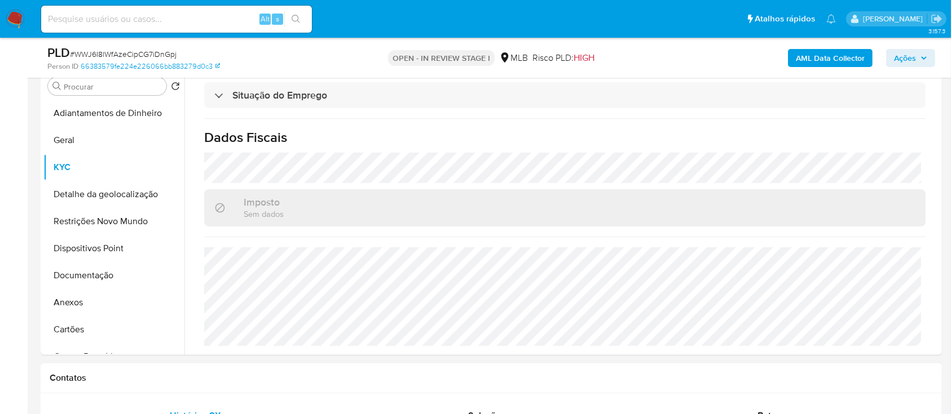
scroll to position [226, 0]
click at [84, 189] on button "Detalhe da geolocalização" at bounding box center [109, 195] width 132 height 27
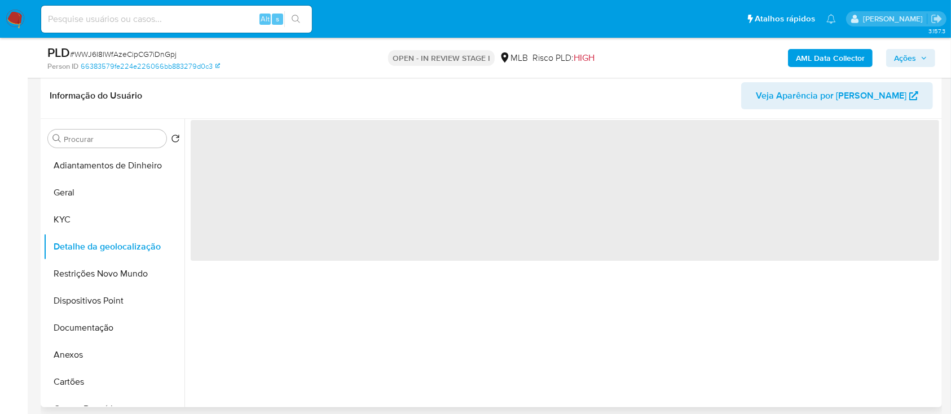
scroll to position [150, 0]
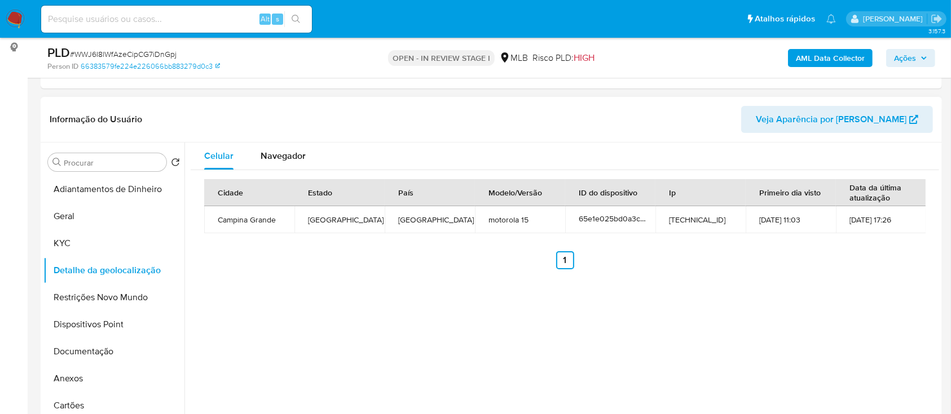
drag, startPoint x: 432, startPoint y: 368, endPoint x: 475, endPoint y: 316, distance: 67.7
click at [434, 367] on div "Celular Navegador Cidade Estado País Modelo/Versão ID do dispositivo Ip Primeir…" at bounding box center [561, 287] width 754 height 289
click at [76, 301] on button "Restrições Novo Mundo" at bounding box center [109, 297] width 132 height 27
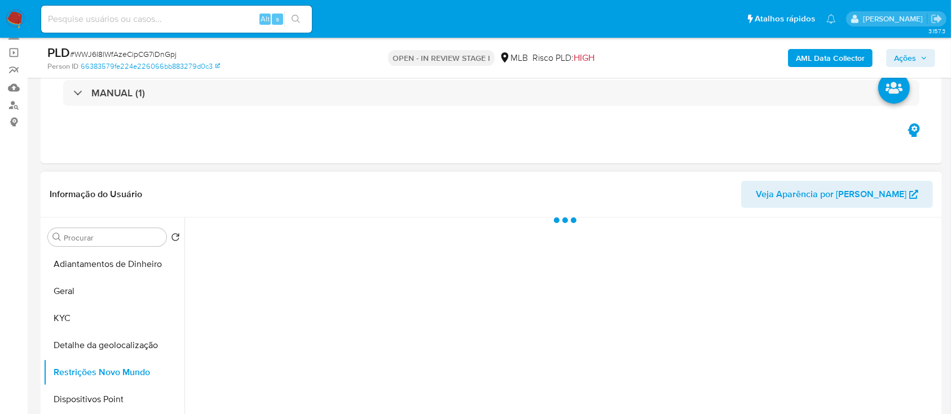
scroll to position [226, 0]
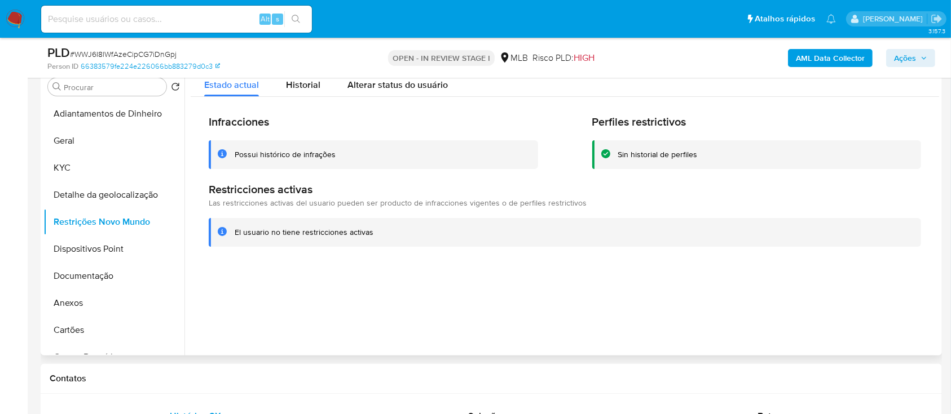
click at [602, 335] on div at bounding box center [561, 211] width 754 height 289
click at [92, 246] on button "Dispositivos Point" at bounding box center [109, 249] width 132 height 27
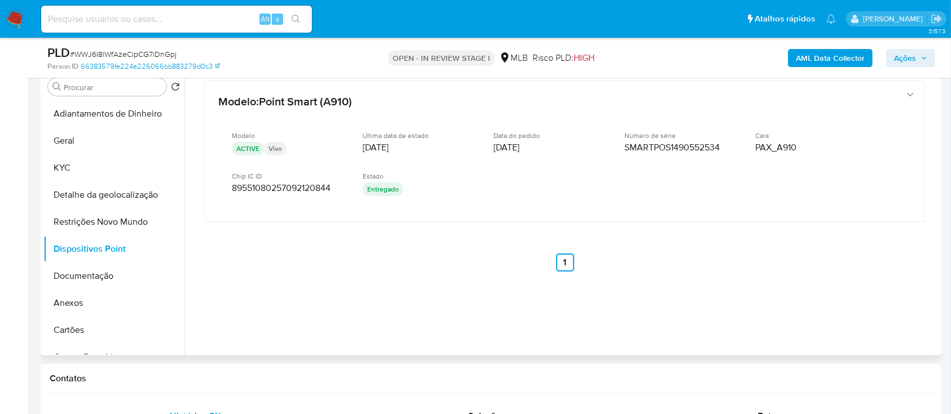
click at [540, 345] on div at bounding box center [561, 211] width 754 height 289
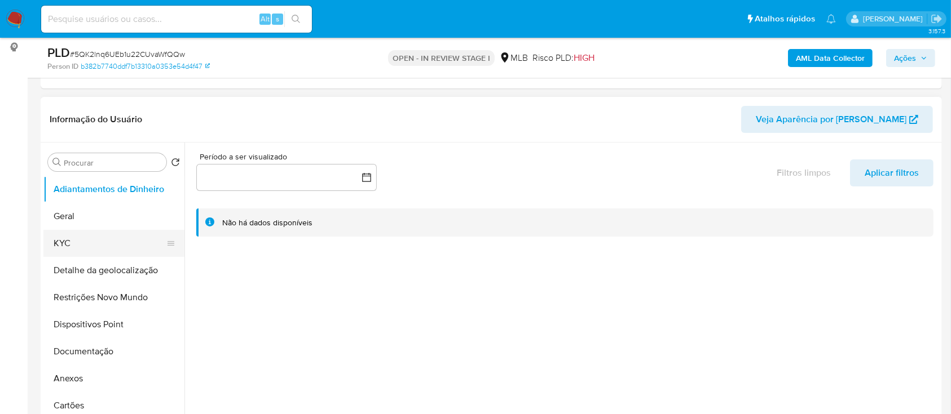
click at [82, 242] on button "KYC" at bounding box center [109, 243] width 132 height 27
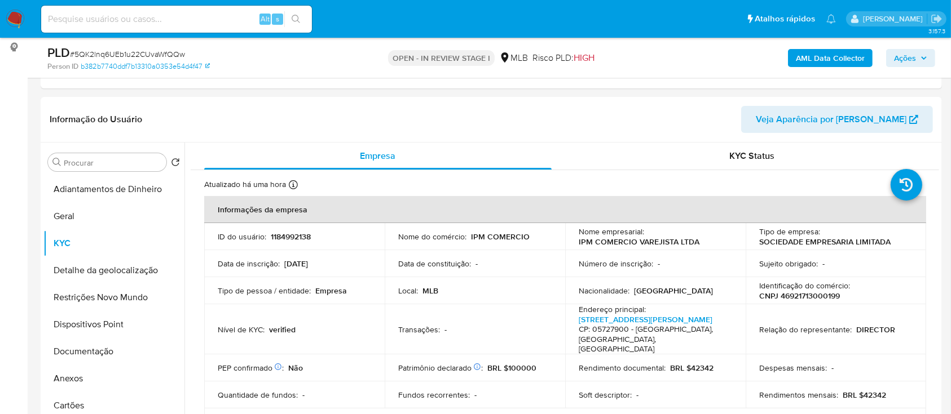
click at [812, 54] on b "AML Data Collector" at bounding box center [830, 58] width 69 height 18
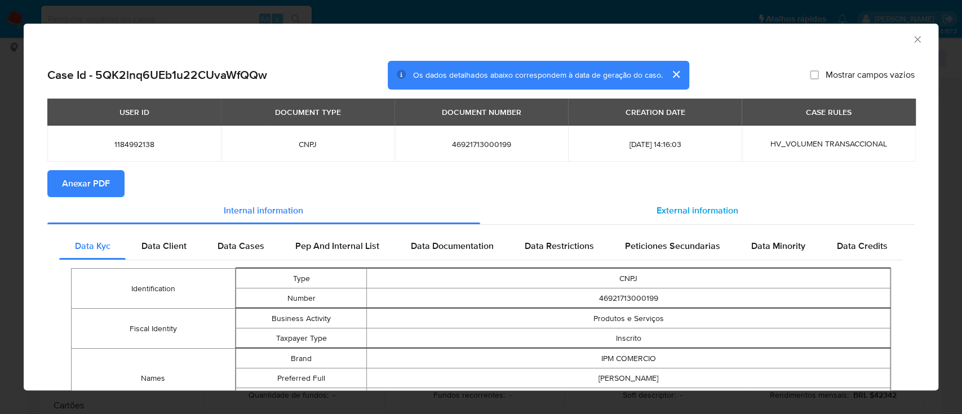
click at [665, 216] on span "External information" at bounding box center [698, 210] width 82 height 13
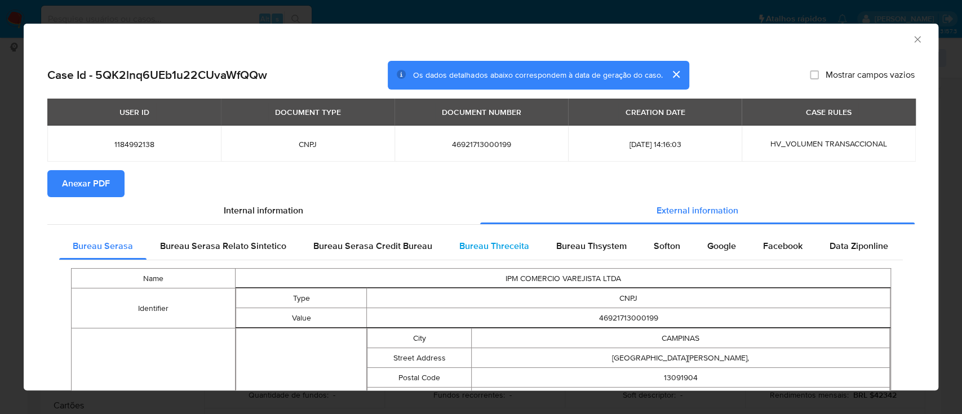
click at [510, 245] on span "Bureau Threceita" at bounding box center [494, 246] width 70 height 13
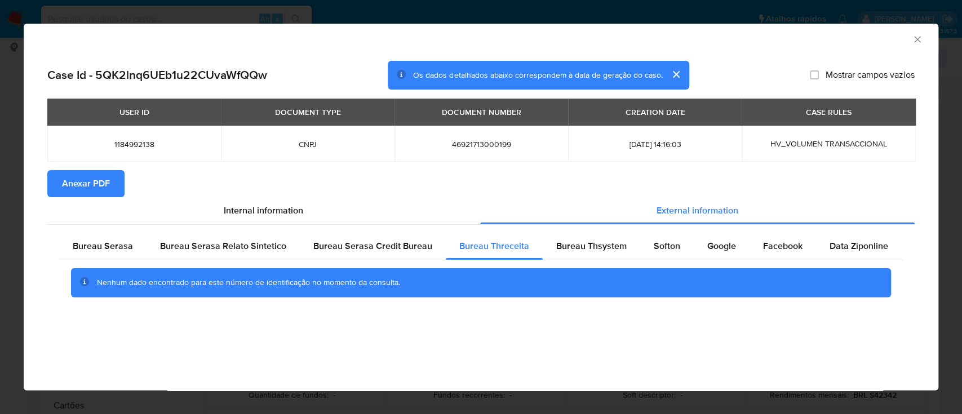
drag, startPoint x: 793, startPoint y: 45, endPoint x: 727, endPoint y: 38, distance: 66.9
click at [793, 44] on div "AML Data Collector" at bounding box center [481, 38] width 915 height 28
click at [566, 252] on span "Bureau Thsystem" at bounding box center [591, 246] width 70 height 13
click at [805, 36] on div "AML Data Collector" at bounding box center [472, 38] width 881 height 12
click at [673, 249] on span "Softon" at bounding box center [667, 246] width 26 height 13
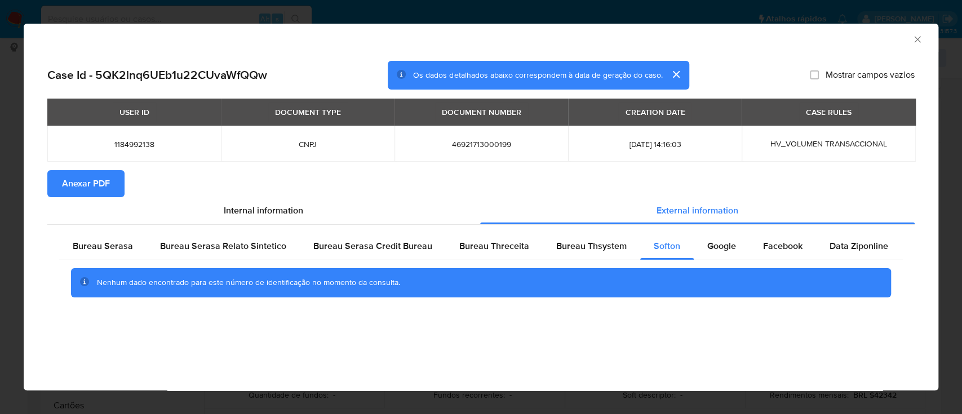
drag, startPoint x: 805, startPoint y: 36, endPoint x: 762, endPoint y: 29, distance: 43.4
click at [805, 36] on div "AML Data Collector" at bounding box center [472, 38] width 881 height 12
click at [729, 244] on span "Google" at bounding box center [722, 246] width 29 height 13
click at [830, 49] on div "AML Data Collector" at bounding box center [481, 38] width 915 height 28
click at [920, 41] on icon "Fechar a janela" at bounding box center [917, 39] width 11 height 11
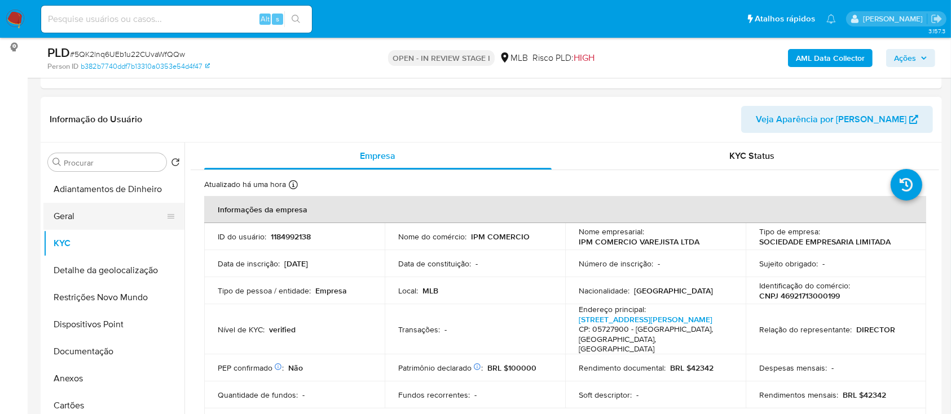
click at [86, 216] on button "Geral" at bounding box center [109, 216] width 132 height 27
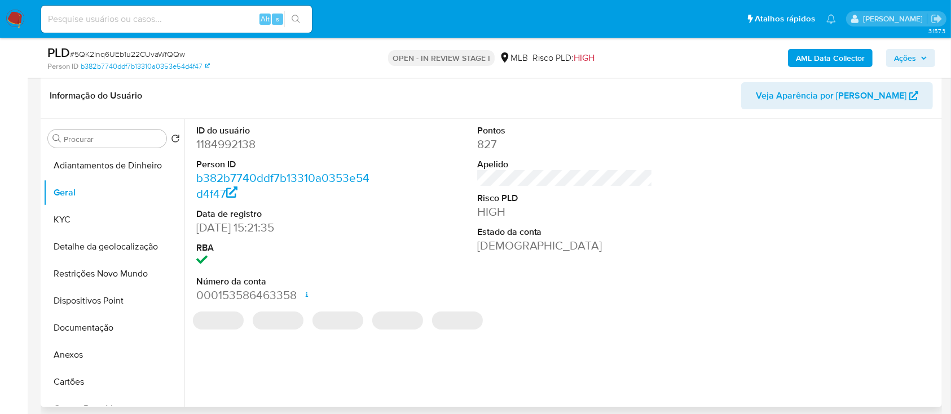
scroll to position [150, 0]
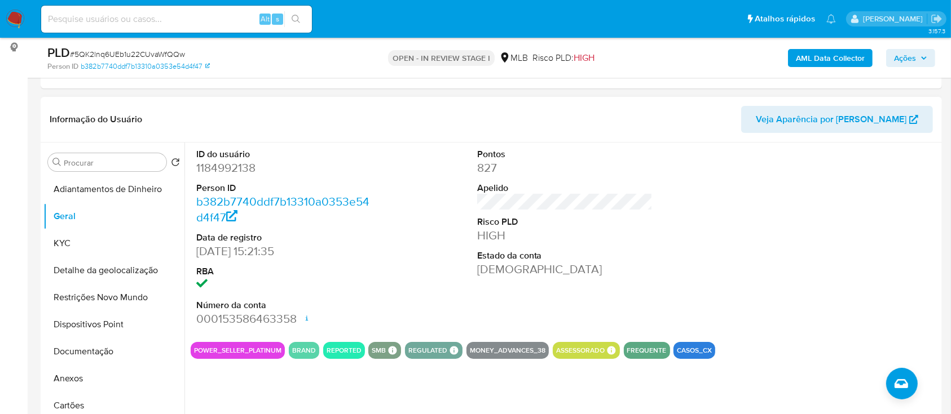
click at [836, 228] on div at bounding box center [845, 238] width 187 height 191
click at [75, 237] on button "KYC" at bounding box center [109, 243] width 132 height 27
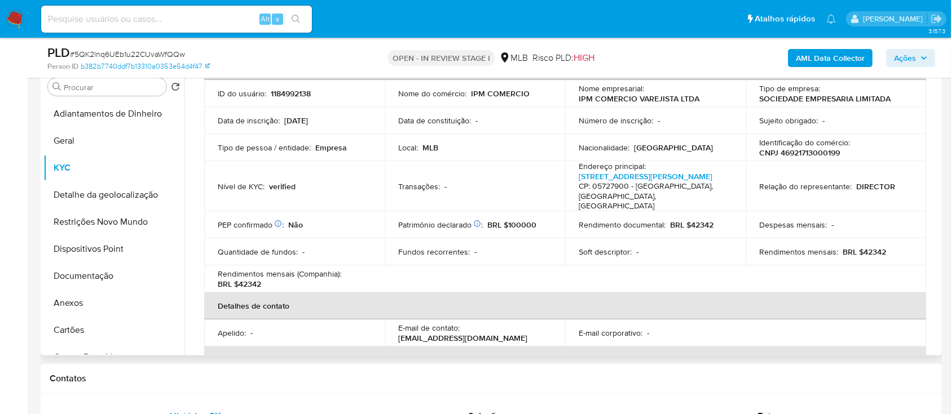
scroll to position [70, 0]
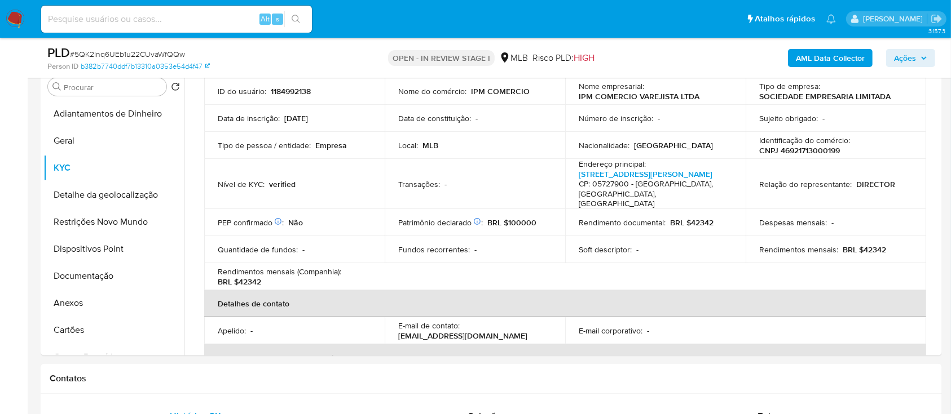
click at [708, 48] on div "AML Data Collector Ações" at bounding box center [788, 58] width 293 height 26
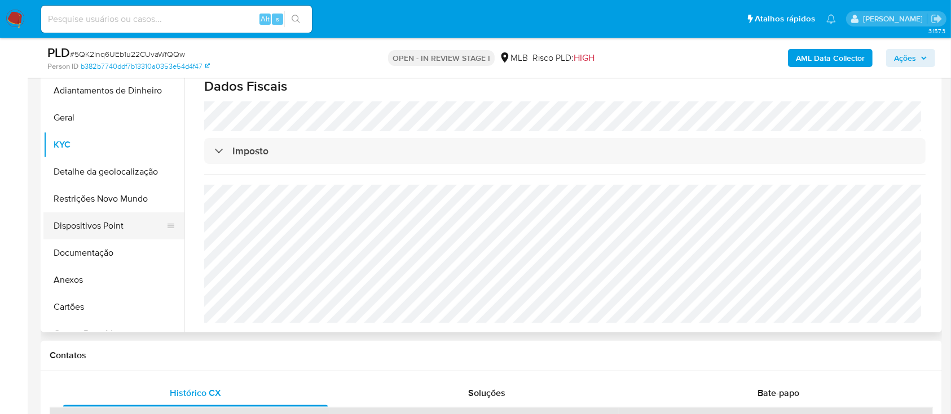
scroll to position [226, 0]
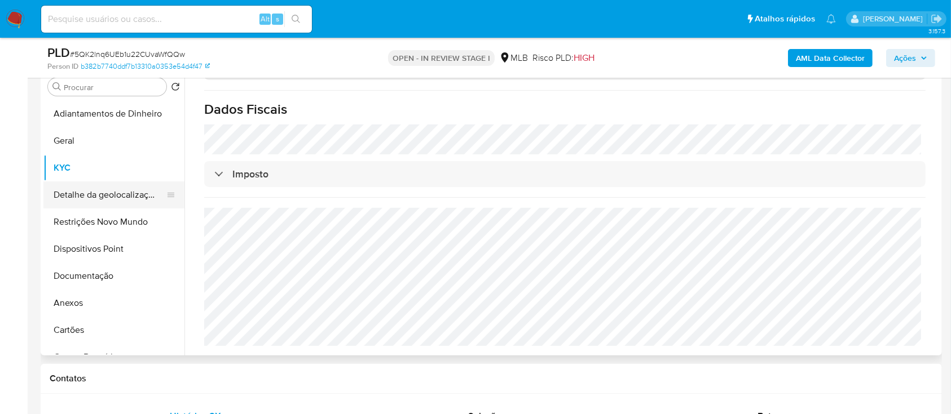
drag, startPoint x: 117, startPoint y: 186, endPoint x: 112, endPoint y: 190, distance: 6.9
click at [117, 185] on button "Detalhe da geolocalização" at bounding box center [109, 195] width 132 height 27
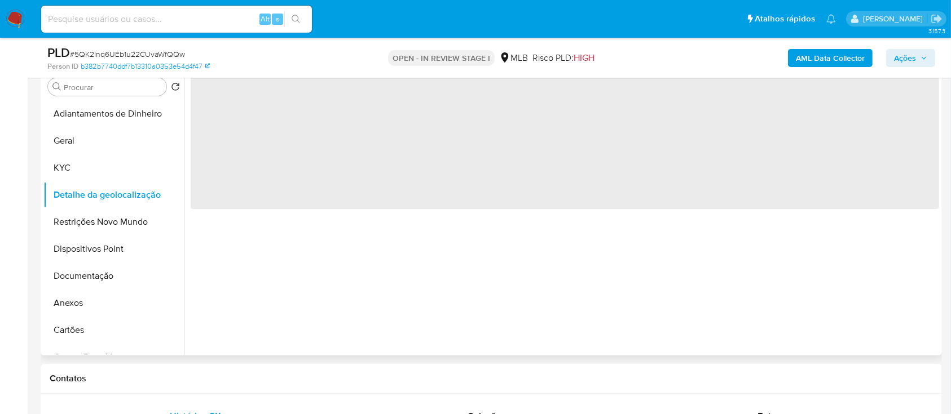
scroll to position [150, 0]
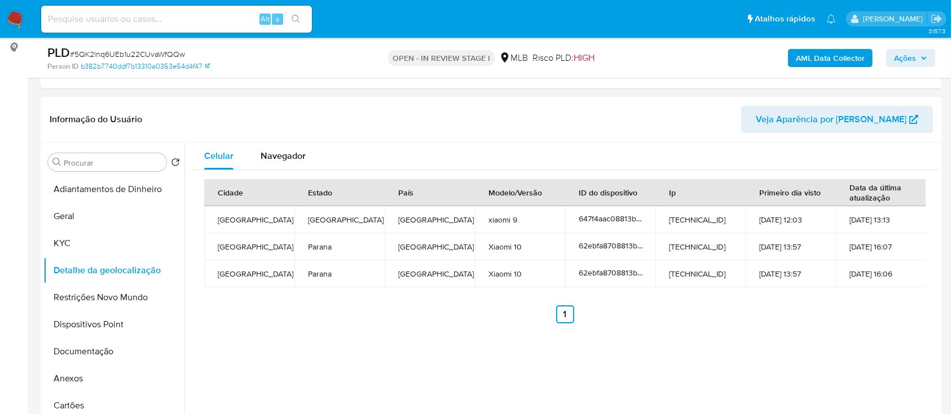
click at [695, 118] on header "Informação do Usuário Veja Aparência por [PERSON_NAME]" at bounding box center [491, 119] width 883 height 27
click at [95, 304] on button "Restrições Novo Mundo" at bounding box center [109, 297] width 132 height 27
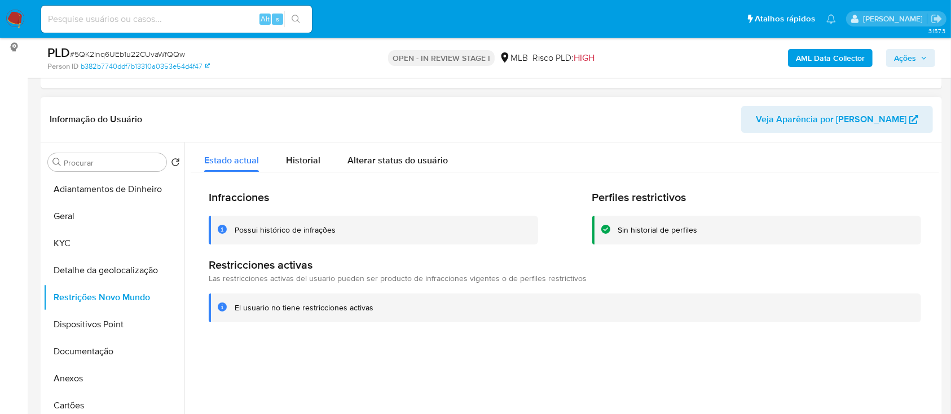
click at [758, 358] on div at bounding box center [561, 287] width 754 height 289
click at [95, 313] on button "Dispositivos Point" at bounding box center [109, 324] width 132 height 27
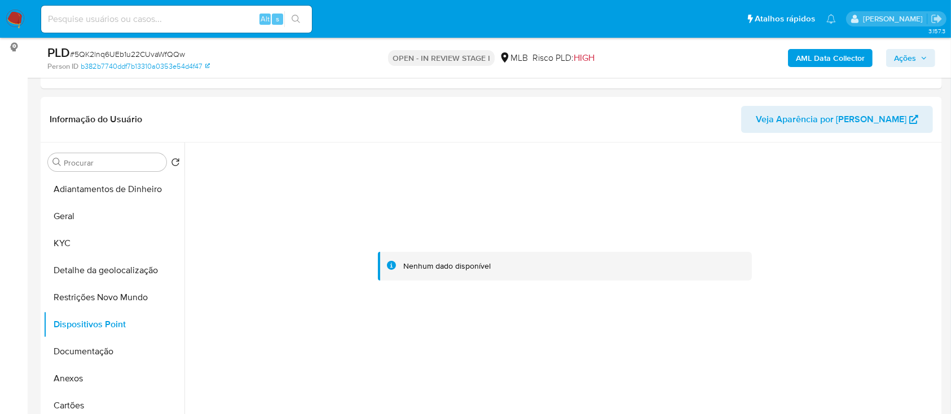
drag, startPoint x: 675, startPoint y: 343, endPoint x: 474, endPoint y: 29, distance: 373.5
click at [675, 343] on div at bounding box center [565, 267] width 748 height 248
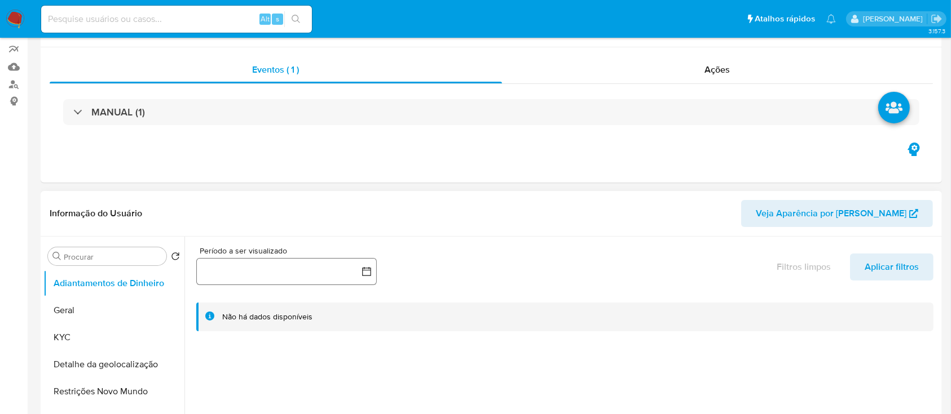
scroll to position [150, 0]
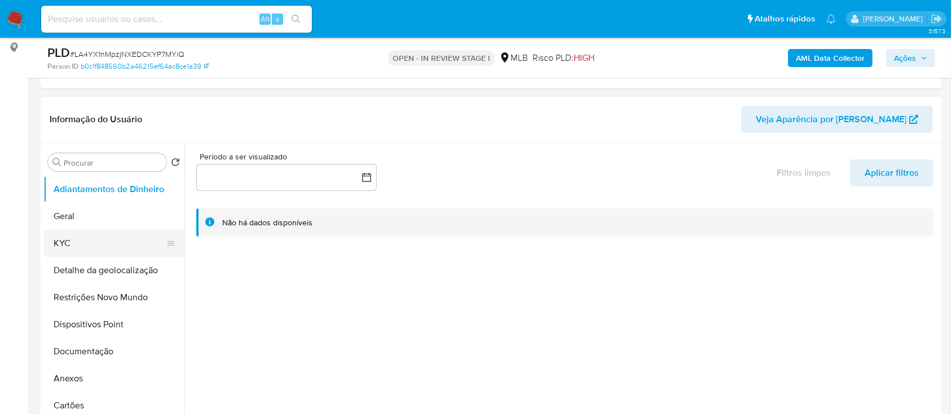
click at [67, 237] on button "KYC" at bounding box center [109, 243] width 132 height 27
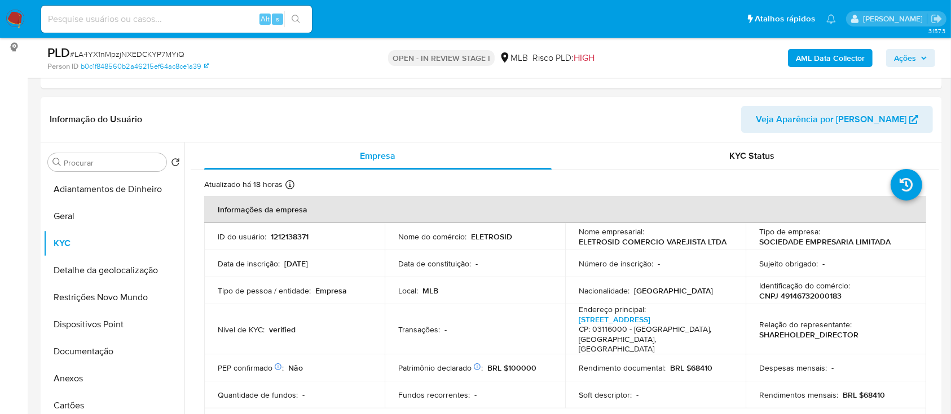
click at [798, 65] on b "AML Data Collector" at bounding box center [830, 58] width 69 height 18
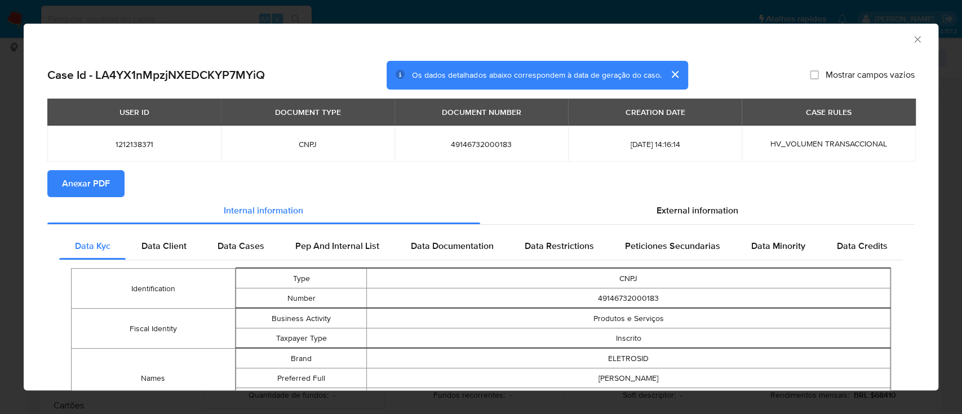
click at [912, 37] on icon "Fechar a janela" at bounding box center [917, 39] width 11 height 11
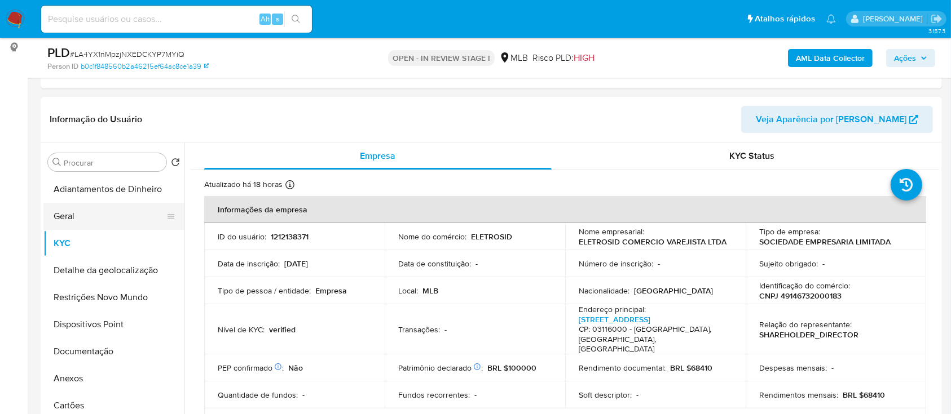
click at [77, 214] on button "Geral" at bounding box center [109, 216] width 132 height 27
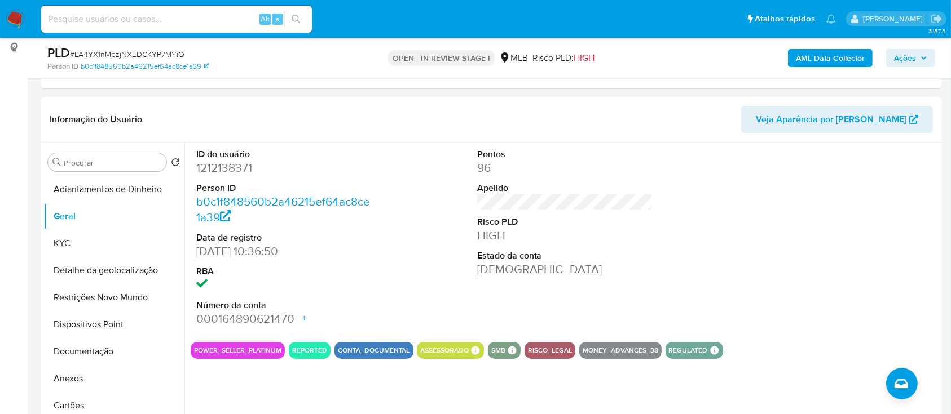
drag, startPoint x: 866, startPoint y: 216, endPoint x: 861, endPoint y: 211, distance: 6.8
click at [866, 215] on div at bounding box center [845, 238] width 187 height 191
click at [83, 241] on button "KYC" at bounding box center [109, 243] width 132 height 27
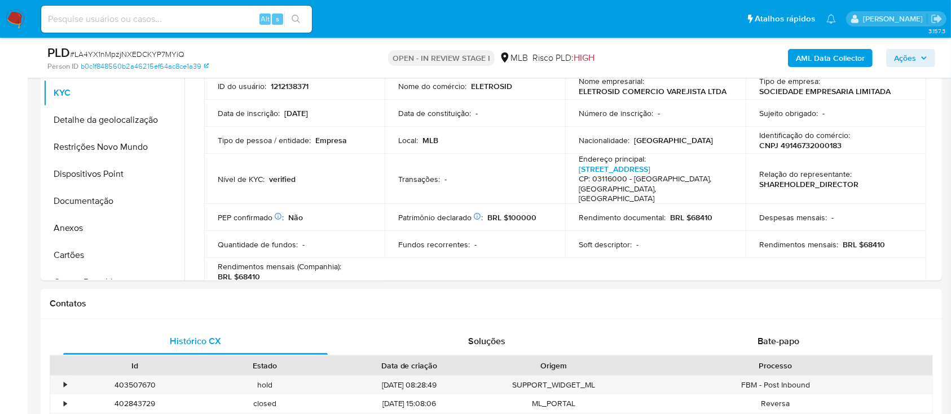
scroll to position [293, 0]
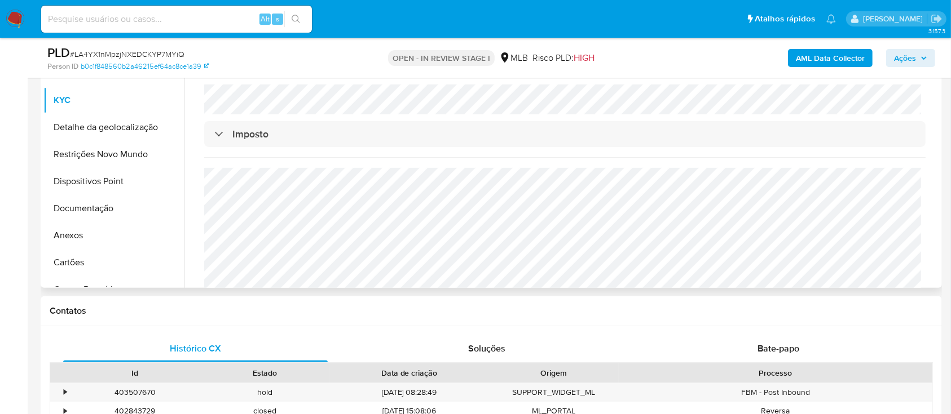
scroll to position [675, 0]
click at [740, 317] on div "Contatos" at bounding box center [491, 312] width 901 height 30
click at [83, 130] on button "Detalhe da geolocalização" at bounding box center [109, 127] width 132 height 27
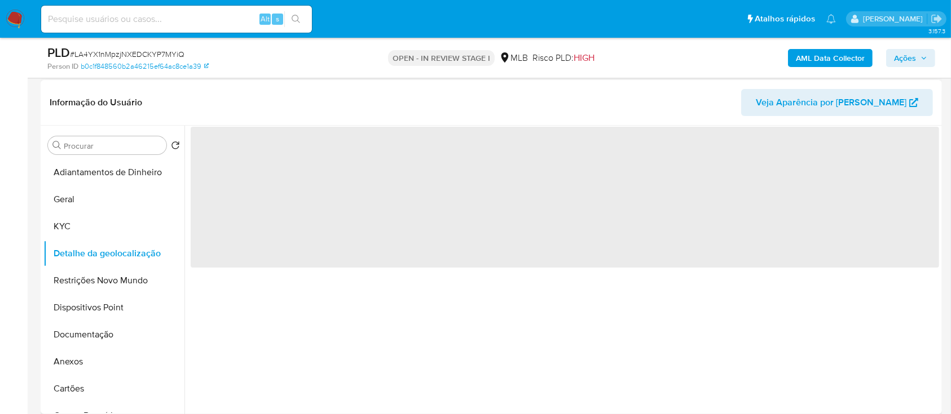
scroll to position [143, 0]
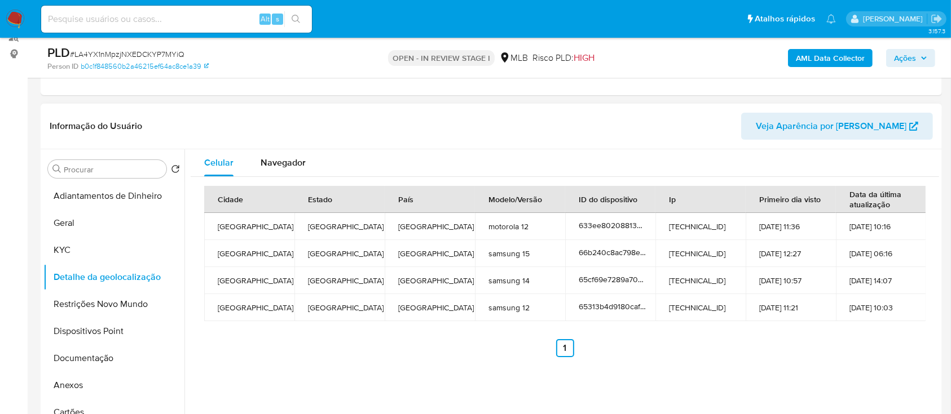
drag, startPoint x: 505, startPoint y: 100, endPoint x: 521, endPoint y: 107, distance: 17.0
click at [601, 116] on header "Informação do Usuário Veja Aparência por [PERSON_NAME]" at bounding box center [491, 126] width 883 height 27
click at [99, 300] on button "Restrições Novo Mundo" at bounding box center [109, 304] width 132 height 27
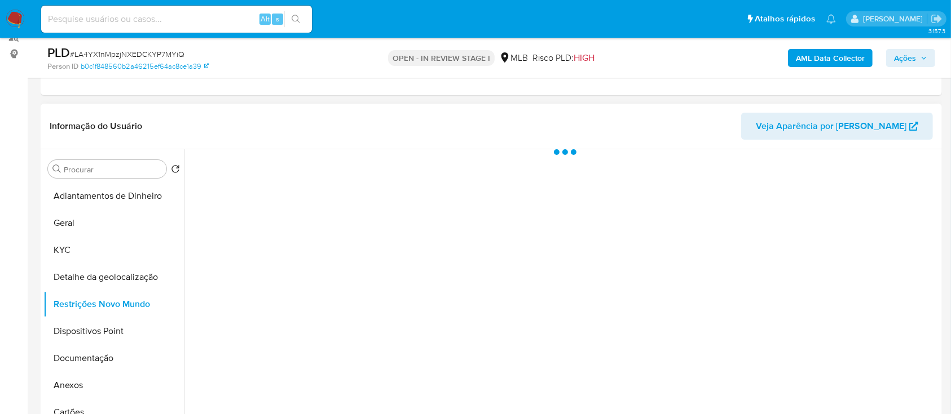
scroll to position [218, 0]
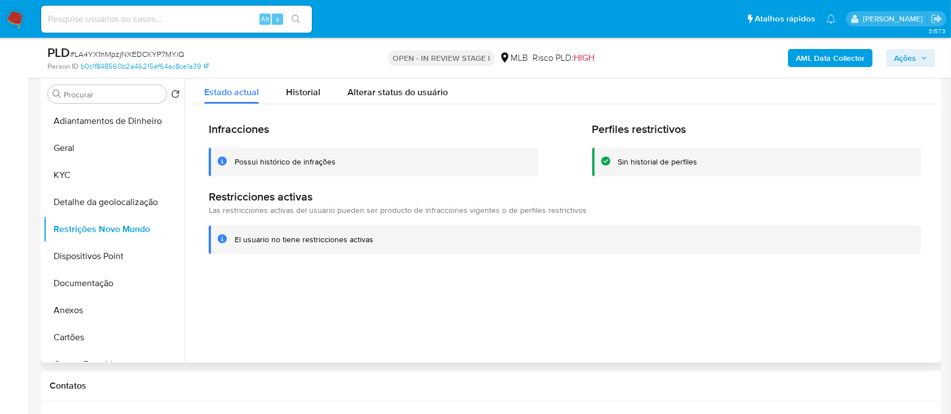
click at [802, 300] on div at bounding box center [561, 218] width 754 height 289
click at [101, 263] on button "Dispositivos Point" at bounding box center [109, 256] width 132 height 27
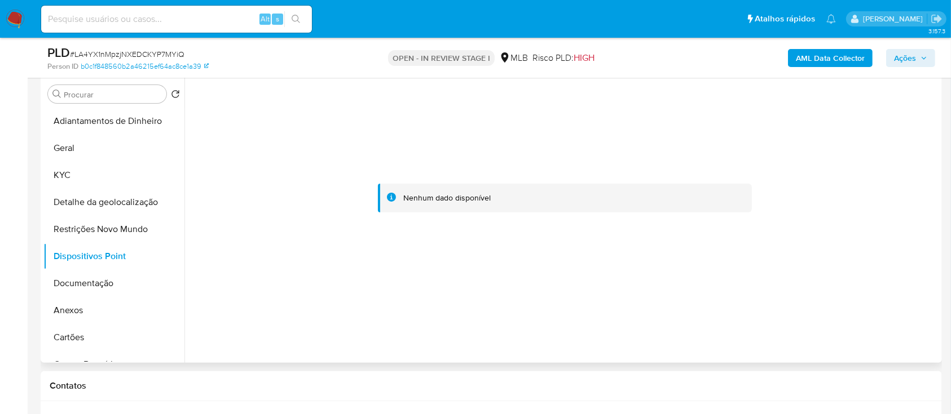
click at [790, 167] on div at bounding box center [565, 198] width 748 height 248
click at [824, 57] on b "AML Data Collector" at bounding box center [830, 58] width 69 height 18
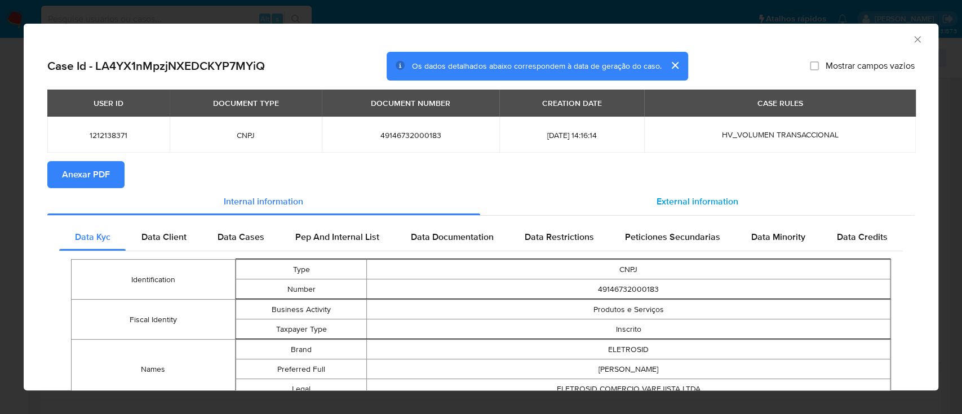
click at [669, 204] on span "External information" at bounding box center [698, 201] width 82 height 13
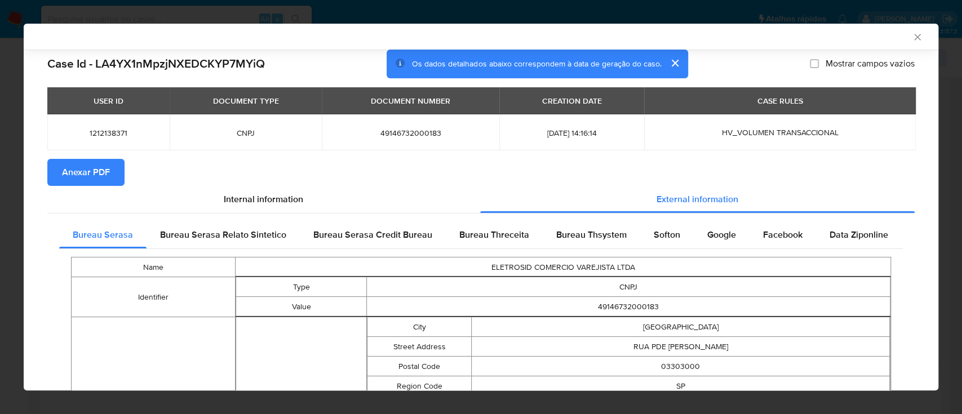
scroll to position [72, 0]
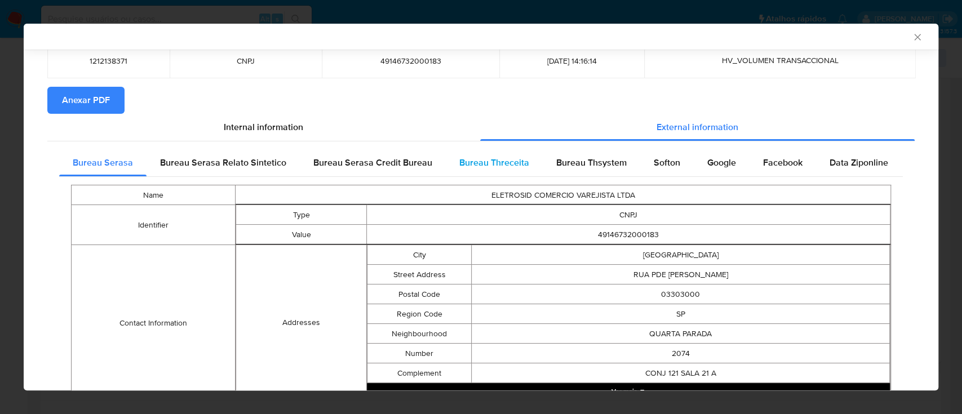
click at [482, 158] on span "Bureau Threceita" at bounding box center [494, 162] width 70 height 13
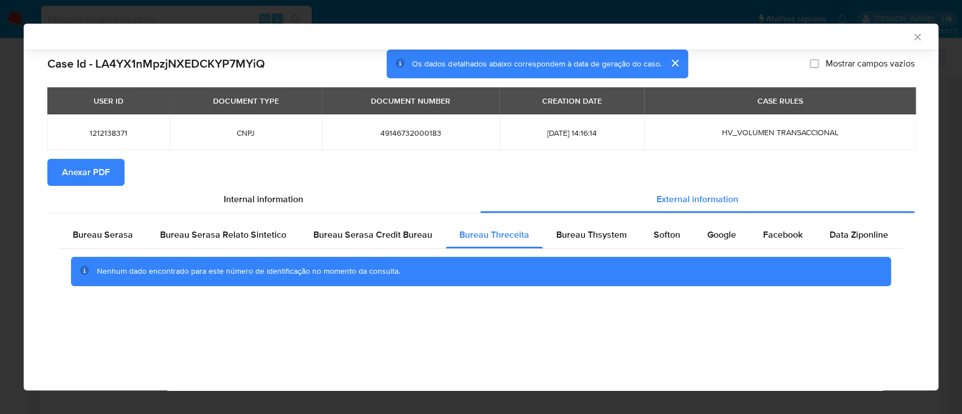
scroll to position [0, 0]
click at [803, 34] on div "AML Data Collector" at bounding box center [472, 37] width 881 height 10
click at [585, 226] on div "Bureau Thsystem" at bounding box center [592, 235] width 98 height 27
drag, startPoint x: 791, startPoint y: 42, endPoint x: 761, endPoint y: 39, distance: 30.5
click at [791, 41] on div "AML Data Collector" at bounding box center [481, 37] width 915 height 26
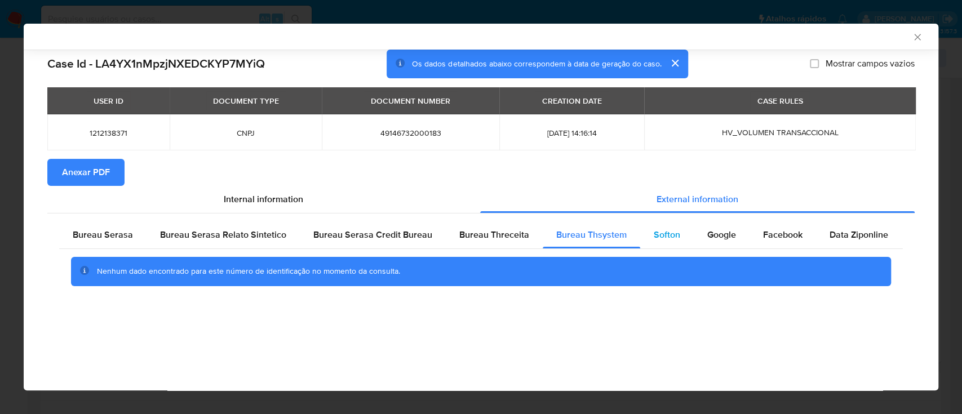
click at [656, 232] on span "Softon" at bounding box center [667, 234] width 26 height 13
click at [802, 40] on div "AML Data Collector" at bounding box center [472, 37] width 881 height 10
click at [727, 232] on span "Google" at bounding box center [722, 234] width 29 height 13
click at [805, 37] on div "AML Data Collector" at bounding box center [472, 37] width 881 height 10
click at [271, 193] on span "Internal information" at bounding box center [263, 199] width 79 height 13
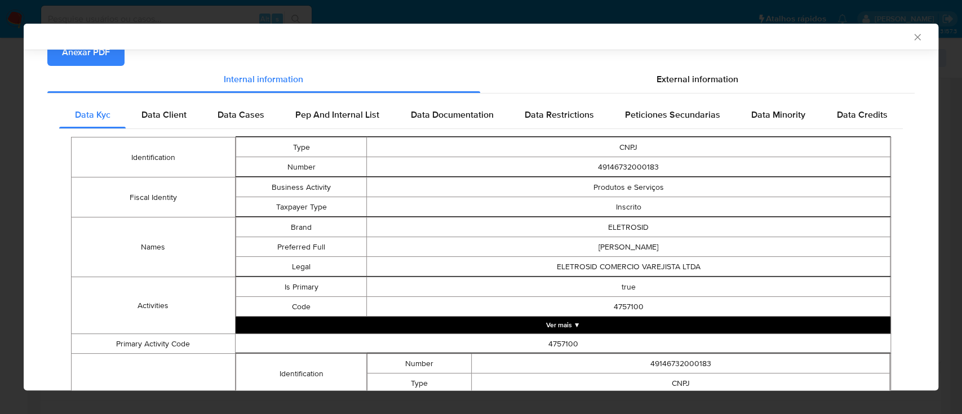
scroll to position [104, 0]
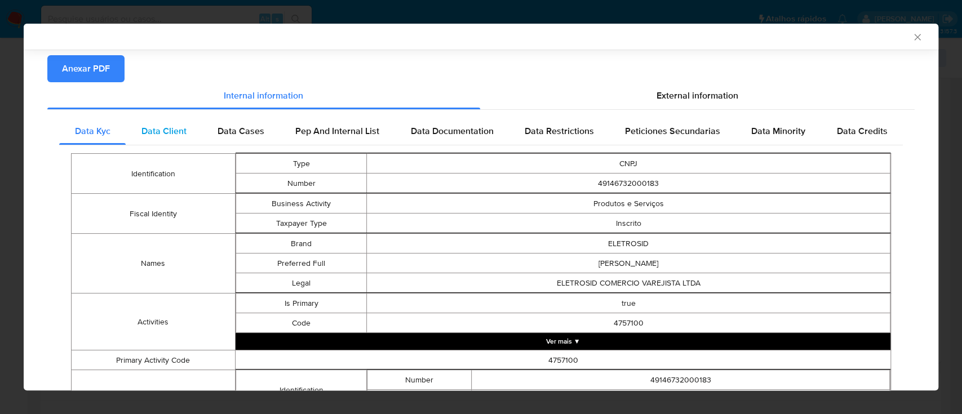
click at [172, 139] on div "Data Client" at bounding box center [164, 131] width 76 height 27
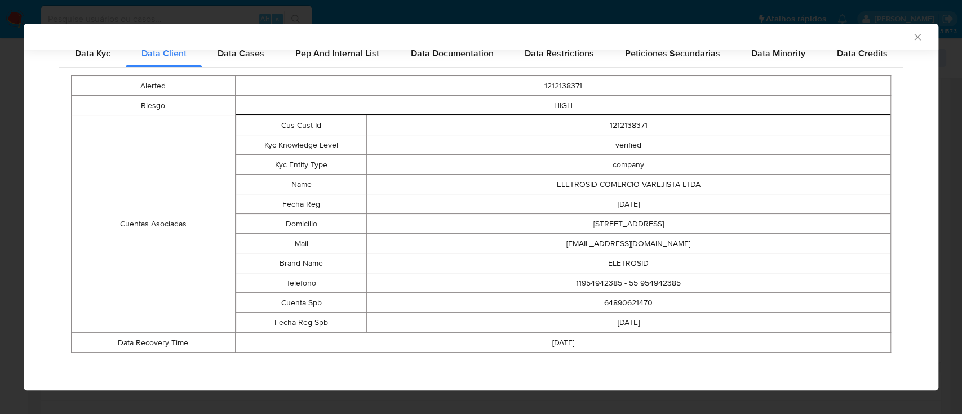
scroll to position [183, 0]
click at [240, 55] on span "Data Cases" at bounding box center [241, 52] width 47 height 13
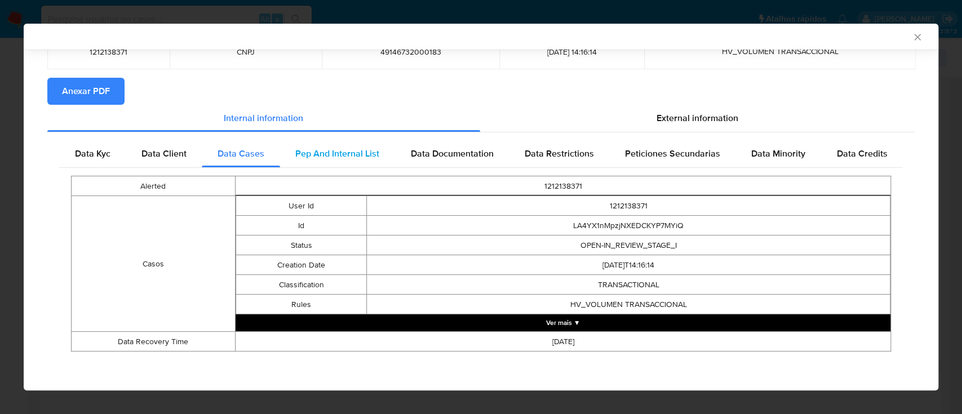
click at [362, 156] on span "Pep And Internal List" at bounding box center [337, 153] width 84 height 13
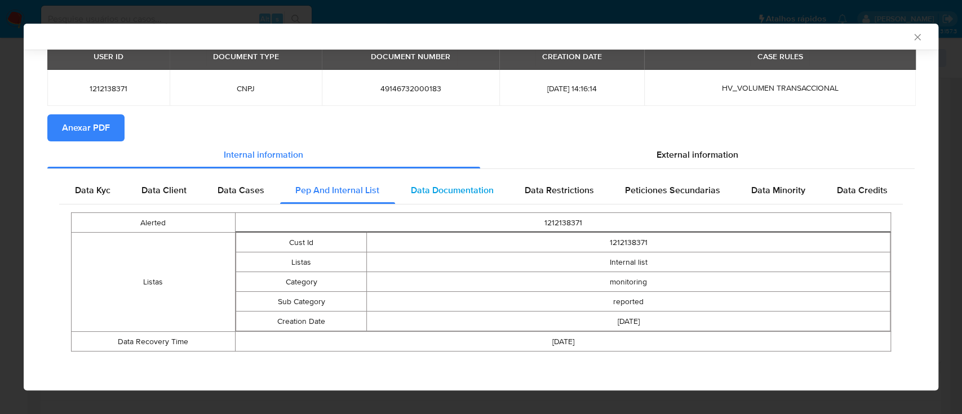
click at [451, 187] on span "Data Documentation" at bounding box center [451, 190] width 83 height 13
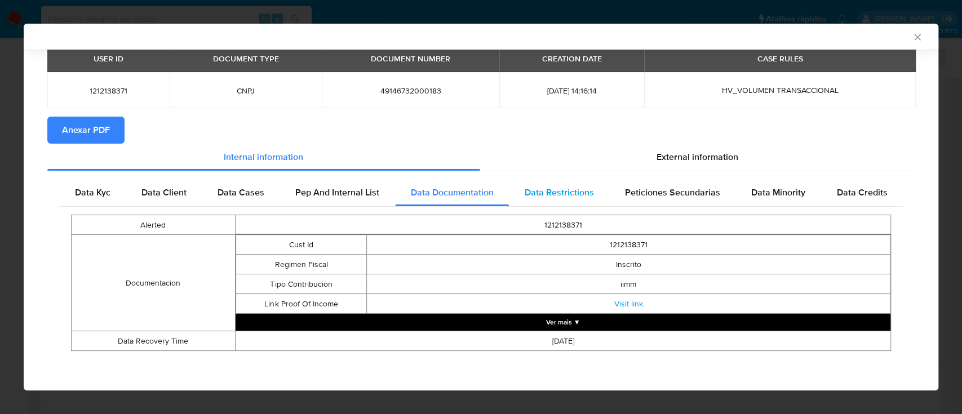
scroll to position [42, 0]
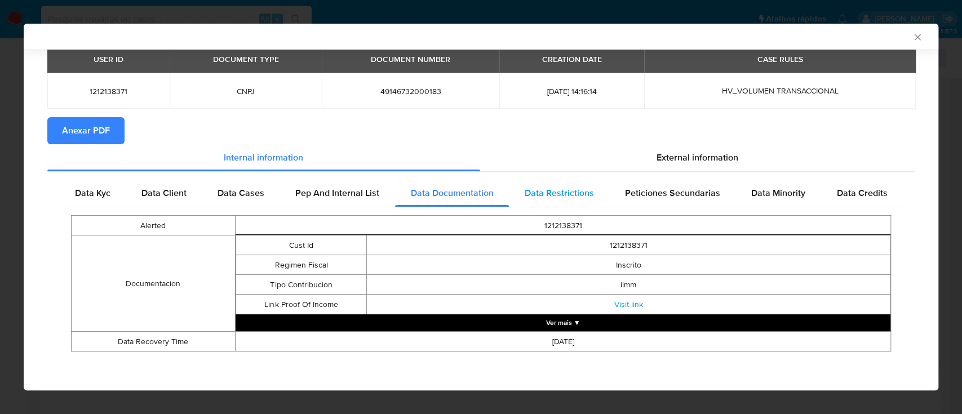
click at [545, 188] on span "Data Restrictions" at bounding box center [559, 193] width 69 height 13
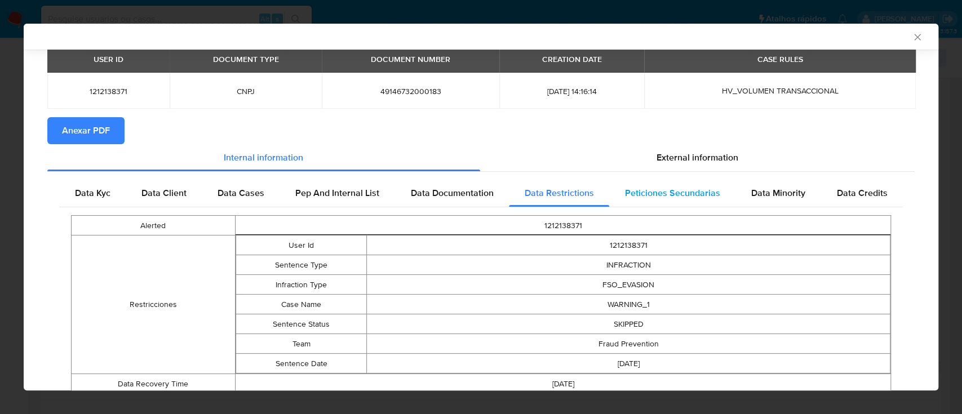
click at [651, 195] on span "Peticiones Secundarias" at bounding box center [672, 193] width 95 height 13
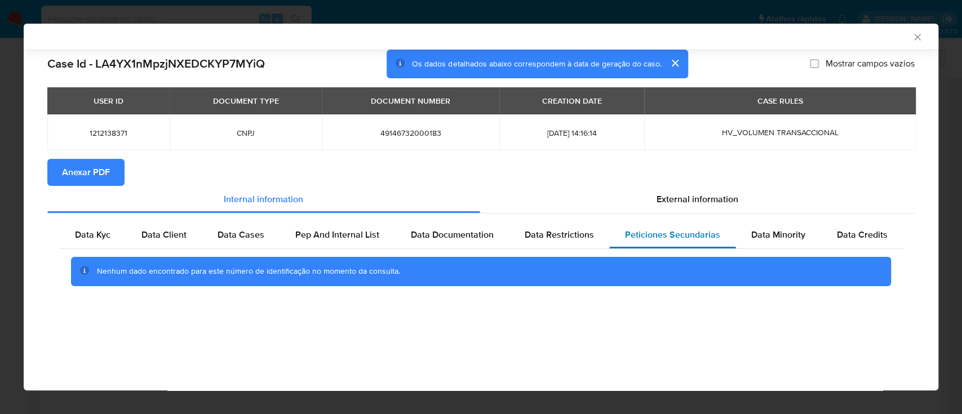
scroll to position [0, 0]
click at [774, 232] on span "Data Minority" at bounding box center [779, 234] width 54 height 13
click at [867, 236] on span "Data Credits" at bounding box center [862, 234] width 51 height 13
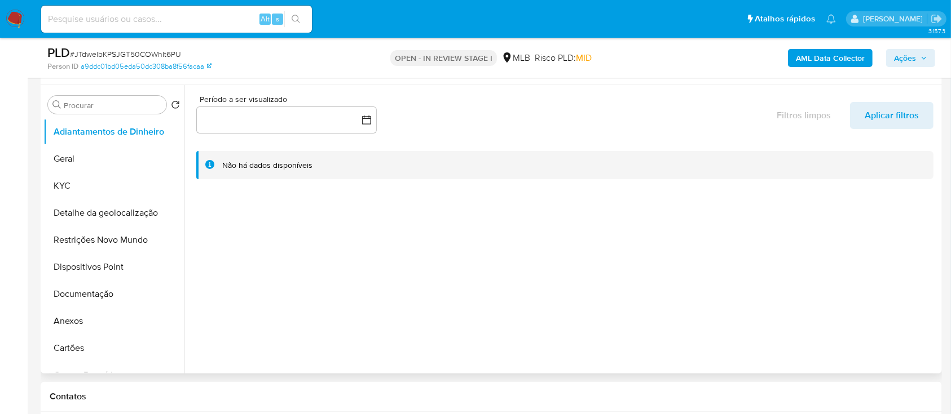
scroll to position [150, 0]
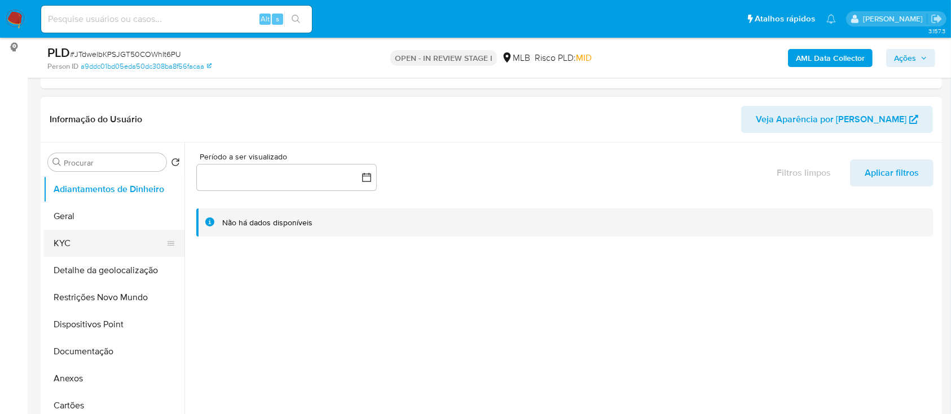
click at [89, 250] on button "KYC" at bounding box center [109, 243] width 132 height 27
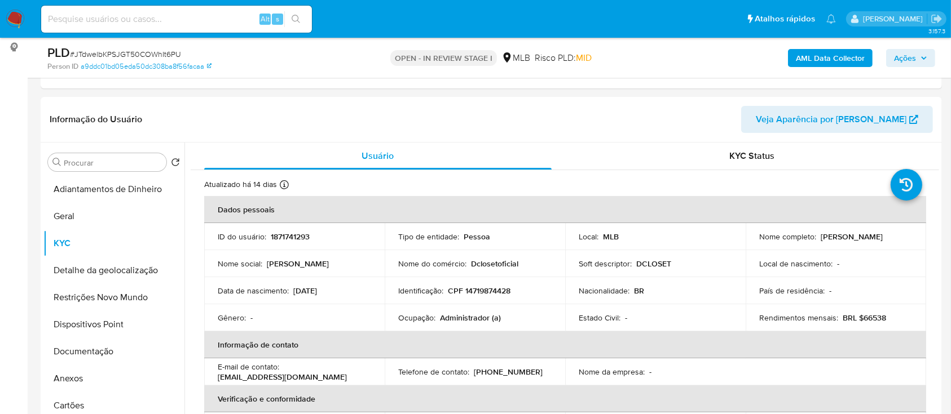
click at [843, 57] on b "AML Data Collector" at bounding box center [830, 58] width 69 height 18
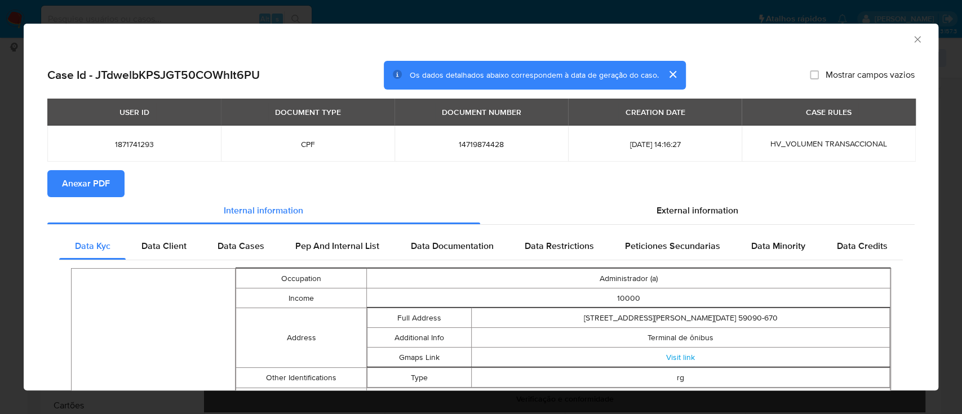
click at [912, 36] on icon "Fechar a janela" at bounding box center [917, 39] width 11 height 11
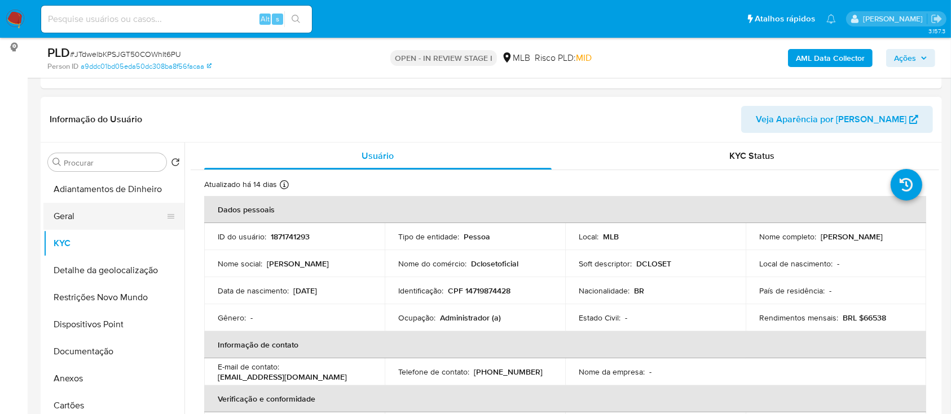
click at [85, 223] on button "Geral" at bounding box center [109, 216] width 132 height 27
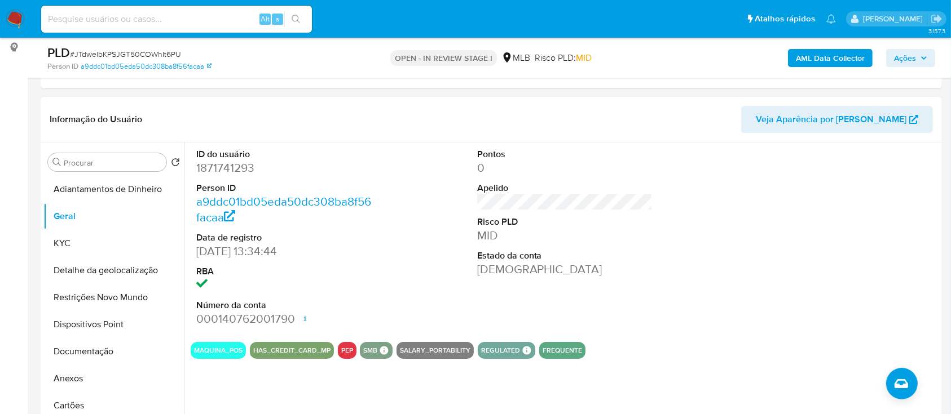
drag, startPoint x: 871, startPoint y: 209, endPoint x: 857, endPoint y: 206, distance: 14.3
click at [866, 209] on div at bounding box center [845, 238] width 187 height 191
click at [79, 249] on button "KYC" at bounding box center [109, 243] width 132 height 27
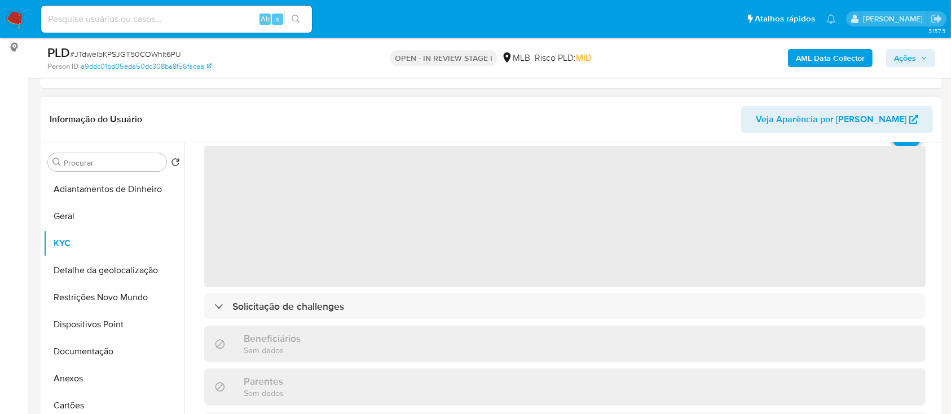
scroll to position [75, 0]
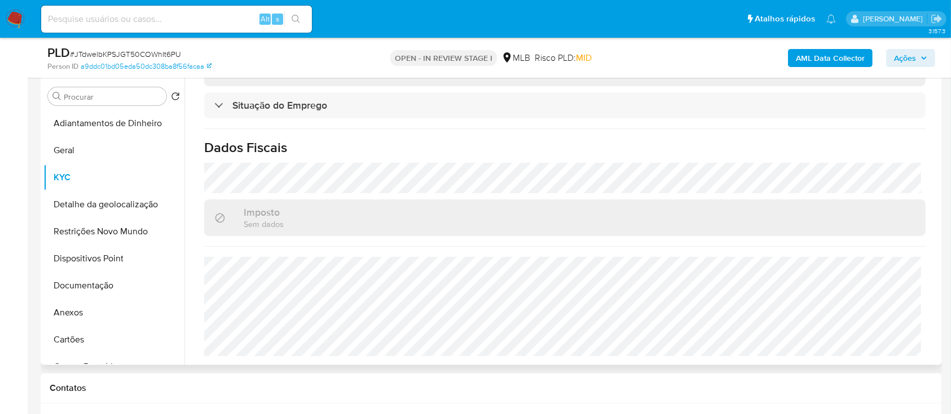
scroll to position [301, 0]
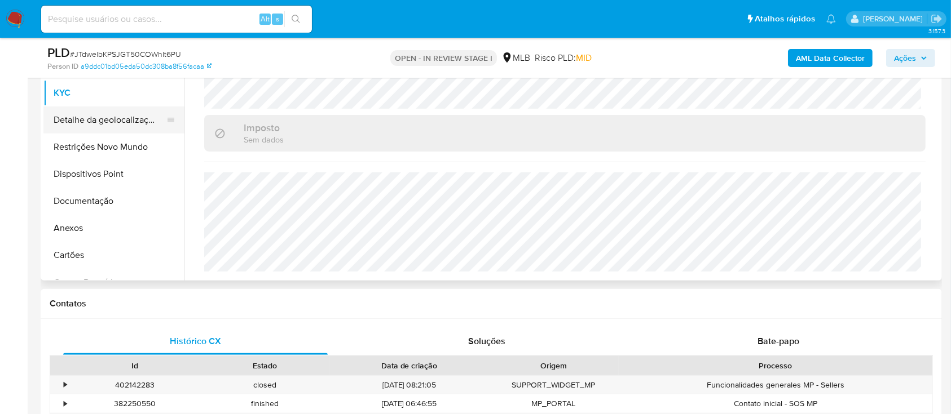
click at [101, 119] on button "Detalhe da geolocalização" at bounding box center [109, 120] width 132 height 27
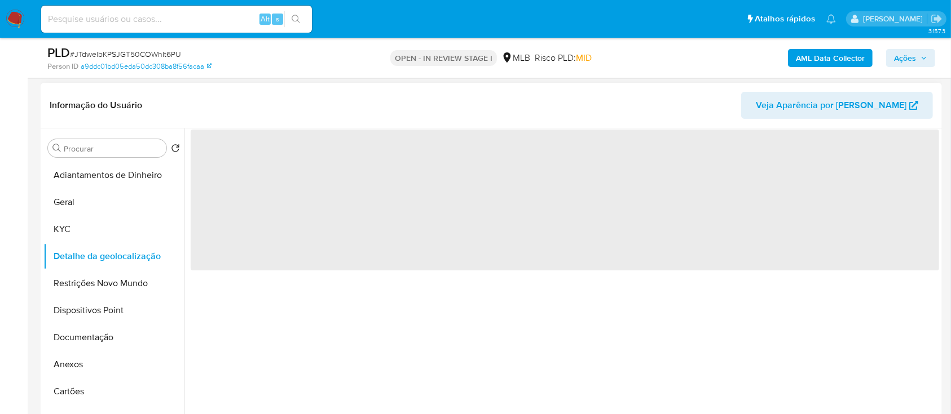
scroll to position [150, 0]
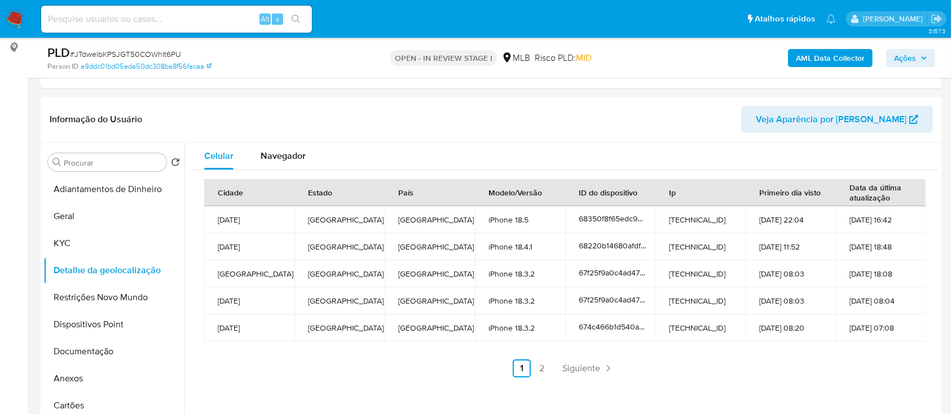
click at [754, 56] on div "AML Data Collector Ações" at bounding box center [788, 58] width 293 height 26
click at [544, 369] on link "2" at bounding box center [542, 369] width 18 height 18
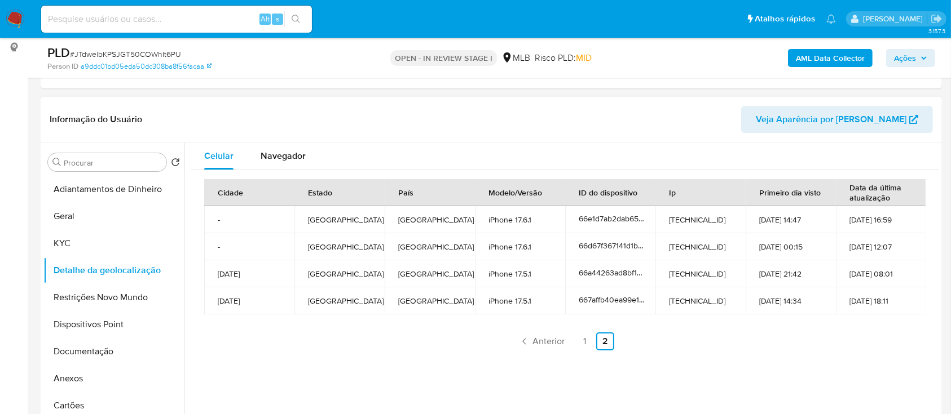
click at [99, 100] on div "Informação do Usuário Veja Aparência por Pessoa" at bounding box center [491, 120] width 901 height 46
click at [77, 294] on button "Restrições Novo Mundo" at bounding box center [109, 297] width 132 height 27
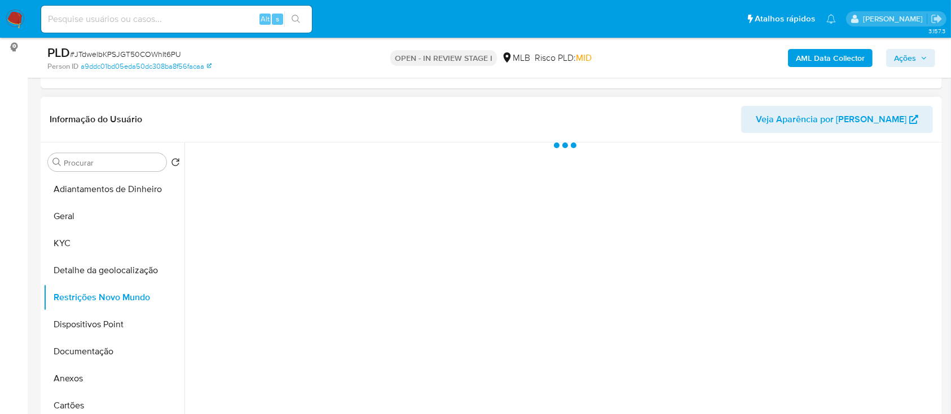
scroll to position [226, 0]
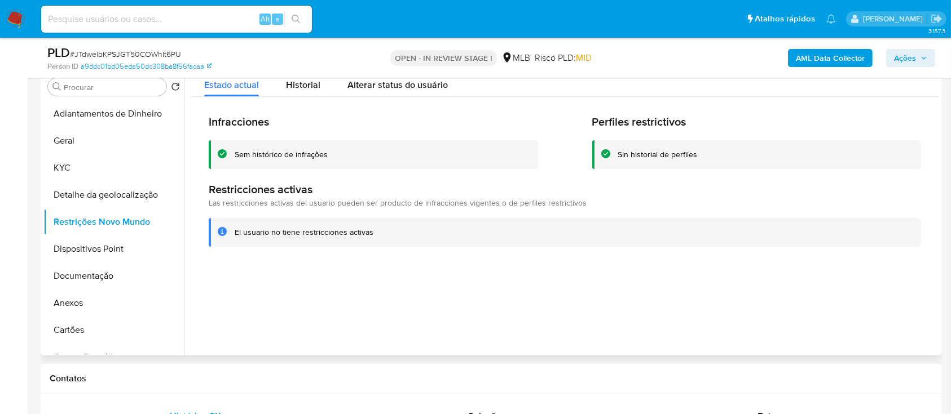
click at [819, 310] on div at bounding box center [561, 211] width 754 height 289
drag, startPoint x: 100, startPoint y: 250, endPoint x: 108, endPoint y: 250, distance: 8.5
click at [100, 250] on button "Dispositivos Point" at bounding box center [109, 249] width 132 height 27
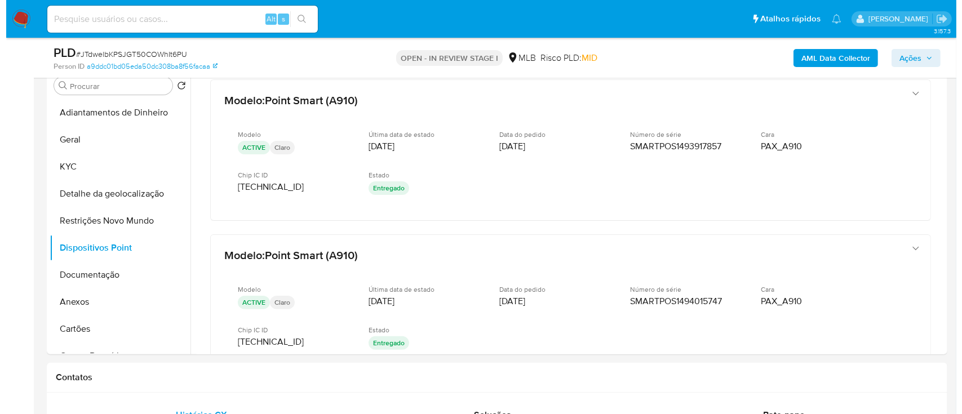
scroll to position [235, 0]
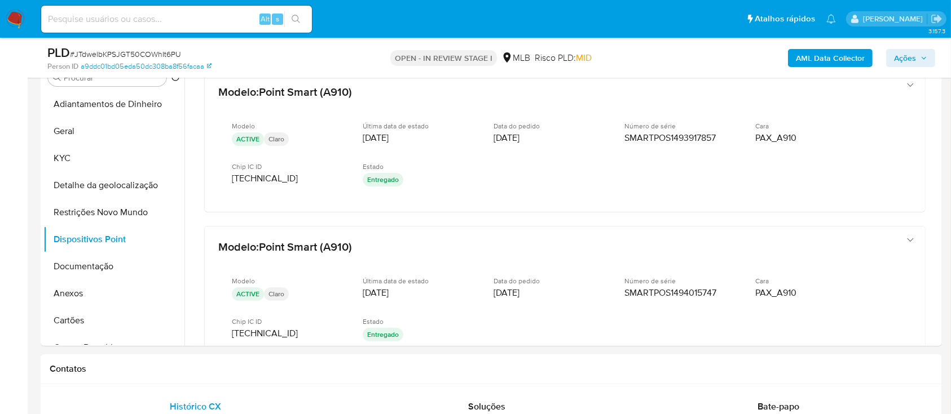
click at [741, 52] on div "AML Data Collector Ações" at bounding box center [788, 58] width 293 height 26
click at [799, 60] on b "AML Data Collector" at bounding box center [830, 58] width 69 height 18
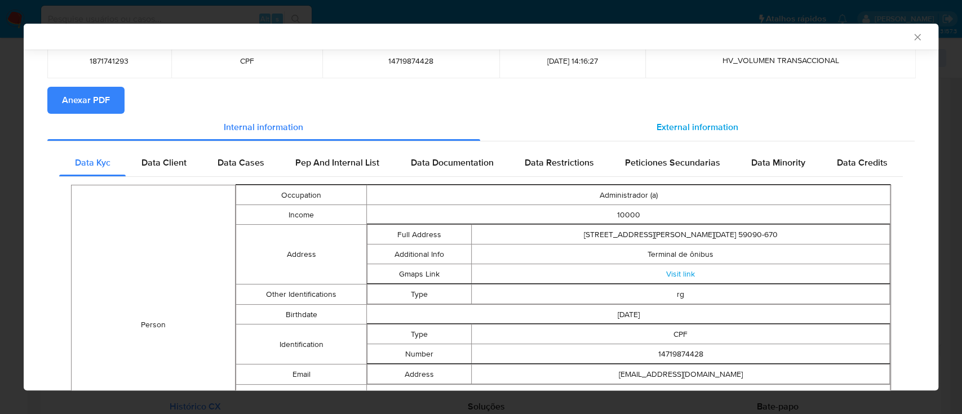
click at [682, 125] on span "External information" at bounding box center [698, 127] width 82 height 13
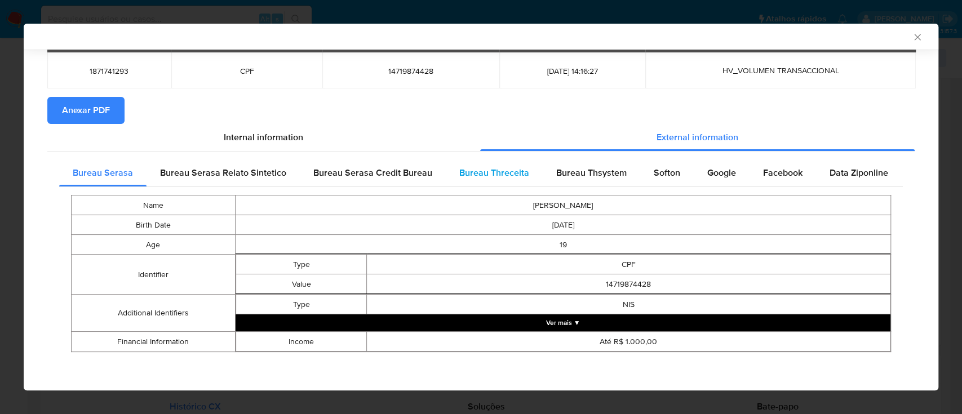
click at [476, 171] on span "Bureau Threceita" at bounding box center [494, 172] width 70 height 13
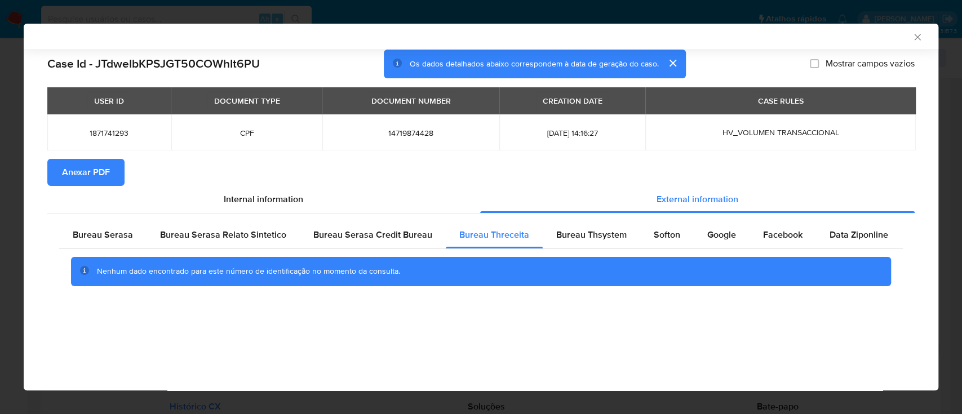
click at [788, 38] on div "AML Data Collector" at bounding box center [472, 37] width 881 height 10
click at [581, 244] on div "Bureau Thsystem" at bounding box center [592, 235] width 98 height 27
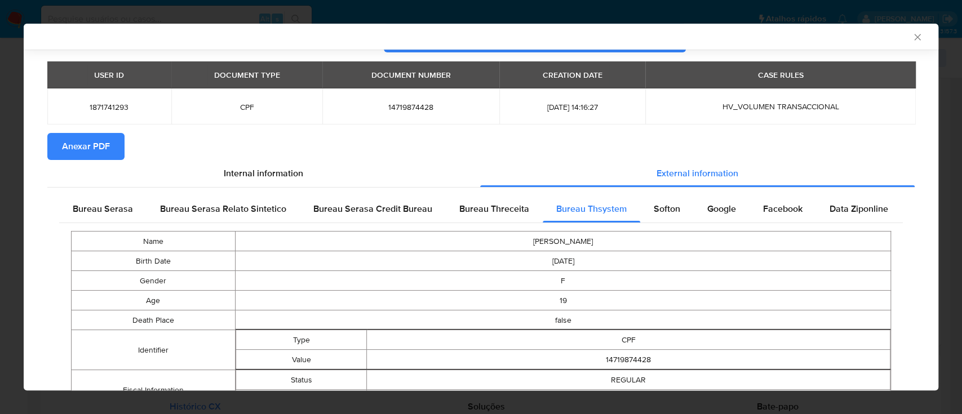
scroll to position [85, 0]
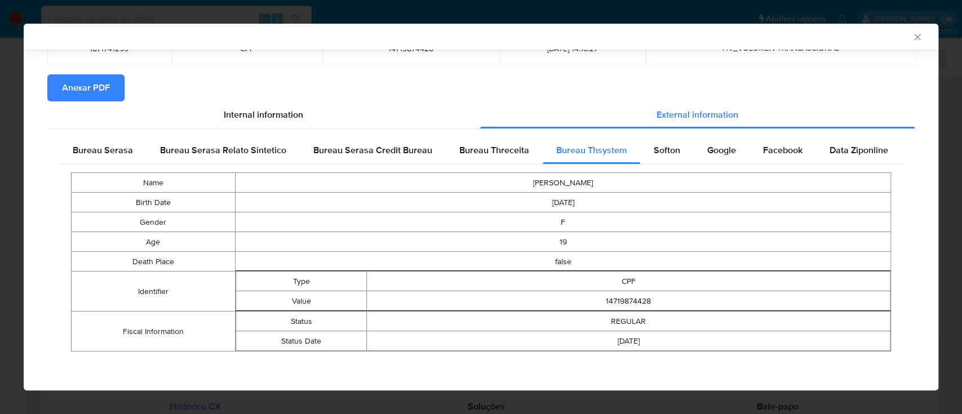
click at [843, 95] on section "Anexar PDF" at bounding box center [481, 87] width 868 height 27
click at [654, 153] on span "Softon" at bounding box center [667, 150] width 26 height 13
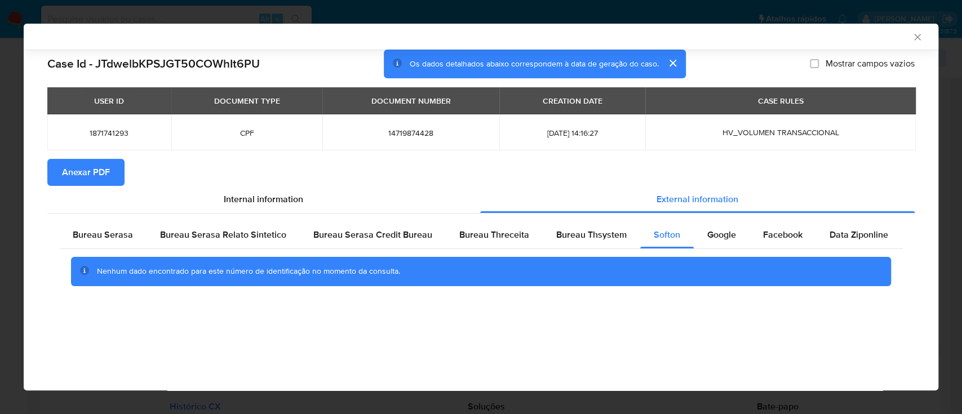
scroll to position [0, 0]
click at [722, 329] on div "AML Data Collector Case Id - JTdwelbKPSJGT50COWhIt6PU Os dados detalhados abaix…" at bounding box center [481, 207] width 915 height 367
click at [709, 237] on span "Google" at bounding box center [722, 234] width 29 height 13
click at [767, 40] on div "AML Data Collector" at bounding box center [472, 37] width 881 height 10
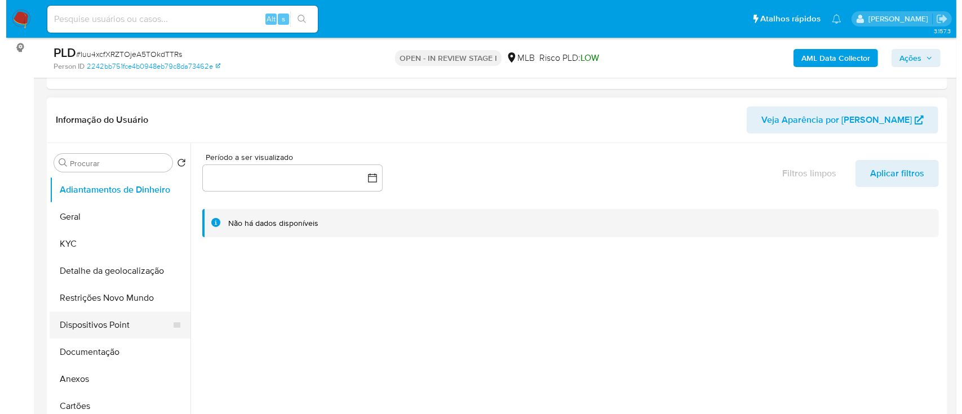
scroll to position [150, 0]
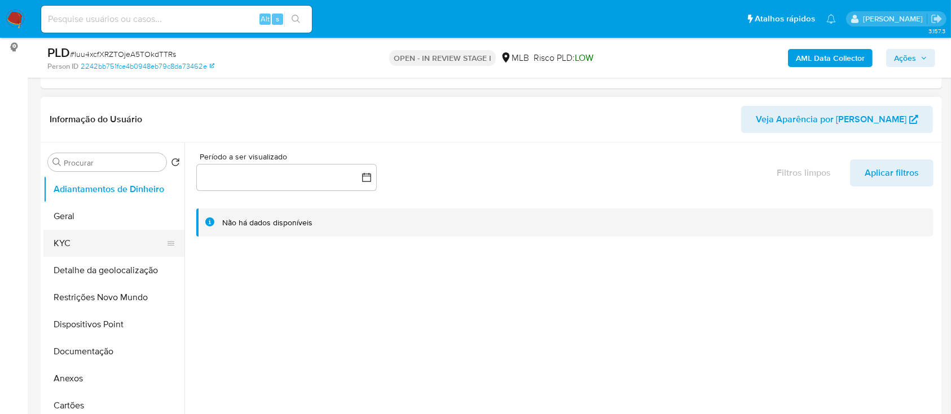
click at [69, 247] on button "KYC" at bounding box center [109, 243] width 132 height 27
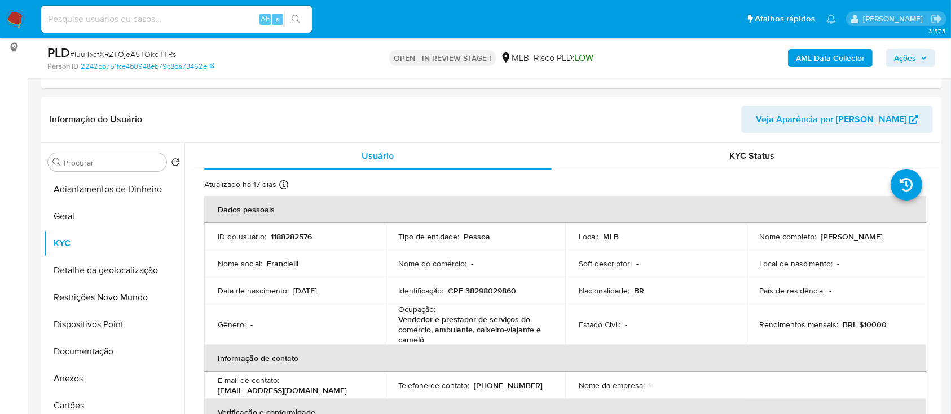
click at [803, 55] on b "AML Data Collector" at bounding box center [830, 58] width 69 height 18
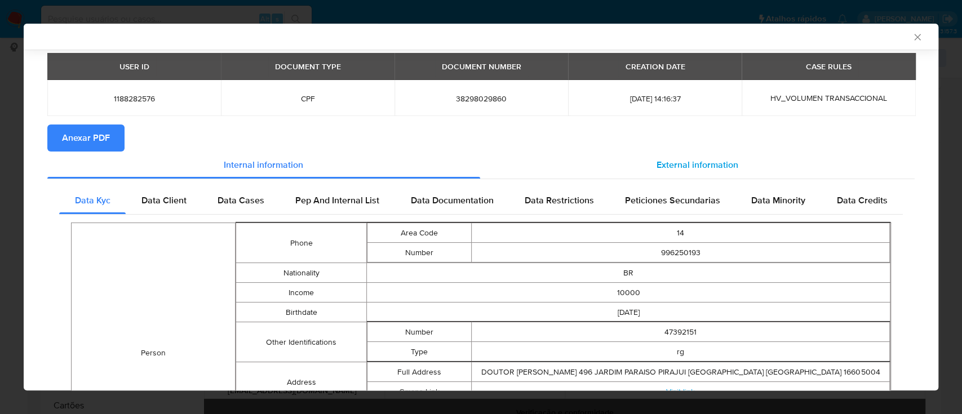
scroll to position [72, 0]
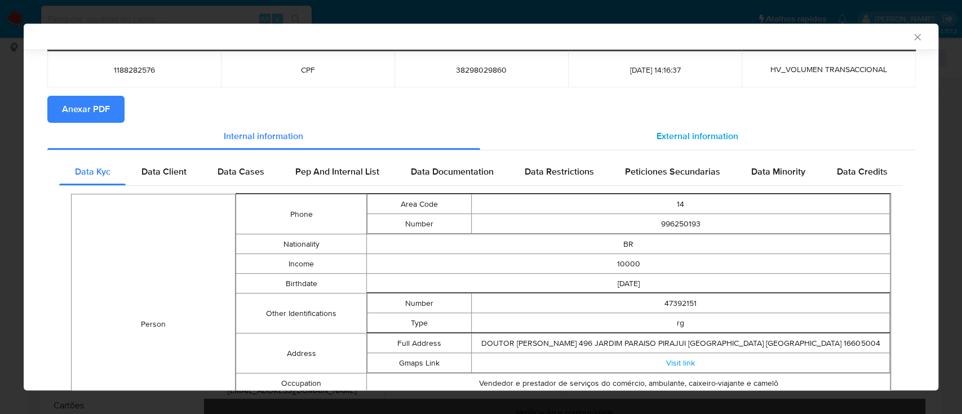
click at [705, 140] on span "External information" at bounding box center [698, 136] width 82 height 13
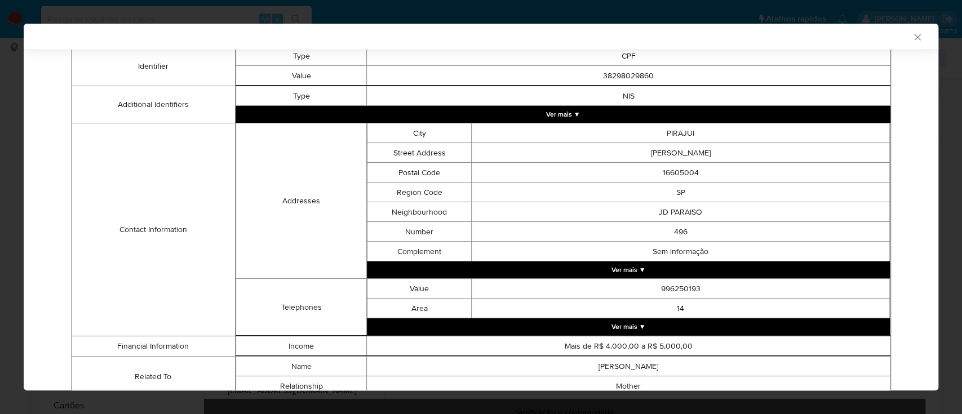
scroll to position [324, 0]
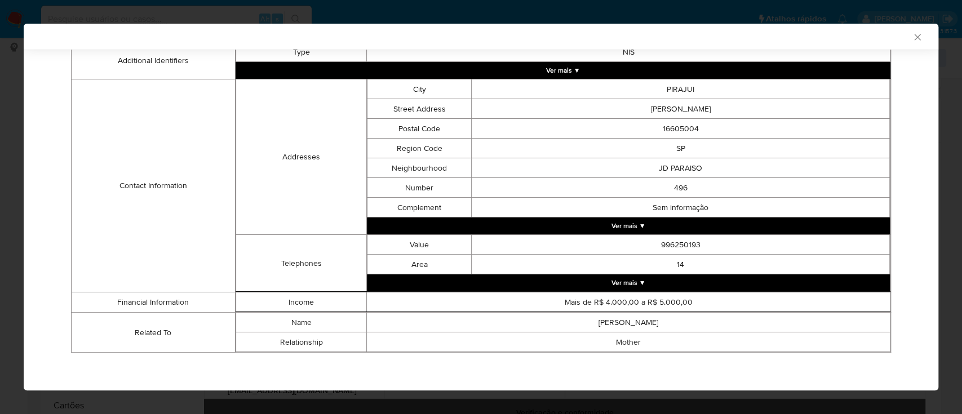
click at [603, 367] on div "Case Id - Iuu4xcfXRZTOjeA5TOkdTTRs Os dados detalhados abaixo correspondem à da…" at bounding box center [481, 59] width 915 height 667
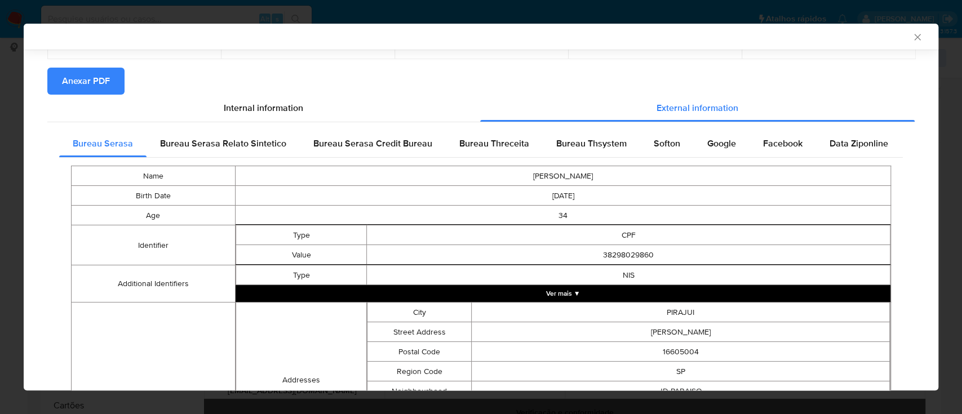
scroll to position [98, 0]
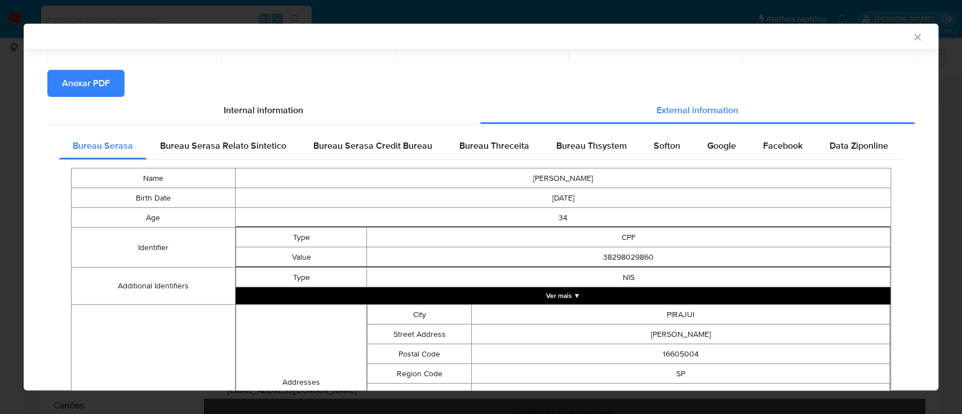
drag, startPoint x: 500, startPoint y: 146, endPoint x: 515, endPoint y: 145, distance: 15.3
click at [500, 145] on span "Bureau Threceita" at bounding box center [494, 145] width 70 height 13
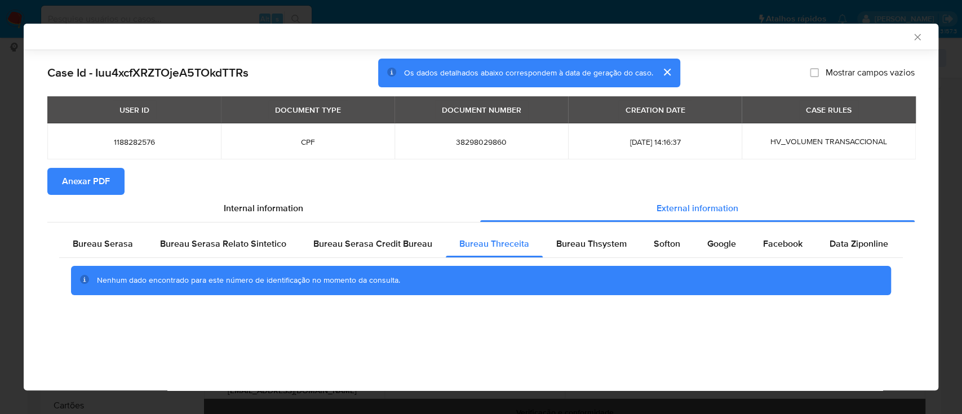
scroll to position [0, 0]
click at [229, 376] on div "AML Data Collector Case Id - Iuu4xcfXRZTOjeA5TOkdTTRs Os dados detalhados abaix…" at bounding box center [481, 207] width 915 height 367
click at [417, 343] on div "AML Data Collector Case Id - Iuu4xcfXRZTOjeA5TOkdTTRs Os dados detalhados abaix…" at bounding box center [481, 207] width 915 height 367
click at [295, 29] on div "AML Data Collector" at bounding box center [481, 37] width 915 height 26
click at [649, 59] on div "Os dados detalhados abaixo correspondem à data de geração do caso." at bounding box center [529, 73] width 302 height 29
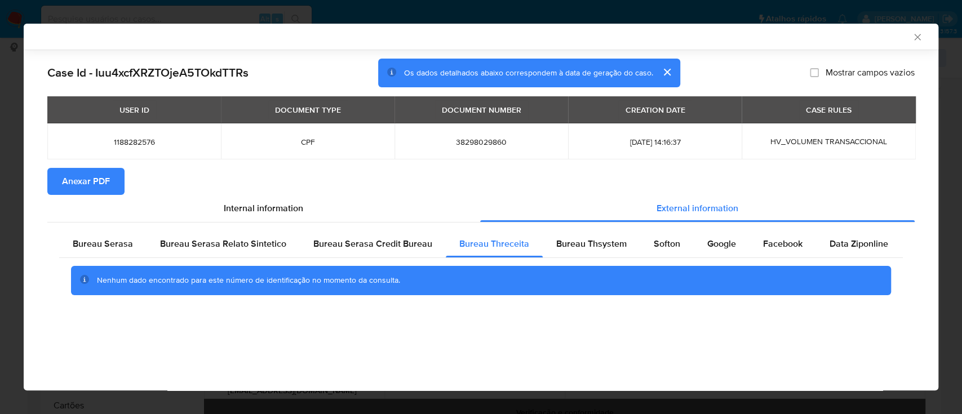
click at [168, 48] on div "AML Data Collector" at bounding box center [481, 37] width 915 height 26
click at [592, 248] on span "Bureau Thsystem" at bounding box center [591, 243] width 70 height 13
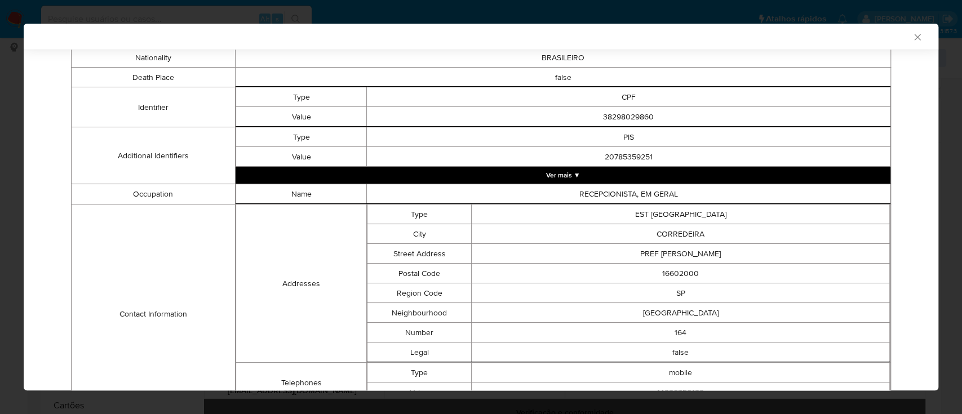
scroll to position [582, 0]
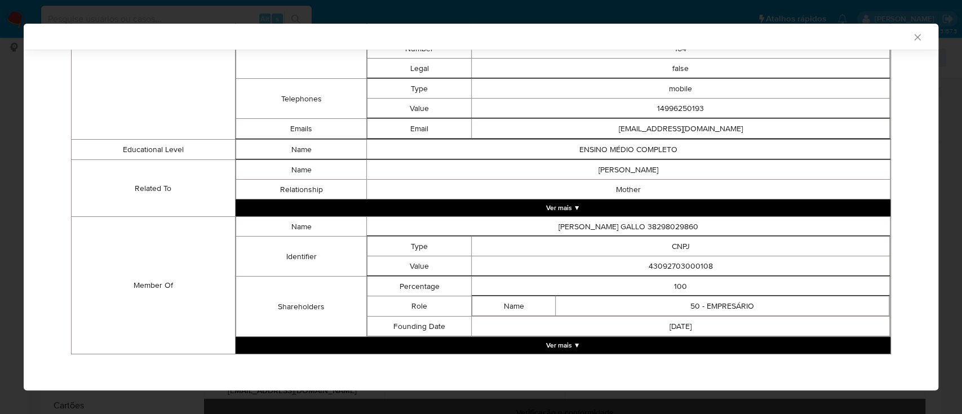
drag, startPoint x: 113, startPoint y: 109, endPoint x: 258, endPoint y: 10, distance: 174.8
click at [113, 109] on td "Contact Information" at bounding box center [154, 30] width 164 height 219
drag, startPoint x: 714, startPoint y: 260, endPoint x: 643, endPoint y: 260, distance: 71.0
click at [643, 260] on td "43092703000108" at bounding box center [681, 267] width 418 height 20
copy td "43092703000108"
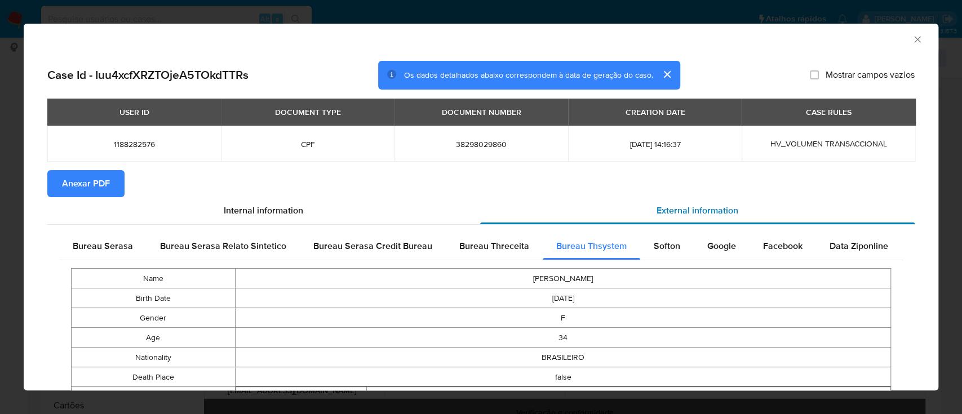
scroll to position [72, 0]
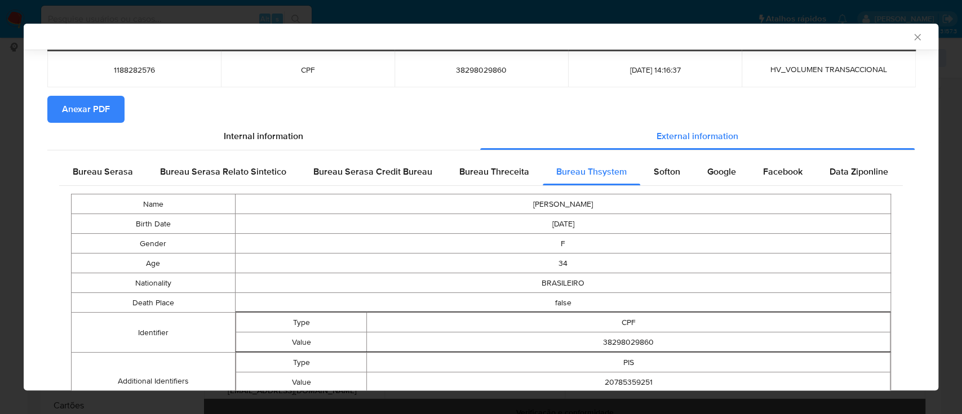
click at [669, 173] on span "Softon" at bounding box center [667, 171] width 26 height 13
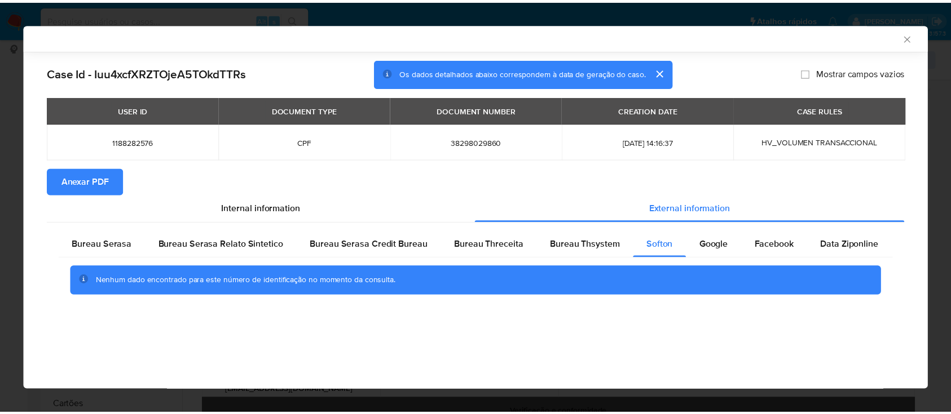
scroll to position [0, 0]
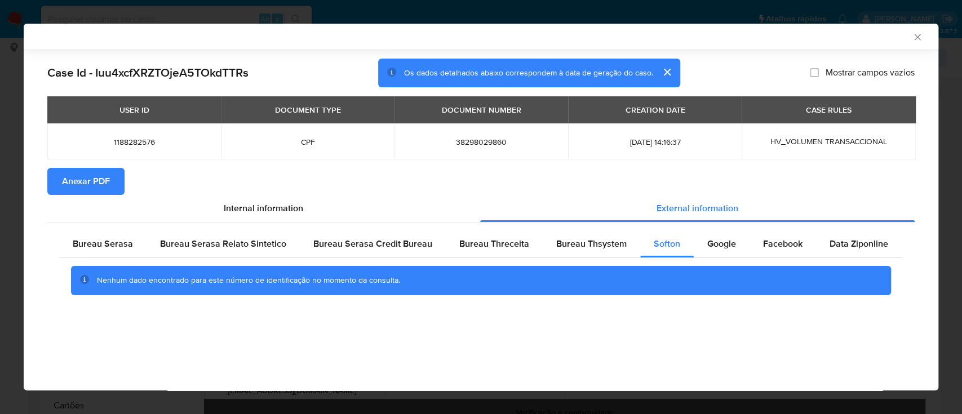
drag, startPoint x: 836, startPoint y: 42, endPoint x: 821, endPoint y: 41, distance: 15.2
click at [834, 43] on div "AML Data Collector" at bounding box center [481, 37] width 915 height 26
drag, startPoint x: 725, startPoint y: 243, endPoint x: 730, endPoint y: 237, distance: 7.6
click at [724, 243] on span "Google" at bounding box center [722, 243] width 29 height 13
click at [830, 33] on div "AML Data Collector" at bounding box center [472, 37] width 881 height 10
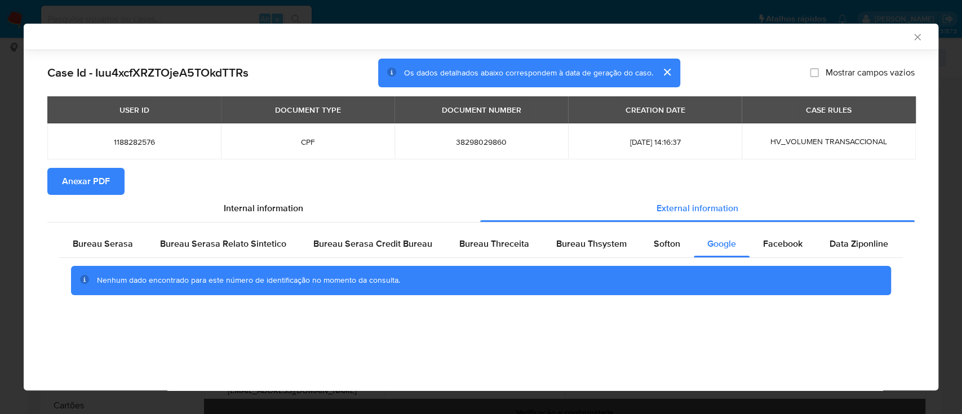
click at [919, 39] on icon "Fechar a janela" at bounding box center [917, 37] width 11 height 11
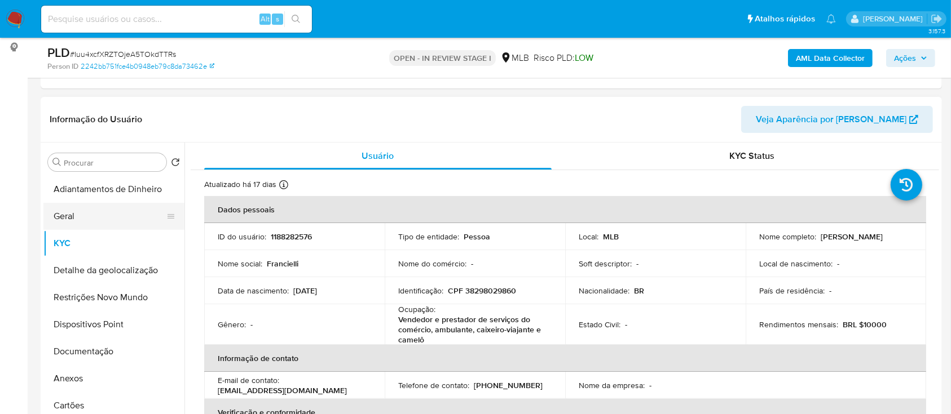
click at [75, 216] on button "Geral" at bounding box center [109, 216] width 132 height 27
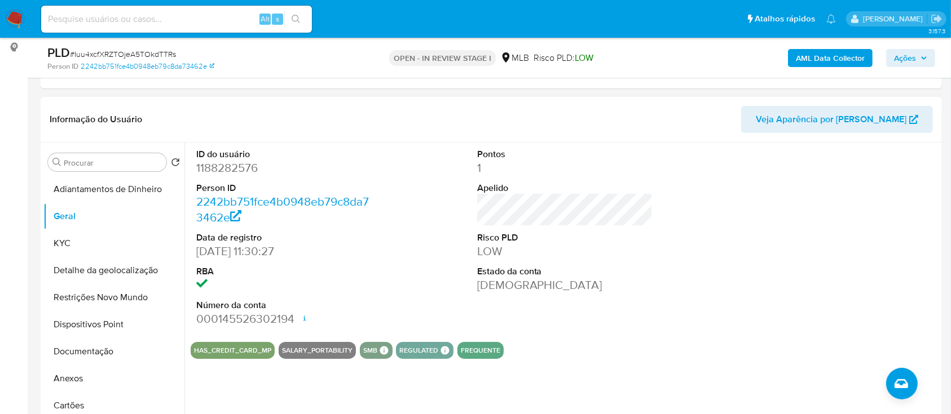
click at [887, 185] on div at bounding box center [845, 238] width 187 height 191
click at [68, 242] on button "KYC" at bounding box center [109, 243] width 132 height 27
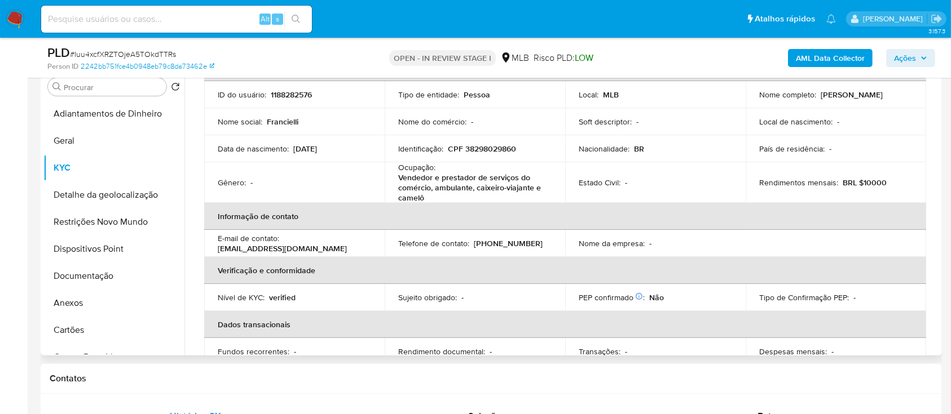
scroll to position [68, 0]
click at [712, 391] on div "Contatos" at bounding box center [491, 379] width 901 height 30
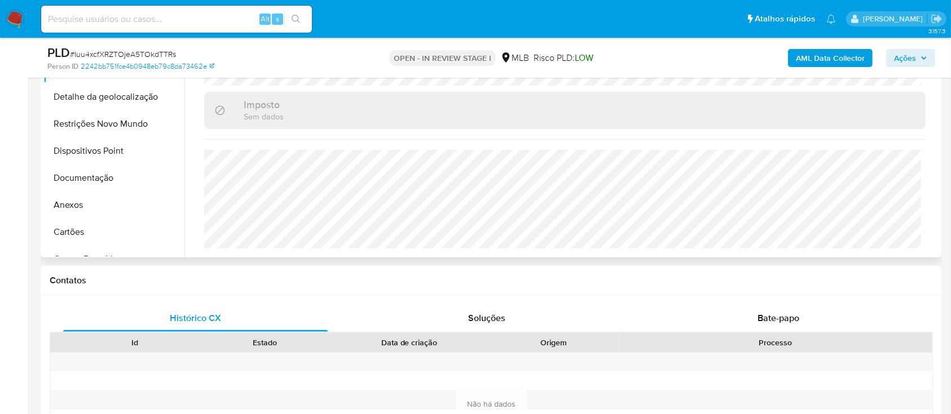
scroll to position [301, 0]
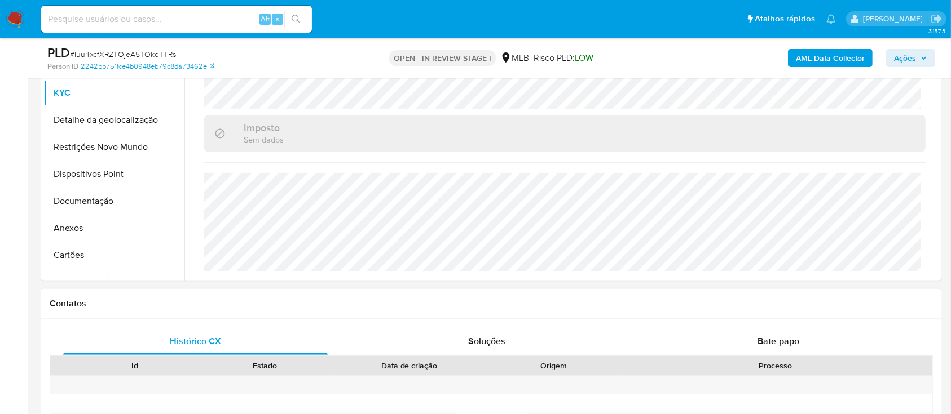
click at [152, 311] on div "Contatos" at bounding box center [491, 304] width 901 height 30
click at [81, 109] on button "Detalhe da geolocalização" at bounding box center [109, 120] width 132 height 27
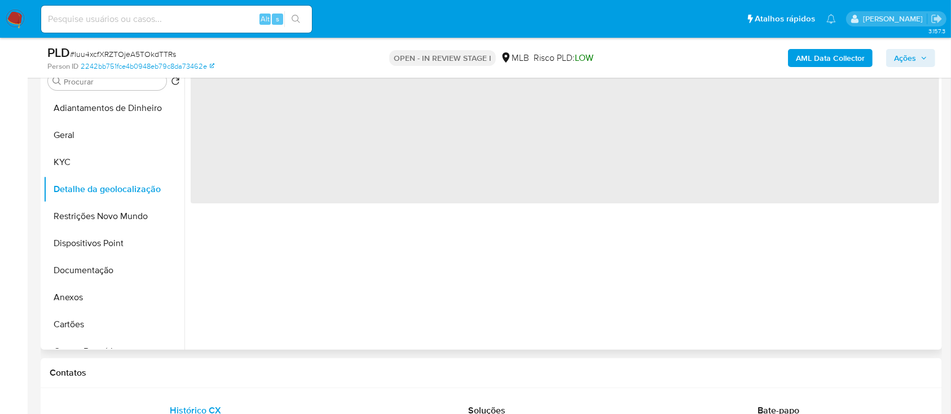
scroll to position [150, 0]
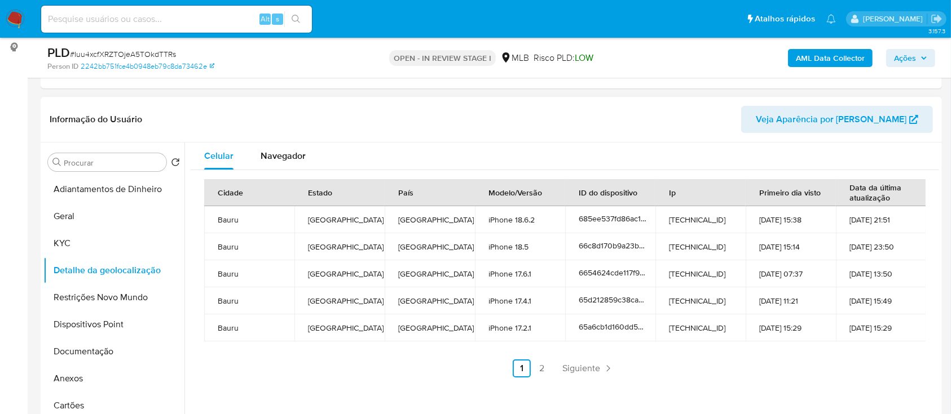
click at [169, 107] on header "Informação do Usuário Veja Aparência por Pessoa" at bounding box center [491, 119] width 883 height 27
click at [540, 364] on link "2" at bounding box center [542, 369] width 18 height 18
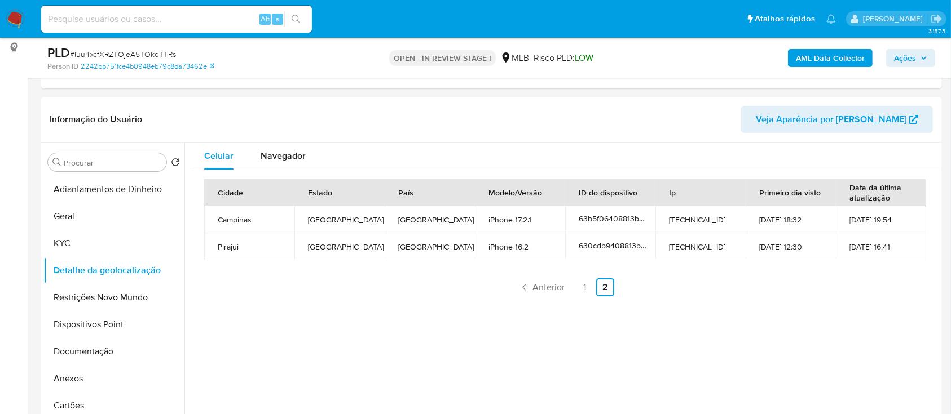
drag, startPoint x: 613, startPoint y: 350, endPoint x: 600, endPoint y: 316, distance: 35.9
click at [613, 350] on div "Celular Navegador Cidade Estado País Modelo/Versão ID do dispositivo Ip Primeir…" at bounding box center [561, 287] width 754 height 289
click at [102, 287] on button "Restrições Novo Mundo" at bounding box center [109, 297] width 132 height 27
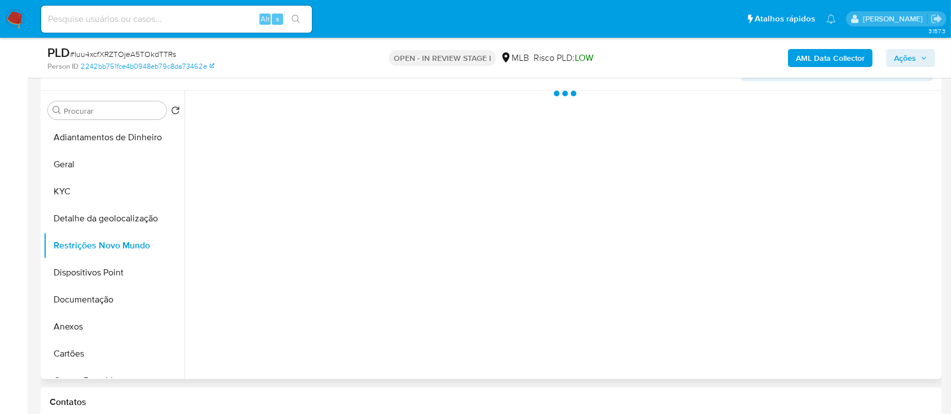
scroll to position [226, 0]
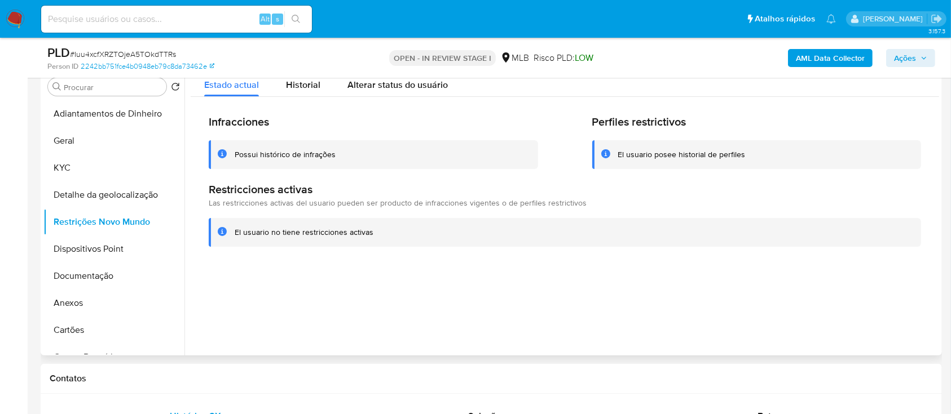
click at [370, 343] on div at bounding box center [561, 211] width 754 height 289
click at [96, 252] on button "Dispositivos Point" at bounding box center [109, 249] width 132 height 27
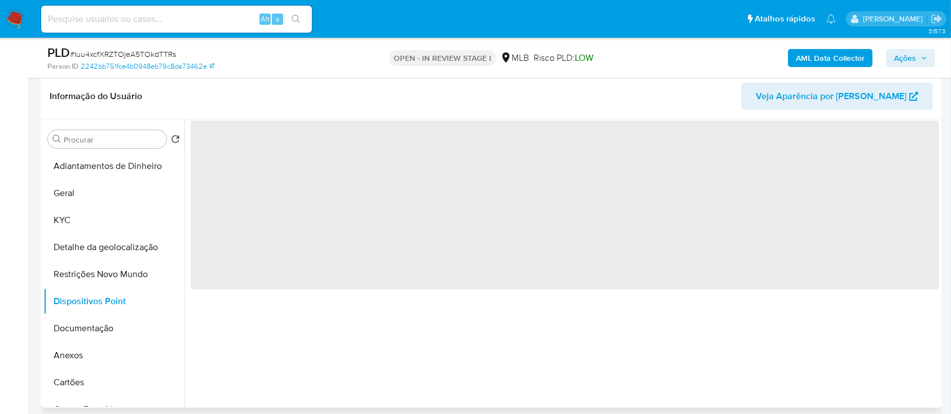
scroll to position [150, 0]
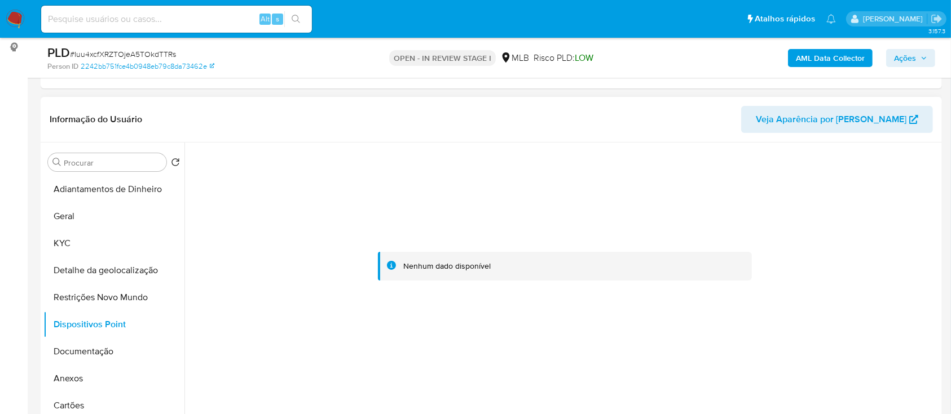
click at [839, 200] on div at bounding box center [565, 267] width 748 height 248
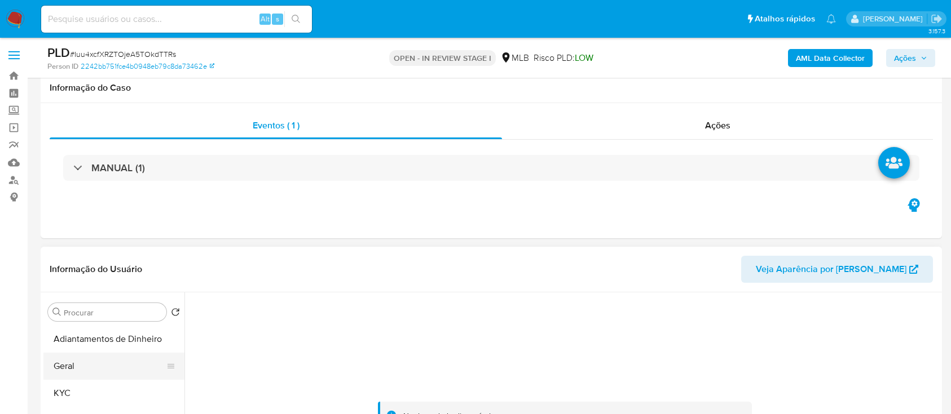
scroll to position [150, 0]
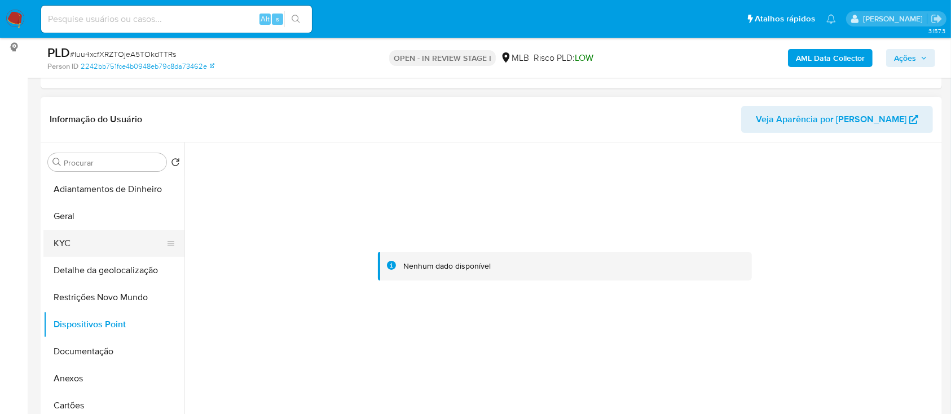
click at [72, 248] on button "KYC" at bounding box center [109, 243] width 132 height 27
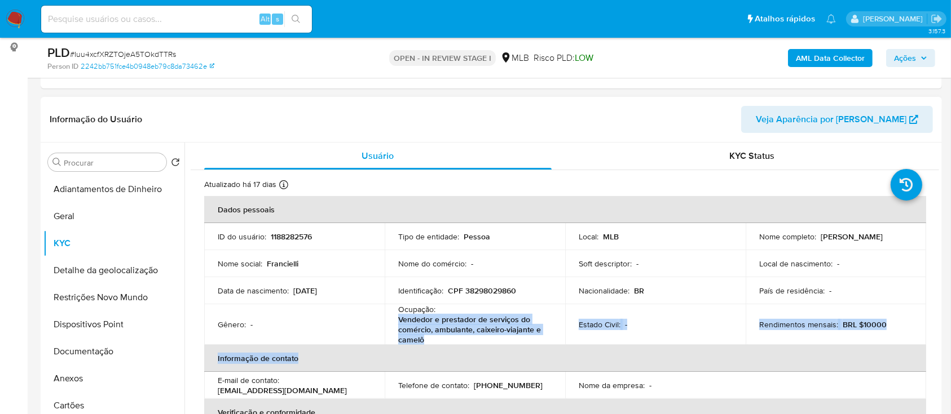
drag, startPoint x: 426, startPoint y: 346, endPoint x: 396, endPoint y: 318, distance: 40.3
click at [396, 318] on table "Dados pessoais ID do usuário : 1188282576 Tipo de entidade : Pessoa Local : MLB…" at bounding box center [565, 365] width 722 height 338
click at [438, 334] on p "Vendedor e prestador de serviços do comércio, ambulante, caixeiro-viajante e ca…" at bounding box center [472, 330] width 149 height 30
click at [449, 342] on p "Vendedor e prestador de serviços do comércio, ambulante, caixeiro-viajante e ca…" at bounding box center [472, 330] width 149 height 30
drag, startPoint x: 431, startPoint y: 339, endPoint x: 457, endPoint y: 340, distance: 25.9
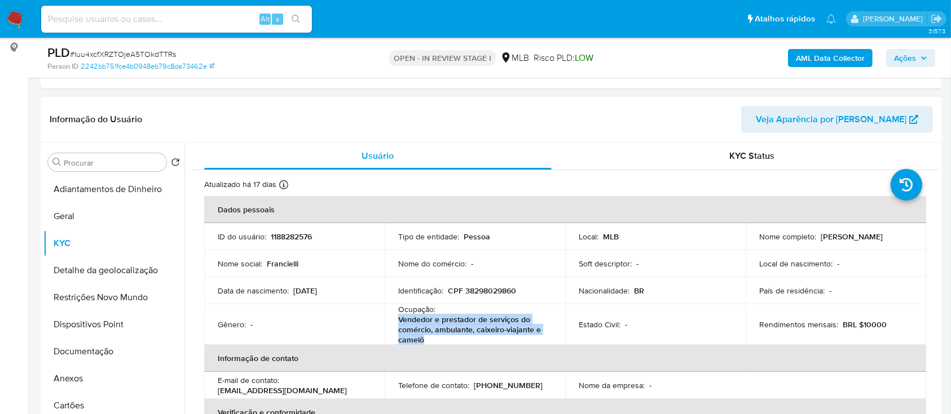
click at [398, 322] on p "Vendedor e prestador de serviços do comércio, ambulante, caixeiro-viajante e ca…" at bounding box center [472, 330] width 149 height 30
copy p "Vendedor e prestador de serviços do comércio, ambulante, caixeiro-viajante e ca…"
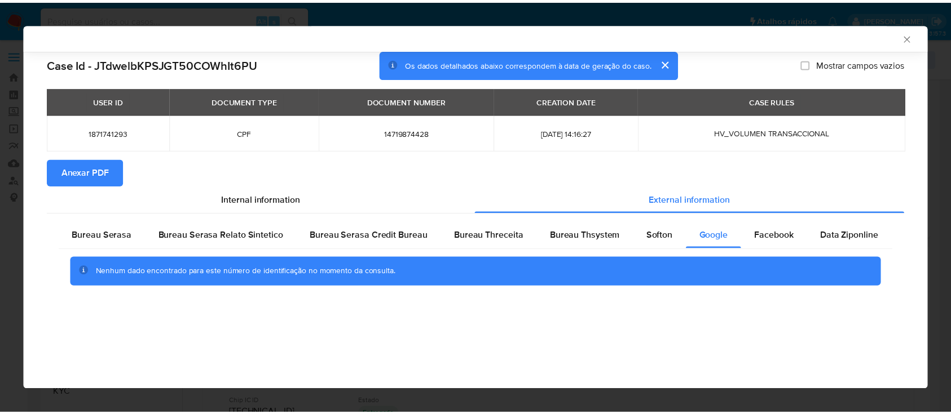
scroll to position [235, 0]
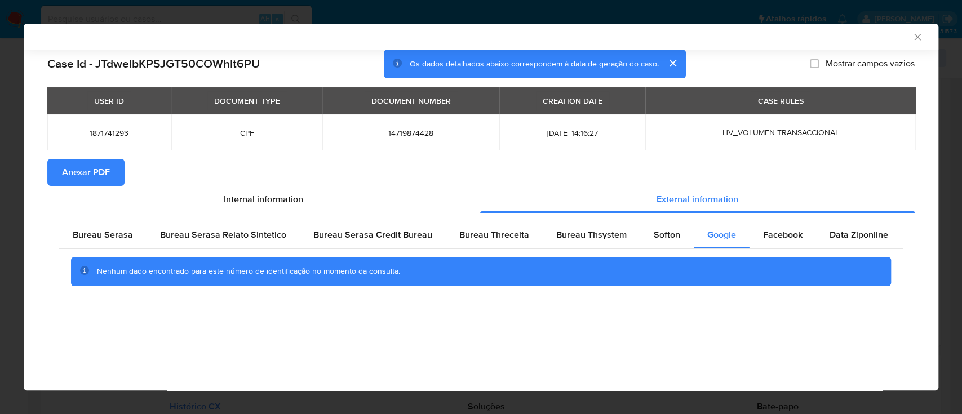
drag, startPoint x: 921, startPoint y: 32, endPoint x: 909, endPoint y: 43, distance: 17.1
click at [921, 33] on icon "Fechar a janela" at bounding box center [917, 37] width 11 height 11
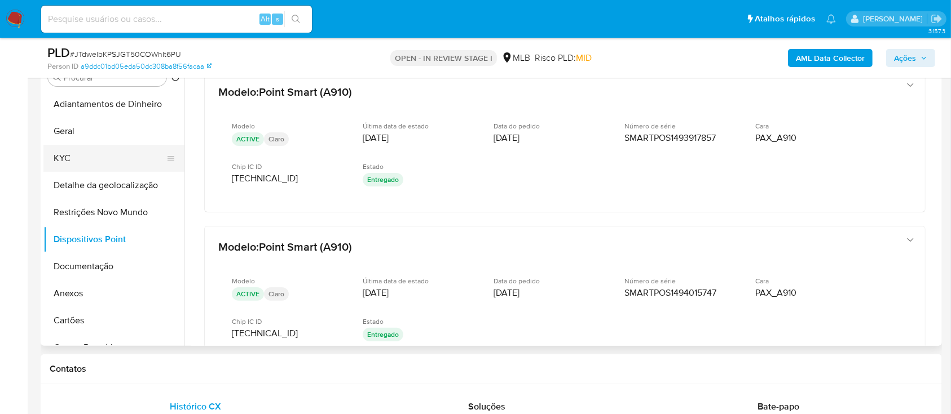
click at [73, 159] on button "KYC" at bounding box center [109, 158] width 132 height 27
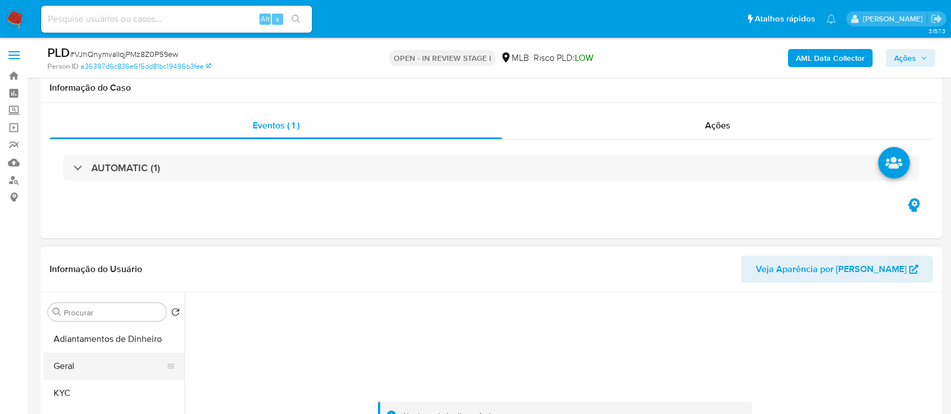
scroll to position [226, 0]
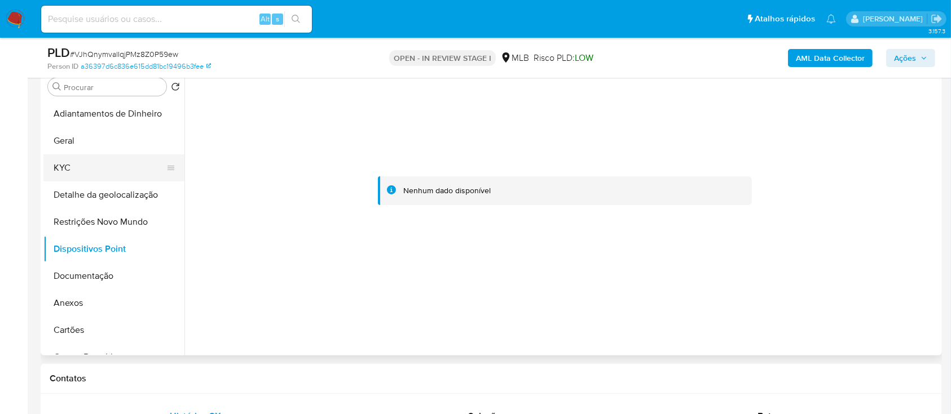
click at [73, 165] on button "KYC" at bounding box center [109, 167] width 132 height 27
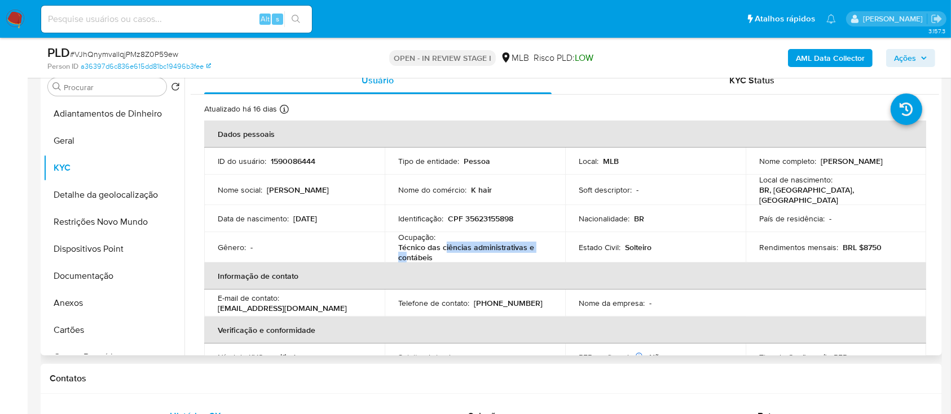
drag, startPoint x: 442, startPoint y: 249, endPoint x: 419, endPoint y: 254, distance: 23.1
click at [408, 251] on p "Técnico das ciências administrativas e contábeis" at bounding box center [472, 252] width 149 height 20
click at [434, 253] on p "Técnico das ciências administrativas e contábeis" at bounding box center [472, 252] width 149 height 20
drag, startPoint x: 434, startPoint y: 252, endPoint x: 395, endPoint y: 246, distance: 39.3
click at [395, 246] on td "Ocupação : Técnico das ciências administrativas e contábeis" at bounding box center [475, 247] width 180 height 30
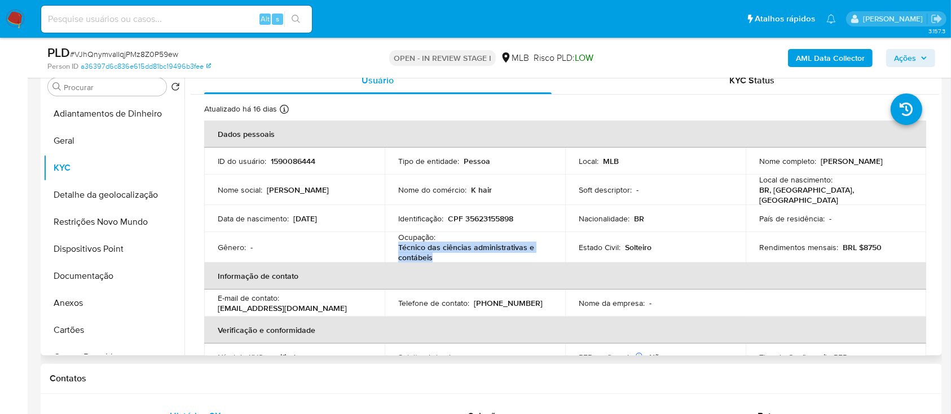
copy p "Técnico das ciências administrativas e contábeis"
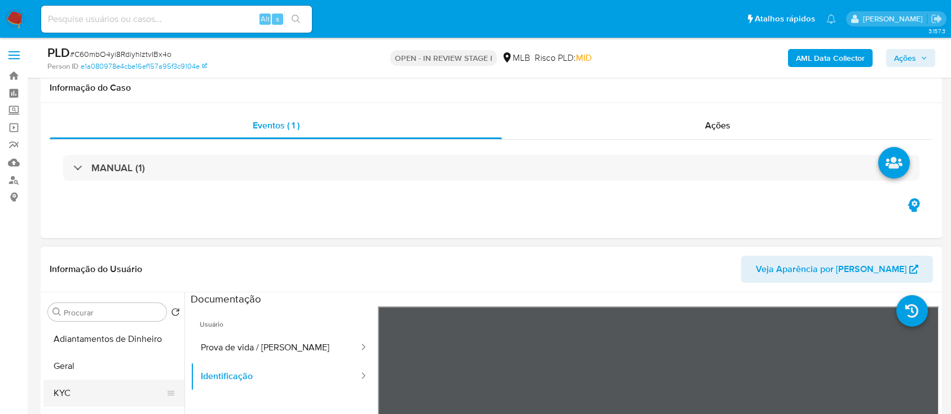
scroll to position [150, 0]
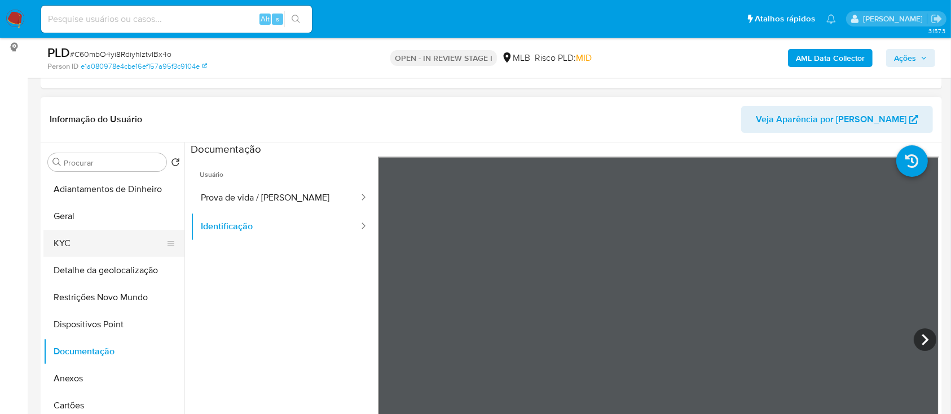
click at [72, 250] on button "KYC" at bounding box center [109, 243] width 132 height 27
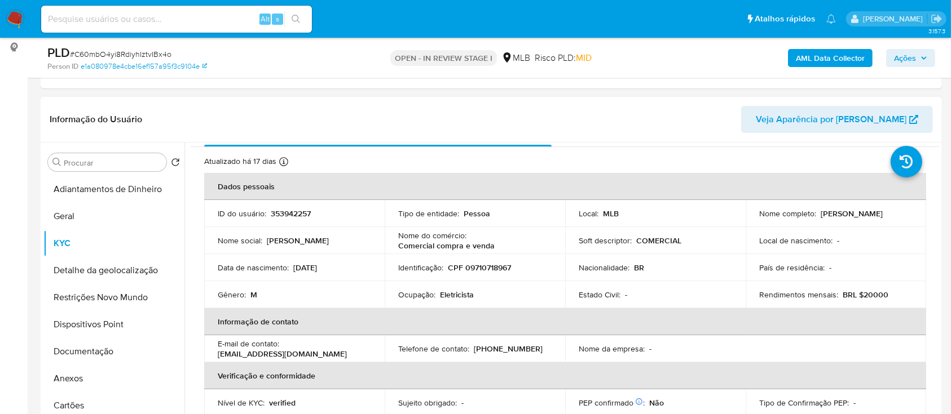
scroll to position [0, 0]
